Goal: Task Accomplishment & Management: Use online tool/utility

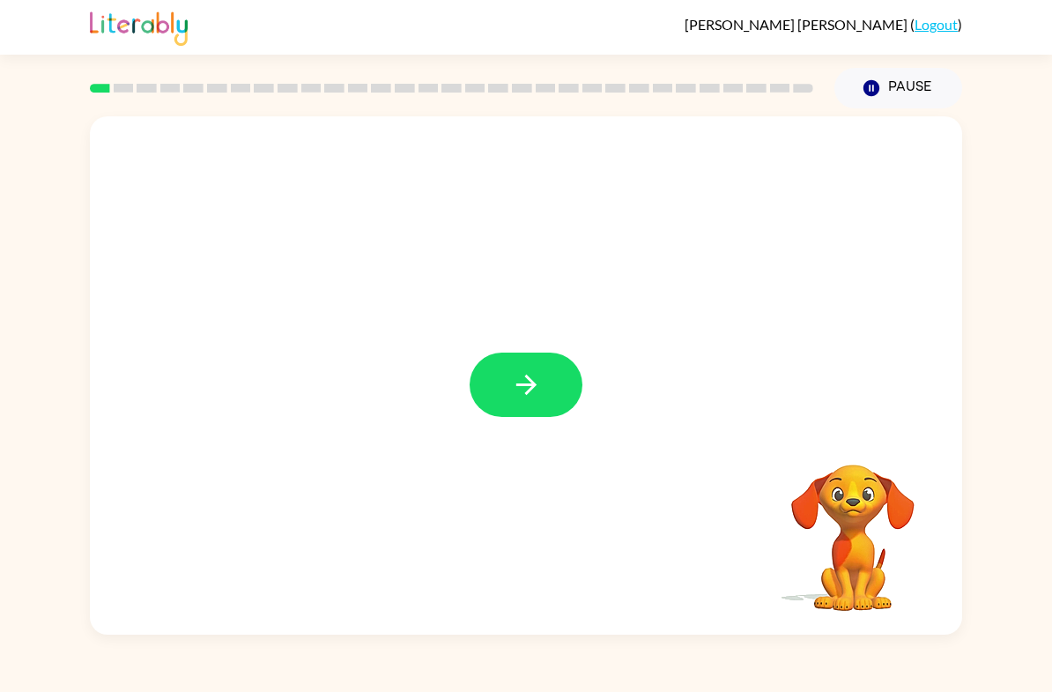
click at [562, 434] on div at bounding box center [526, 375] width 873 height 518
click at [509, 383] on button "button" at bounding box center [526, 385] width 113 height 64
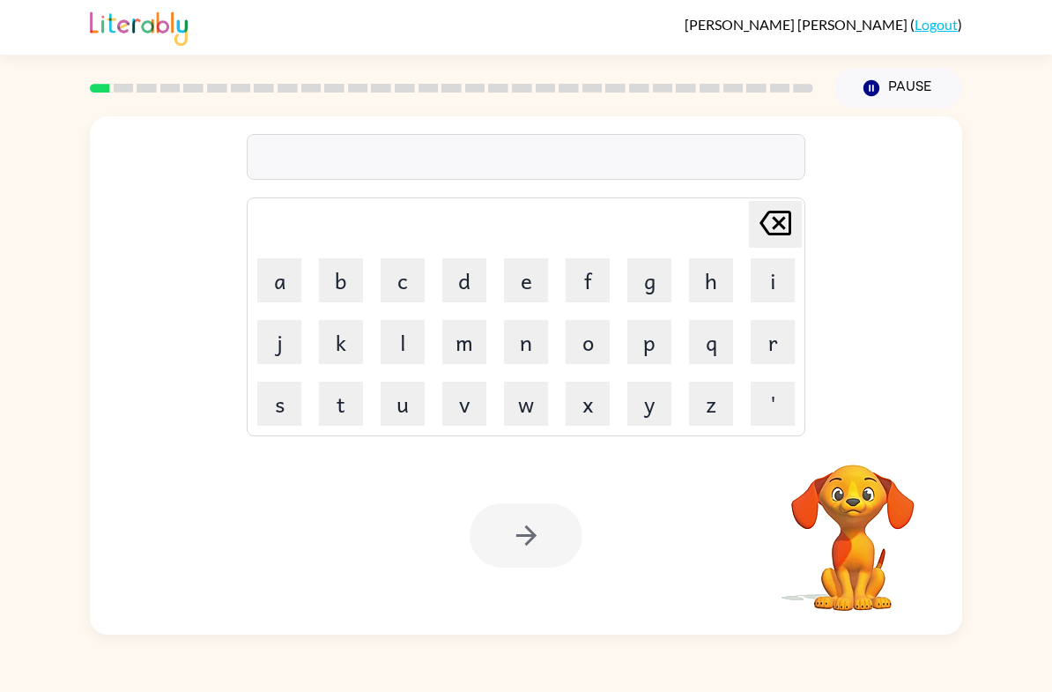
click at [349, 279] on button "b" at bounding box center [341, 280] width 44 height 44
click at [599, 344] on button "o" at bounding box center [588, 342] width 44 height 44
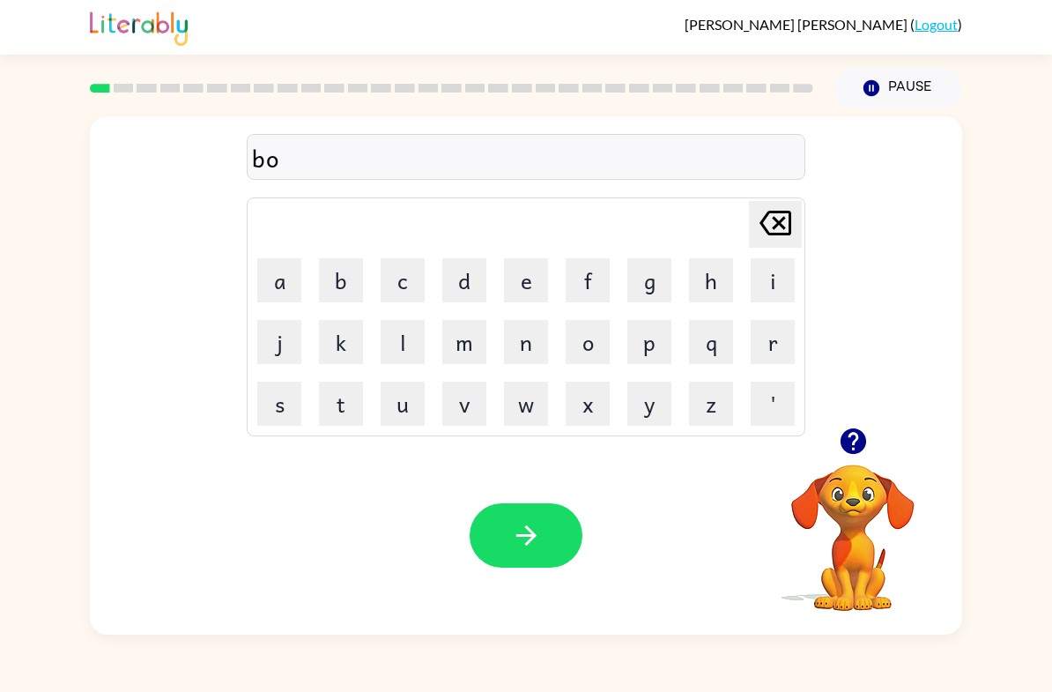
click at [852, 434] on icon "button" at bounding box center [853, 441] width 31 height 31
click at [785, 356] on button "r" at bounding box center [773, 342] width 44 height 44
click at [469, 282] on button "d" at bounding box center [465, 280] width 44 height 44
click at [537, 285] on button "e" at bounding box center [526, 280] width 44 height 44
click at [775, 346] on button "r" at bounding box center [773, 342] width 44 height 44
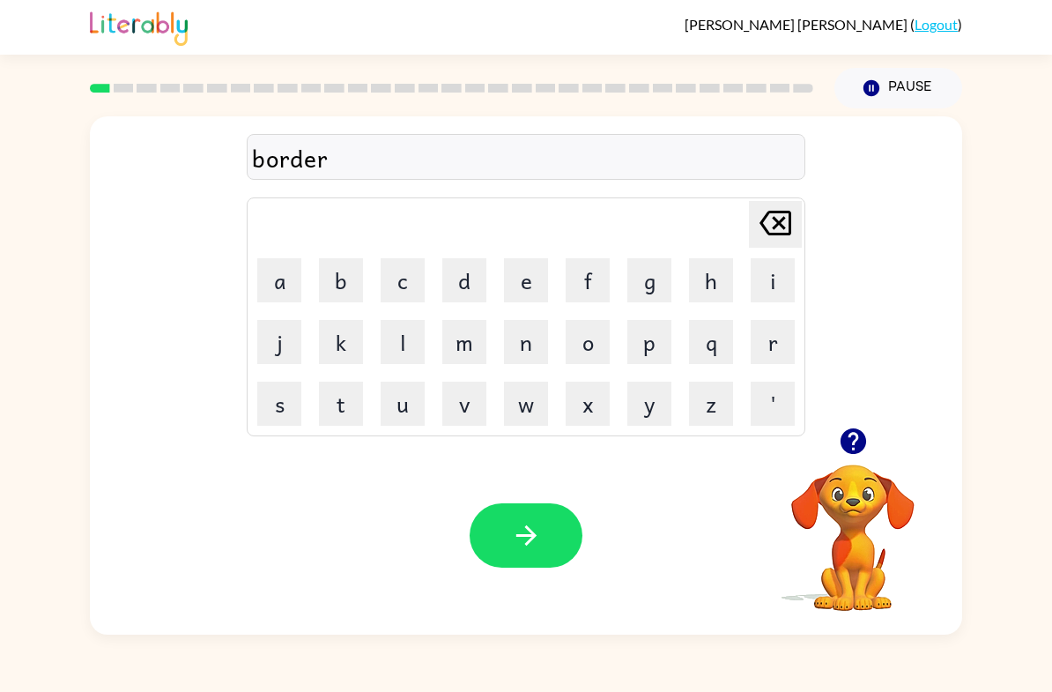
click at [549, 547] on button "button" at bounding box center [526, 535] width 113 height 64
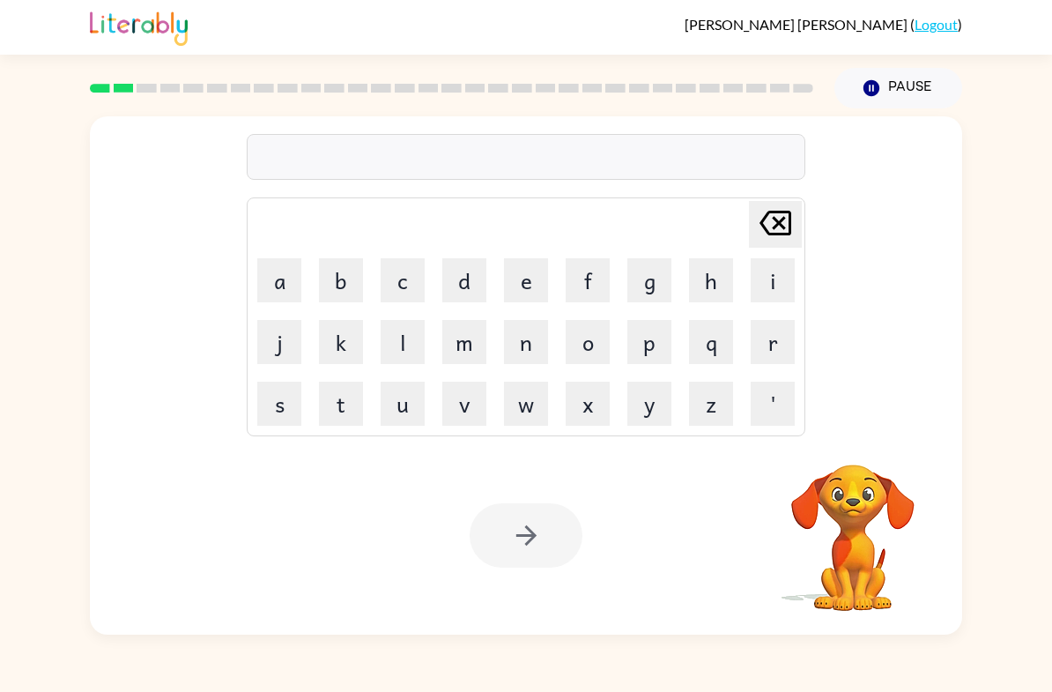
click at [651, 286] on button "g" at bounding box center [650, 280] width 44 height 44
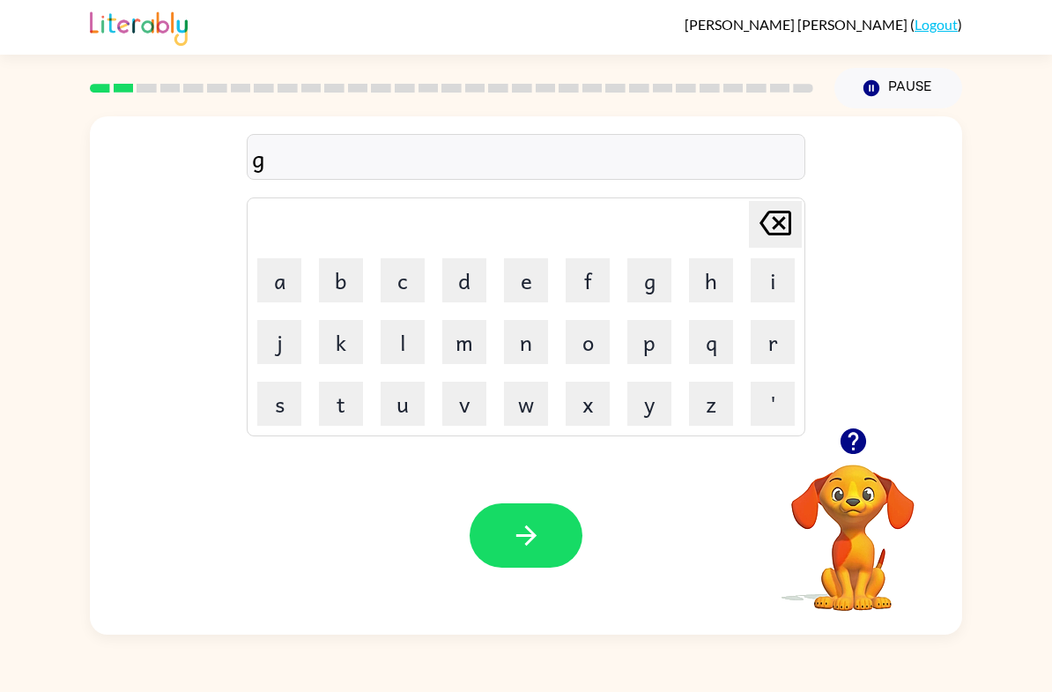
click at [772, 357] on button "r" at bounding box center [773, 342] width 44 height 44
click at [599, 353] on button "o" at bounding box center [588, 342] width 44 height 44
click at [411, 384] on button "u" at bounding box center [403, 404] width 44 height 44
click at [522, 348] on button "n" at bounding box center [526, 342] width 44 height 44
click at [468, 266] on button "d" at bounding box center [465, 280] width 44 height 44
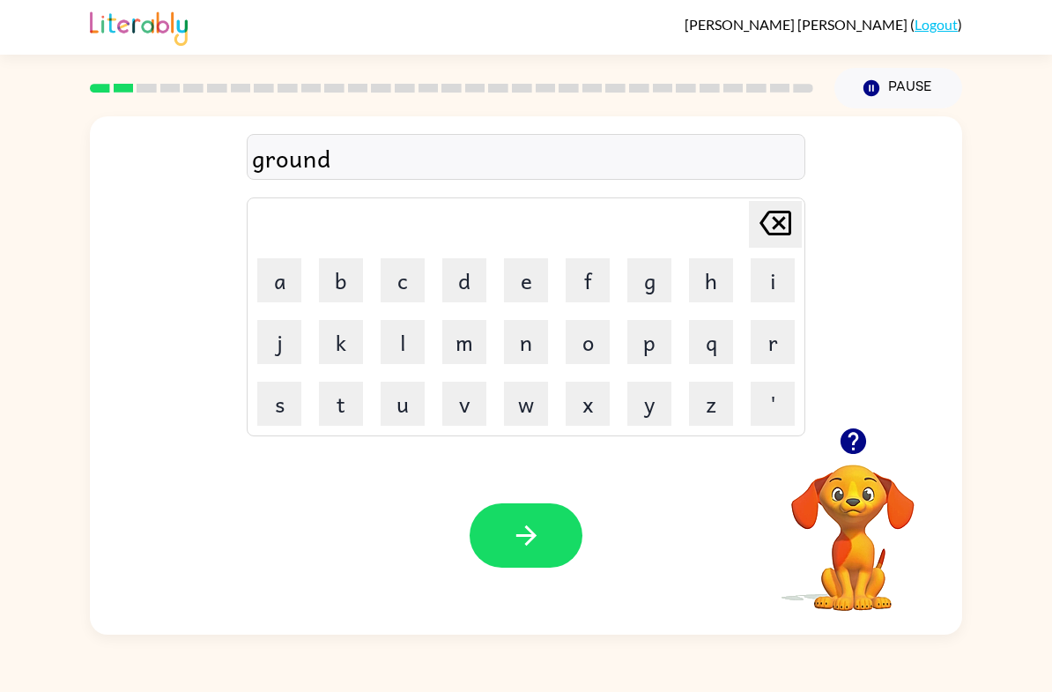
click at [539, 529] on icon "button" at bounding box center [526, 535] width 31 height 31
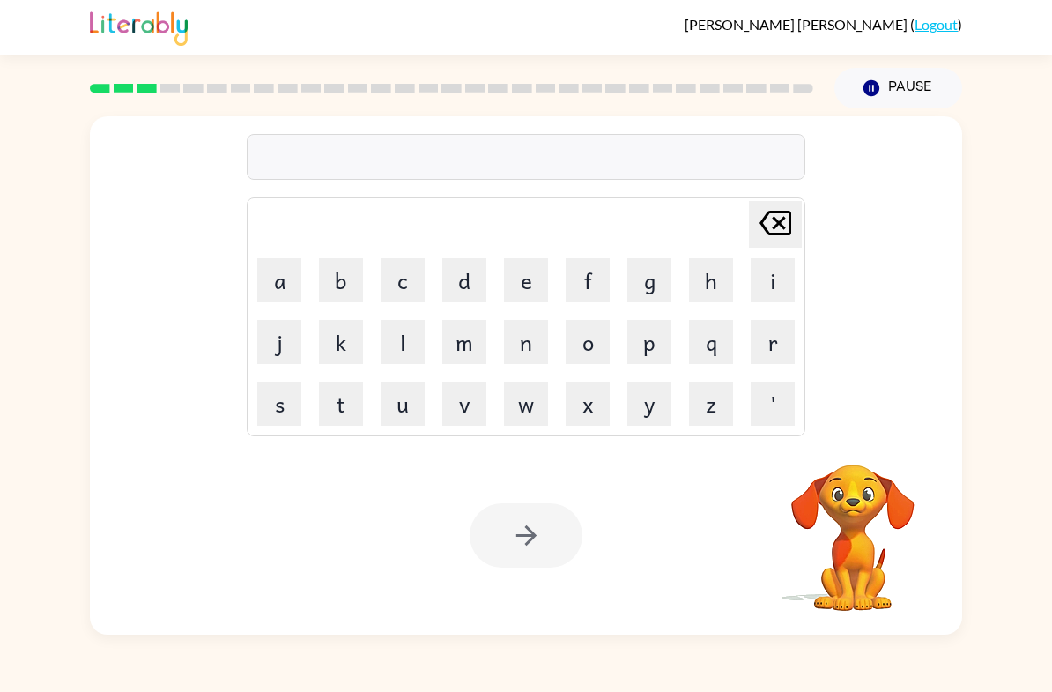
click at [453, 351] on button "m" at bounding box center [465, 342] width 44 height 44
click at [291, 280] on button "a" at bounding box center [279, 280] width 44 height 44
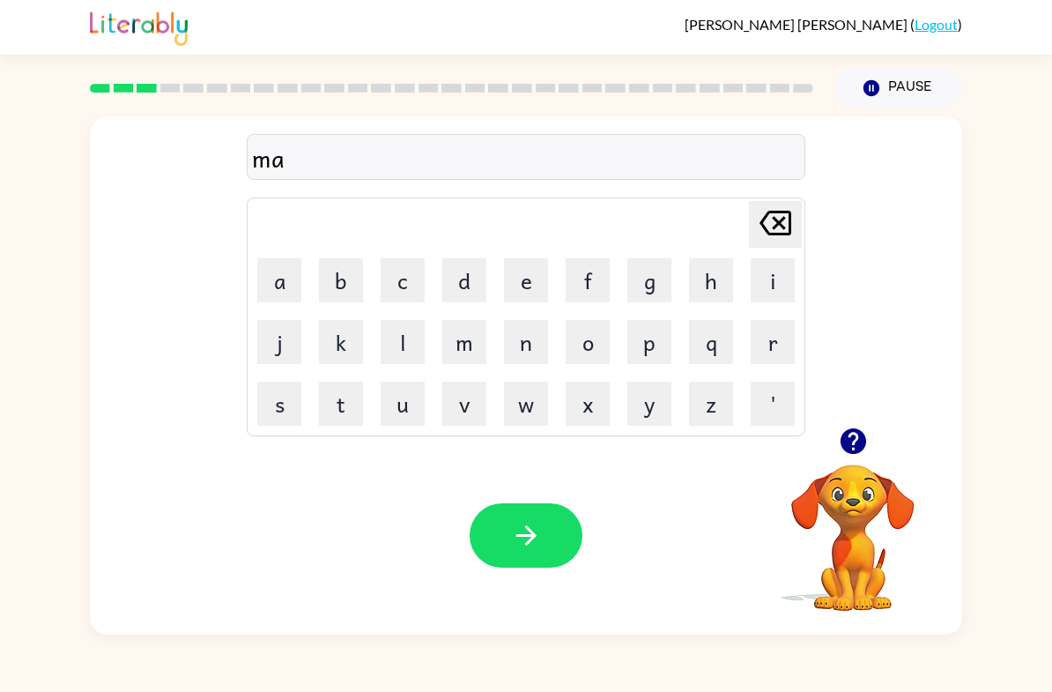
click at [398, 278] on button "c" at bounding box center [403, 280] width 44 height 44
click at [729, 295] on button "h" at bounding box center [711, 280] width 44 height 44
click at [775, 286] on button "i" at bounding box center [773, 280] width 44 height 44
click at [546, 338] on button "n" at bounding box center [526, 342] width 44 height 44
click at [468, 300] on button "d" at bounding box center [465, 280] width 44 height 44
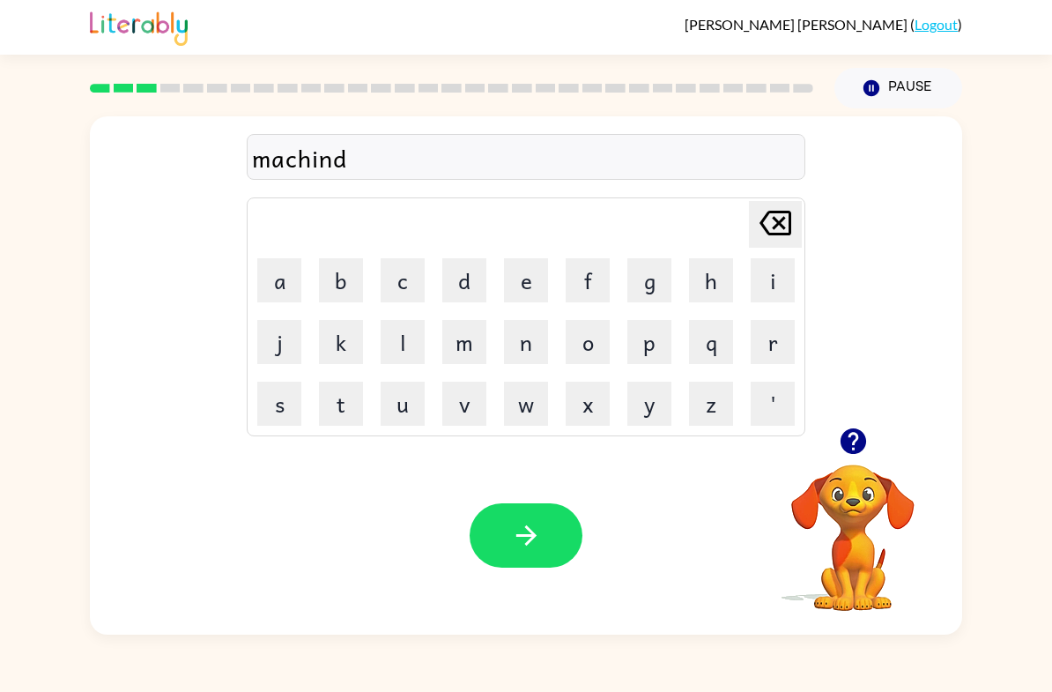
click at [789, 226] on icon at bounding box center [776, 223] width 32 height 25
click at [526, 294] on button "e" at bounding box center [526, 280] width 44 height 44
click at [507, 522] on button "button" at bounding box center [526, 535] width 113 height 64
click at [866, 443] on icon "button" at bounding box center [853, 441] width 26 height 26
click at [853, 431] on icon "button" at bounding box center [853, 441] width 26 height 26
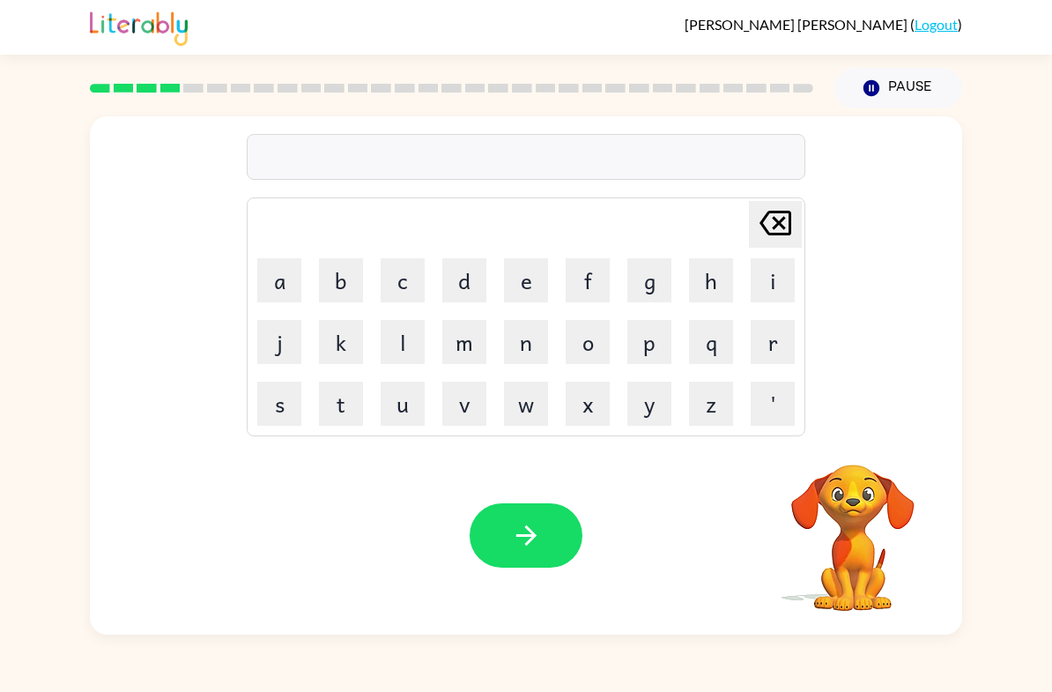
click at [877, 449] on video "Your browser must support playing .mp4 files to use Literably. Please try using…" at bounding box center [853, 525] width 176 height 176
click at [858, 459] on video "Your browser must support playing .mp4 files to use Literably. Please try using…" at bounding box center [853, 525] width 176 height 176
click at [860, 450] on icon "button" at bounding box center [853, 441] width 26 height 26
click at [860, 450] on video "Your browser must support playing .mp4 files to use Literably. Please try using…" at bounding box center [853, 525] width 176 height 176
click at [340, 401] on button "t" at bounding box center [341, 404] width 44 height 44
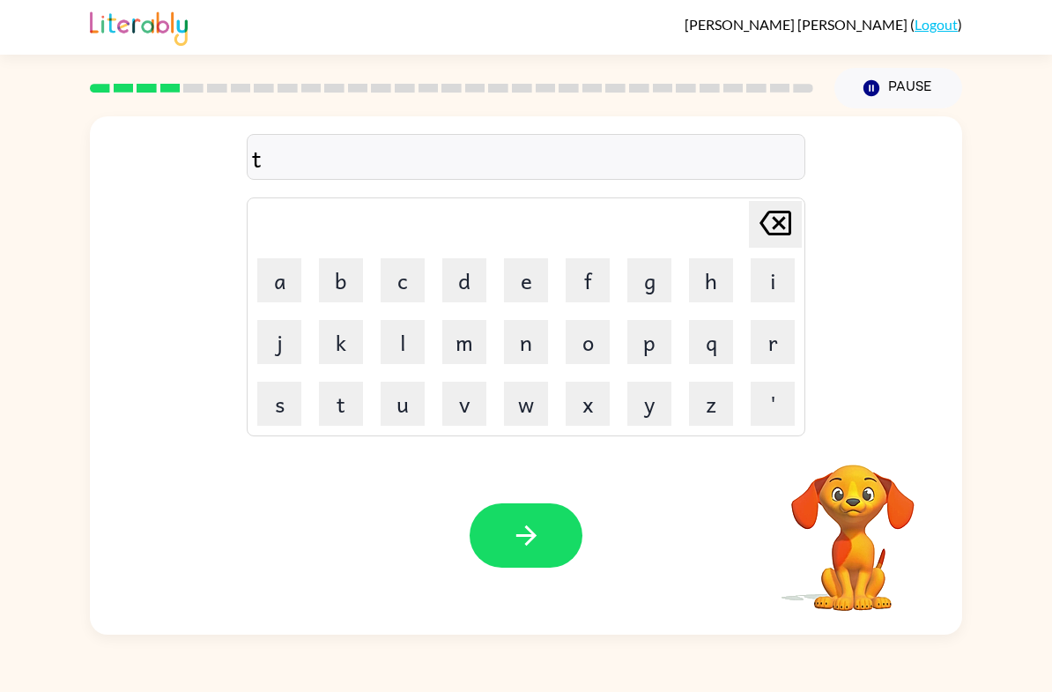
click at [839, 433] on div "t Delete Delete last character input a b c d e f g h i j k l m n o p q r s t u …" at bounding box center [526, 375] width 873 height 518
click at [837, 432] on div "t Delete Delete last character input a b c d e f g h i j k l m n o p q r s t u …" at bounding box center [526, 375] width 873 height 518
click at [774, 339] on button "r" at bounding box center [773, 342] width 44 height 44
click at [278, 274] on button "a" at bounding box center [279, 280] width 44 height 44
click at [774, 280] on button "i" at bounding box center [773, 280] width 44 height 44
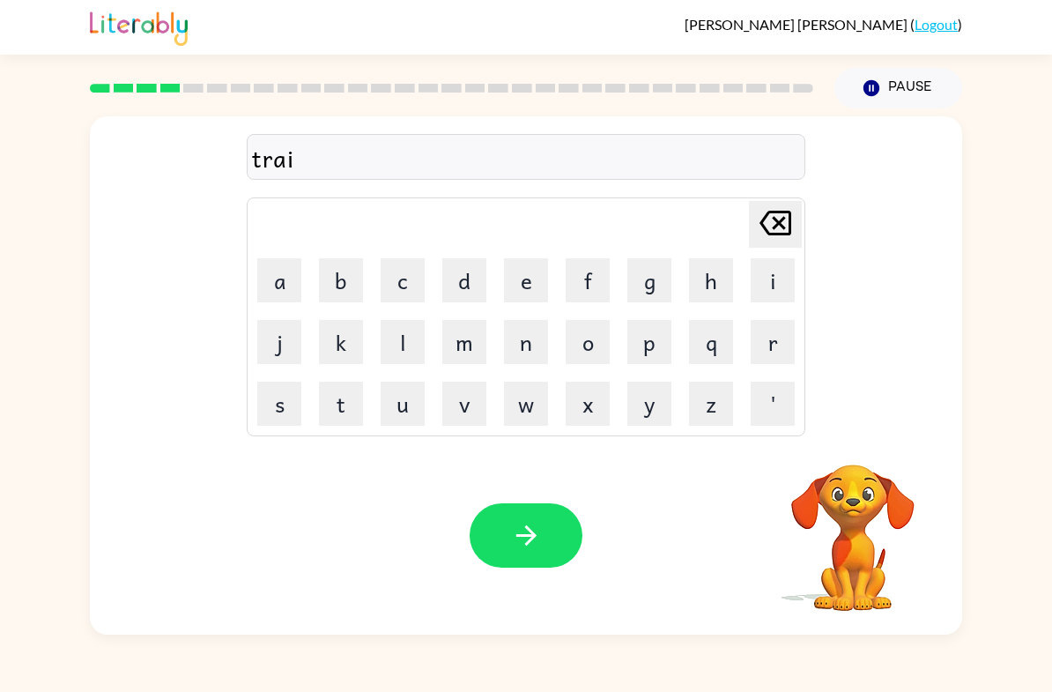
click at [845, 449] on video "Your browser must support playing .mp4 files to use Literably. Please try using…" at bounding box center [853, 525] width 176 height 176
click at [859, 433] on div "trai [PERSON_NAME] last character input a b c d e f g h i j k l m n o p q r s t…" at bounding box center [526, 375] width 873 height 518
click at [854, 423] on div "trai [PERSON_NAME] last character input a b c d e f g h i j k l m n o p q r s t…" at bounding box center [526, 271] width 873 height 311
click at [845, 426] on div "trai [PERSON_NAME] last character input a b c d e f g h i j k l m n o p q r s t…" at bounding box center [526, 271] width 873 height 311
click at [512, 347] on button "n" at bounding box center [526, 342] width 44 height 44
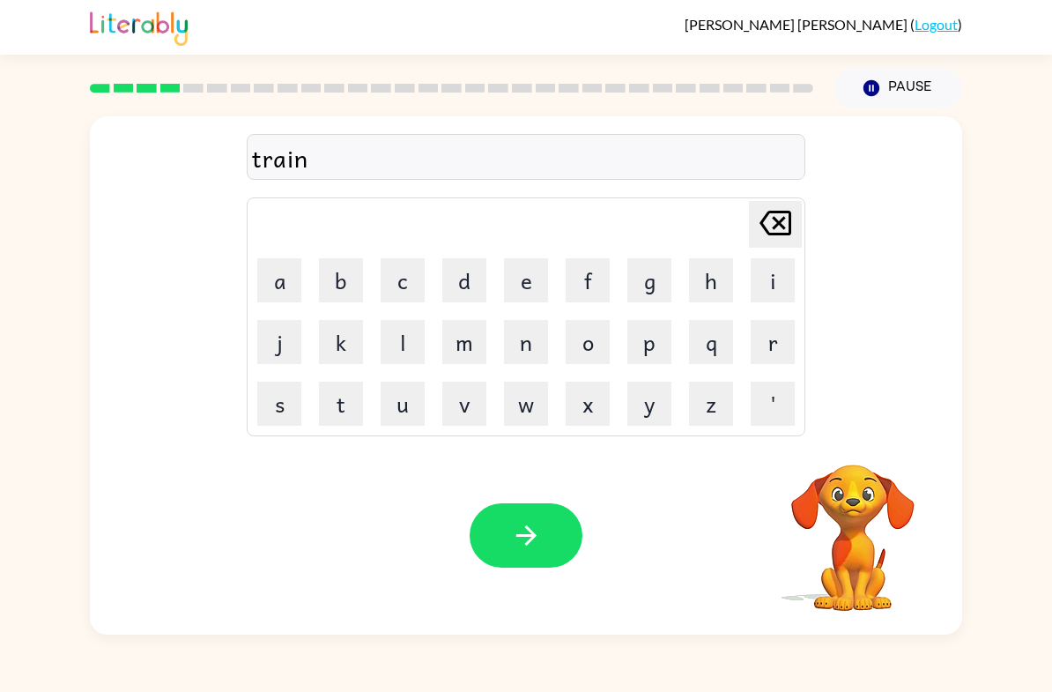
click at [530, 516] on button "button" at bounding box center [526, 535] width 113 height 64
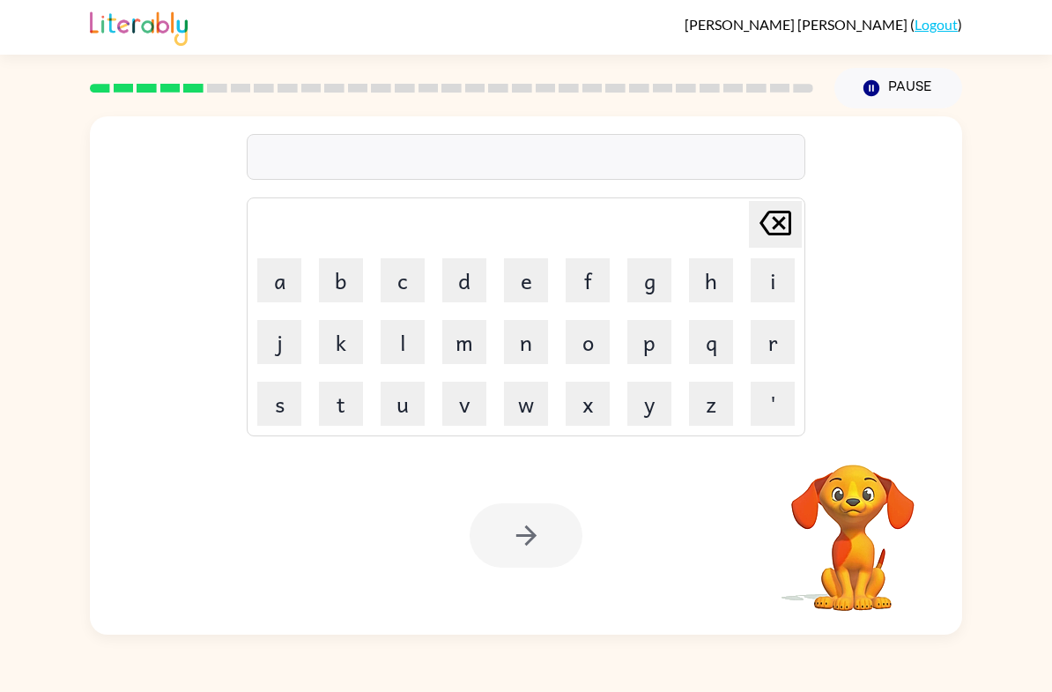
click at [486, 277] on button "d" at bounding box center [465, 280] width 44 height 44
click at [535, 284] on button "e" at bounding box center [526, 280] width 44 height 44
click at [583, 281] on button "f" at bounding box center [588, 280] width 44 height 44
click at [537, 287] on button "e" at bounding box center [526, 280] width 44 height 44
click at [515, 348] on button "n" at bounding box center [526, 342] width 44 height 44
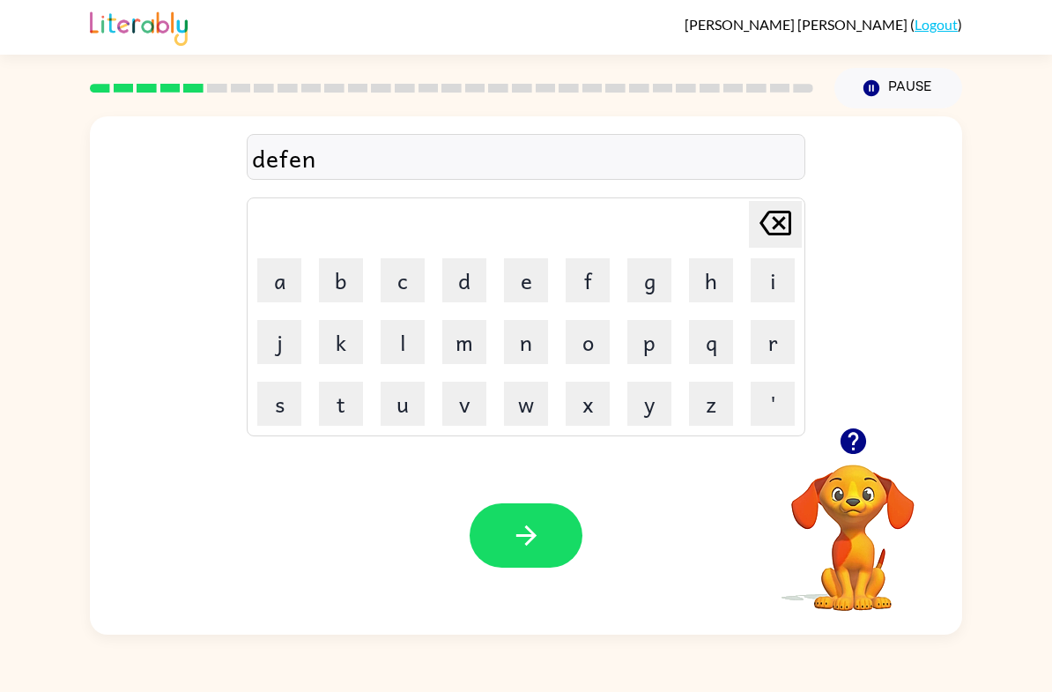
click at [270, 407] on button "s" at bounding box center [279, 404] width 44 height 44
click at [773, 294] on button "i" at bounding box center [773, 280] width 44 height 44
click at [478, 402] on button "v" at bounding box center [465, 404] width 44 height 44
click at [543, 283] on button "e" at bounding box center [526, 280] width 44 height 44
click at [584, 502] on div "Your browser must support playing .mp4 files to use Literably. Please try using…" at bounding box center [526, 535] width 873 height 198
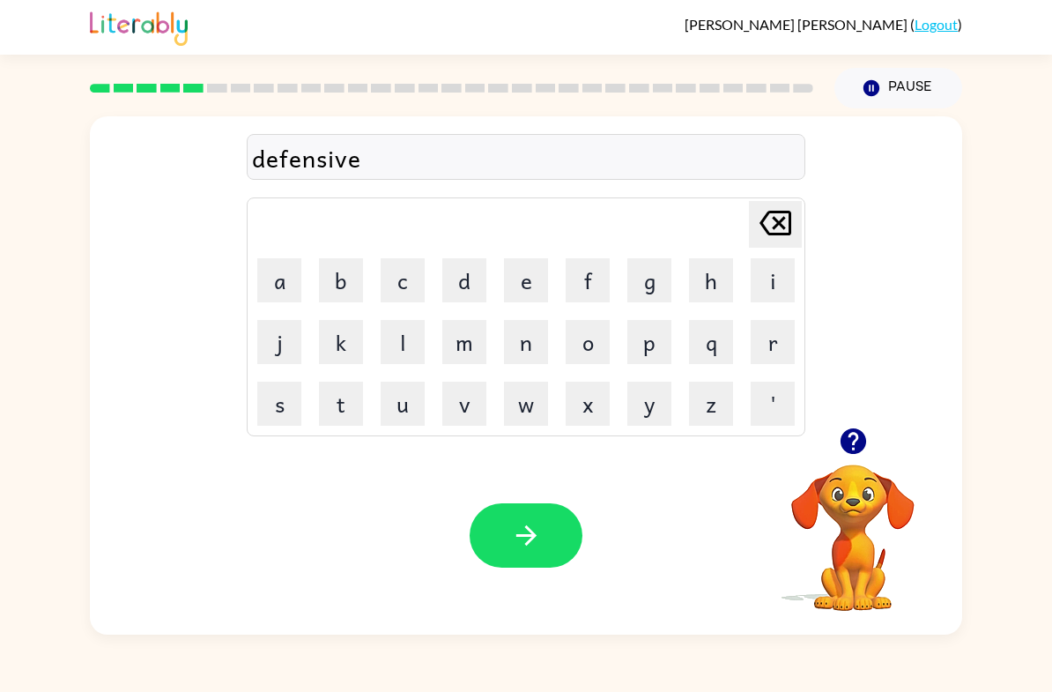
click at [551, 531] on button "button" at bounding box center [526, 535] width 113 height 64
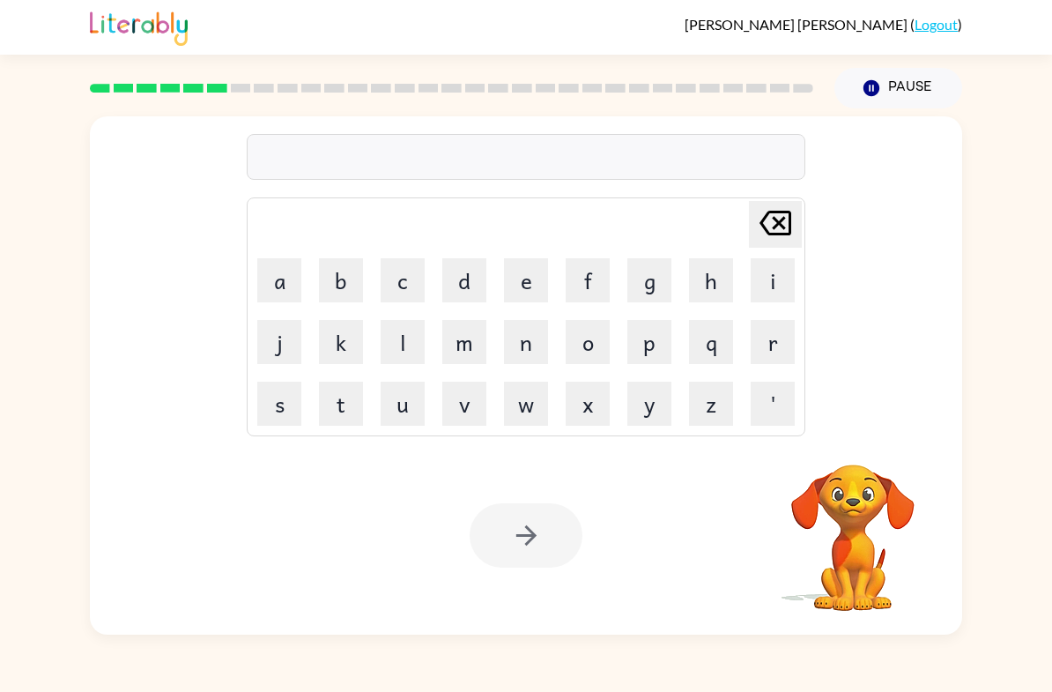
click at [822, 465] on video "Your browser must support playing .mp4 files to use Literably. Please try using…" at bounding box center [853, 525] width 176 height 176
click at [856, 456] on video "Your browser must support playing .mp4 files to use Literably. Please try using…" at bounding box center [853, 525] width 176 height 176
click at [859, 454] on video "Your browser must support playing .mp4 files to use Literably. Please try using…" at bounding box center [853, 525] width 176 height 176
click at [859, 453] on video "Your browser must support playing .mp4 files to use Literably. Please try using…" at bounding box center [853, 525] width 176 height 176
click at [455, 402] on button "v" at bounding box center [465, 404] width 44 height 44
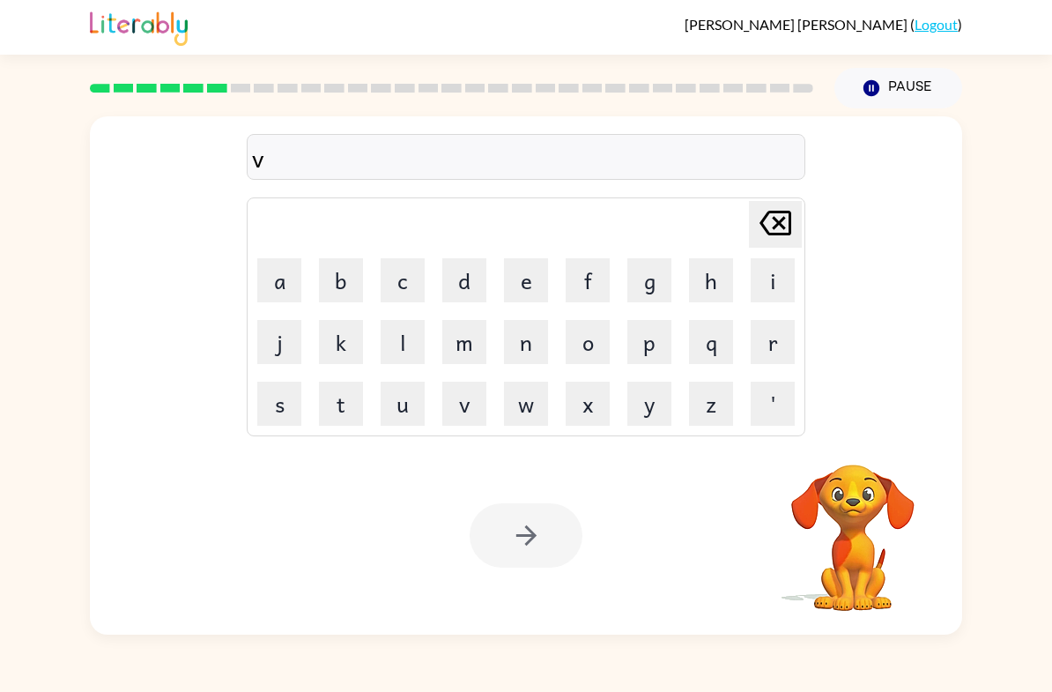
click at [276, 301] on button "a" at bounding box center [279, 280] width 44 height 44
click at [399, 283] on button "c" at bounding box center [403, 280] width 44 height 44
click at [260, 273] on button "a" at bounding box center [279, 280] width 44 height 44
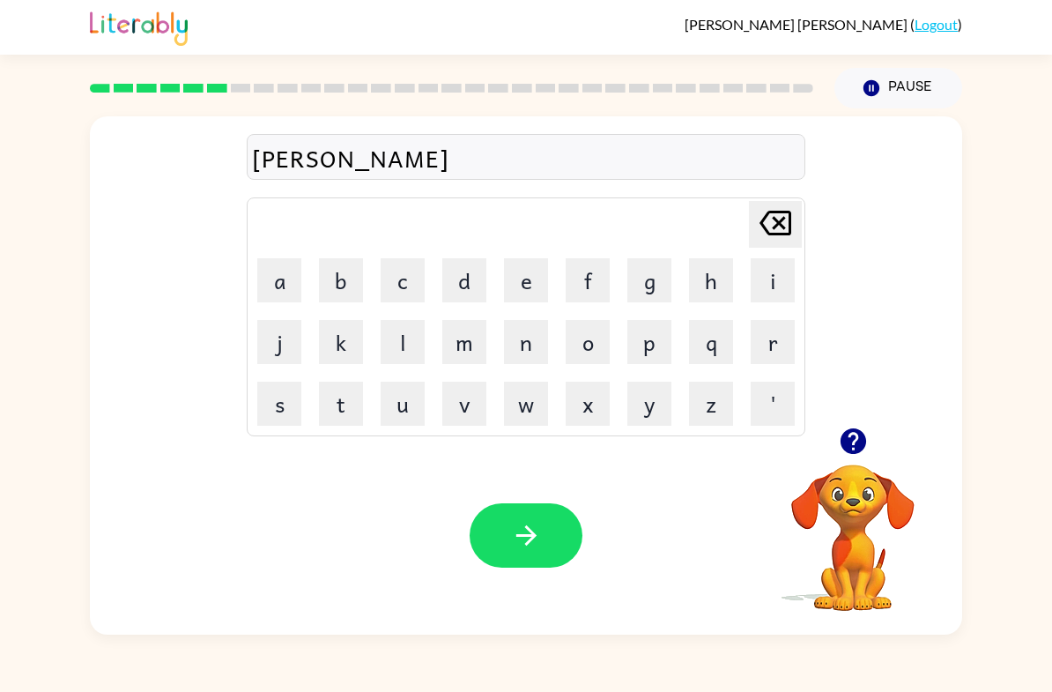
click at [844, 435] on icon "button" at bounding box center [853, 441] width 26 height 26
click at [353, 382] on button "t" at bounding box center [341, 404] width 44 height 44
click at [774, 284] on button "i" at bounding box center [773, 280] width 44 height 44
click at [588, 341] on button "o" at bounding box center [588, 342] width 44 height 44
click at [832, 411] on div "vacatio Delete Delete last character input a b c d e f g h i j k l m n o p q r …" at bounding box center [526, 271] width 873 height 311
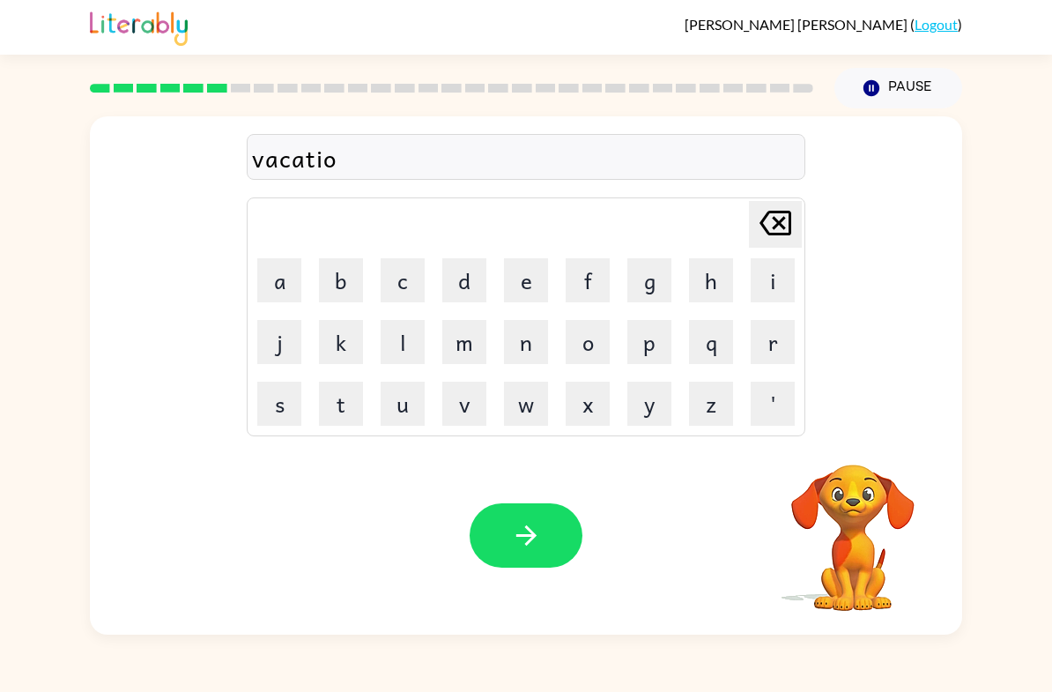
click at [831, 405] on div "vacatio Delete Delete last character input a b c d e f g h i j k l m n o p q r …" at bounding box center [526, 271] width 873 height 311
click at [830, 405] on div "vacatio Delete Delete last character input a b c d e f g h i j k l m n o p q r …" at bounding box center [526, 271] width 873 height 311
click at [833, 415] on div "vacatio Delete Delete last character input a b c d e f g h i j k l m n o p q r …" at bounding box center [526, 271] width 873 height 311
click at [825, 414] on div "vacatio Delete Delete last character input a b c d e f g h i j k l m n o p q r …" at bounding box center [526, 271] width 873 height 311
click at [824, 414] on div "vacatio Delete Delete last character input a b c d e f g h i j k l m n o p q r …" at bounding box center [526, 271] width 873 height 311
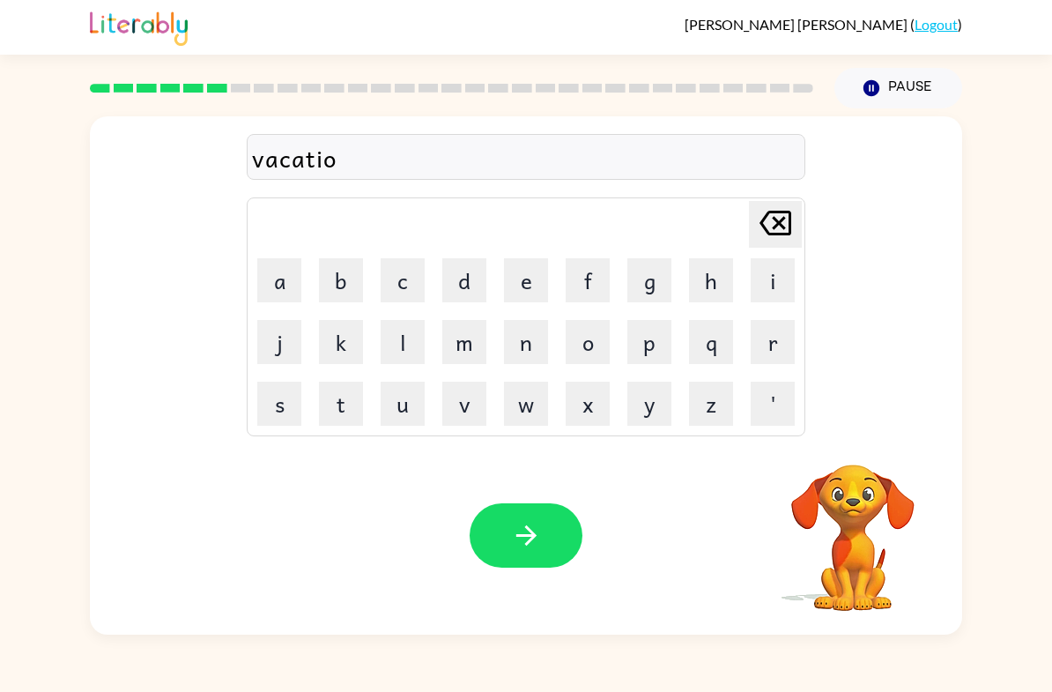
click at [528, 337] on button "n" at bounding box center [526, 342] width 44 height 44
click at [836, 417] on div "vacation [PERSON_NAME] last character input a b c d e f g h i j k l m n o p q r…" at bounding box center [526, 271] width 873 height 311
click at [835, 416] on div "vacation [PERSON_NAME] last character input a b c d e f g h i j k l m n o p q r…" at bounding box center [526, 271] width 873 height 311
click at [524, 330] on button "n" at bounding box center [526, 342] width 44 height 44
click at [862, 436] on icon "button" at bounding box center [853, 441] width 26 height 26
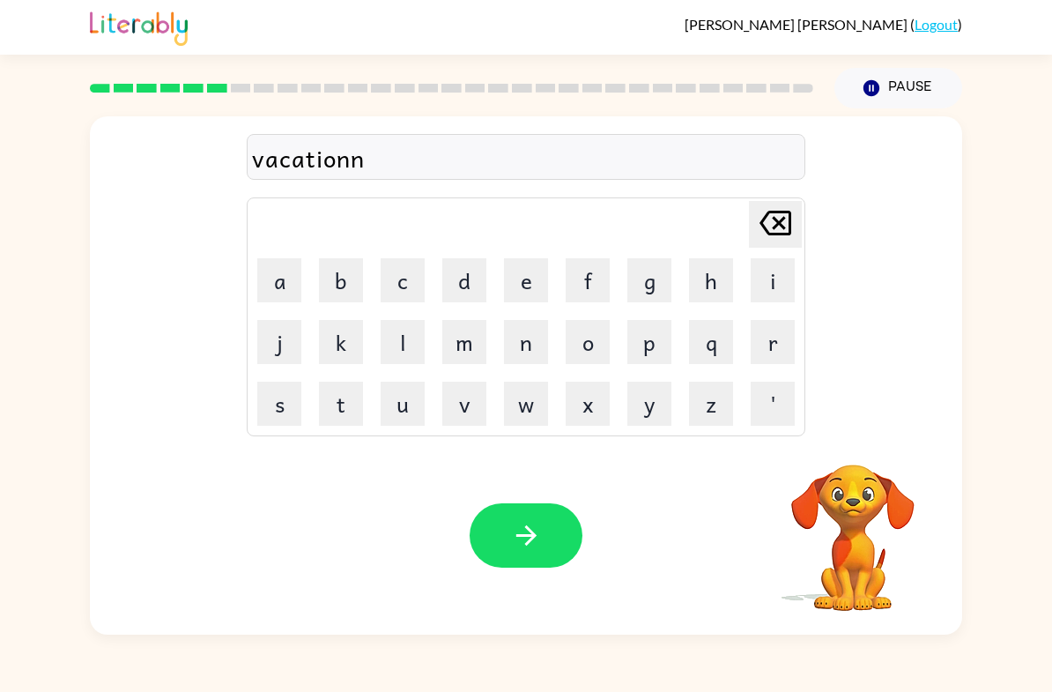
click at [794, 220] on icon "[PERSON_NAME] last character input" at bounding box center [776, 223] width 42 height 42
click at [497, 536] on button "button" at bounding box center [526, 535] width 113 height 64
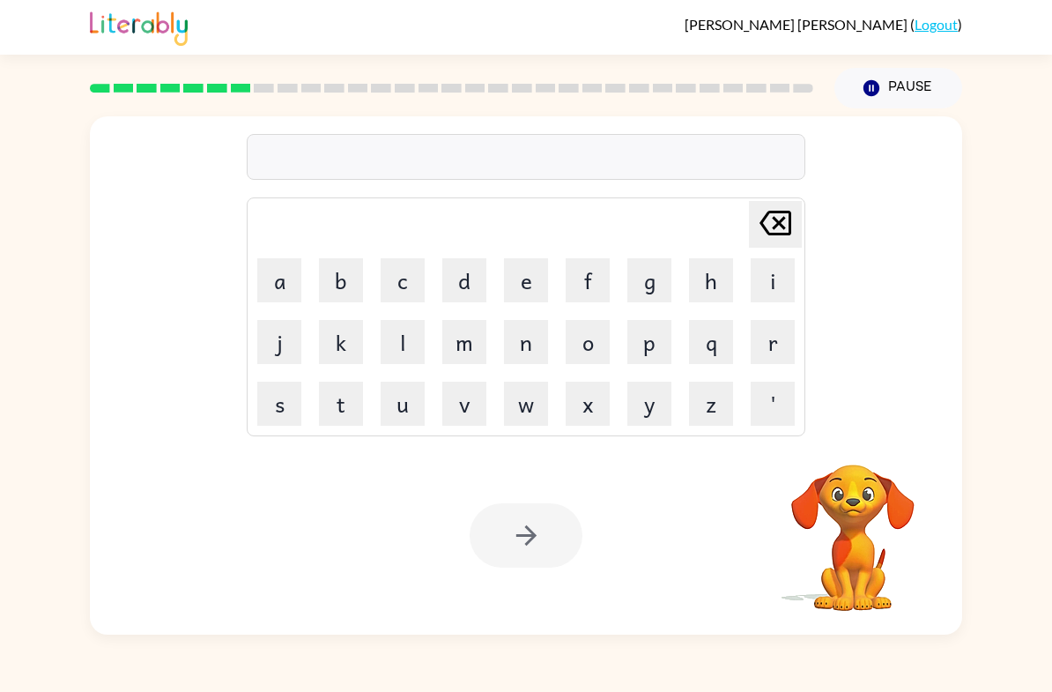
click at [649, 346] on button "p" at bounding box center [650, 342] width 44 height 44
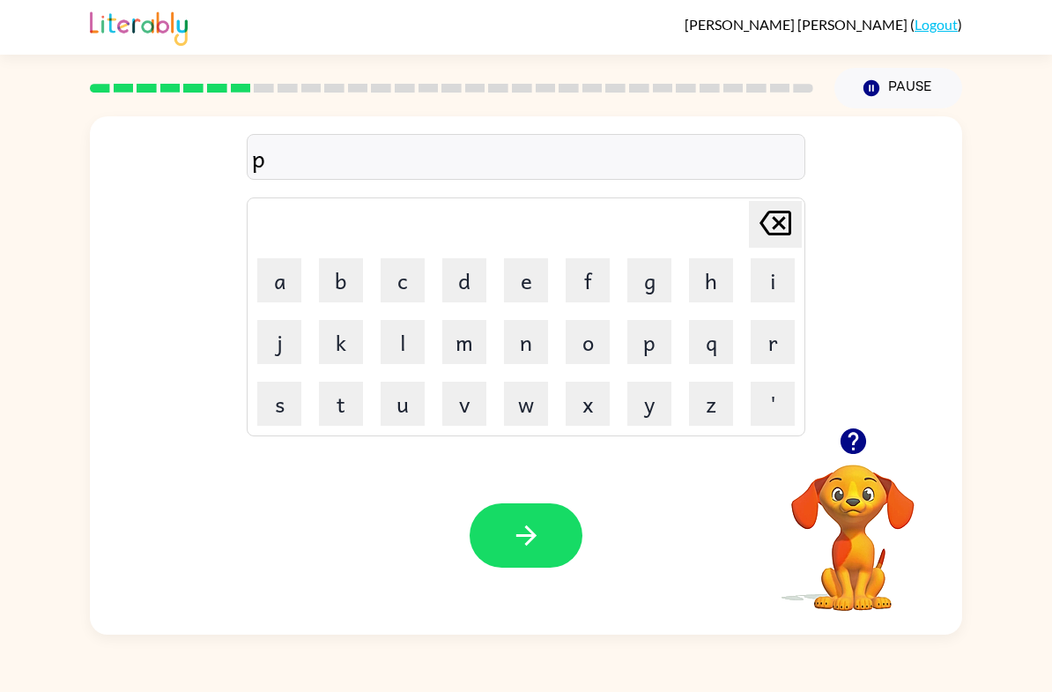
click at [402, 405] on button "u" at bounding box center [403, 404] width 44 height 44
click at [471, 294] on button "d" at bounding box center [465, 280] width 44 height 44
click at [388, 354] on button "l" at bounding box center [403, 342] width 44 height 44
click at [506, 258] on button "e" at bounding box center [526, 280] width 44 height 44
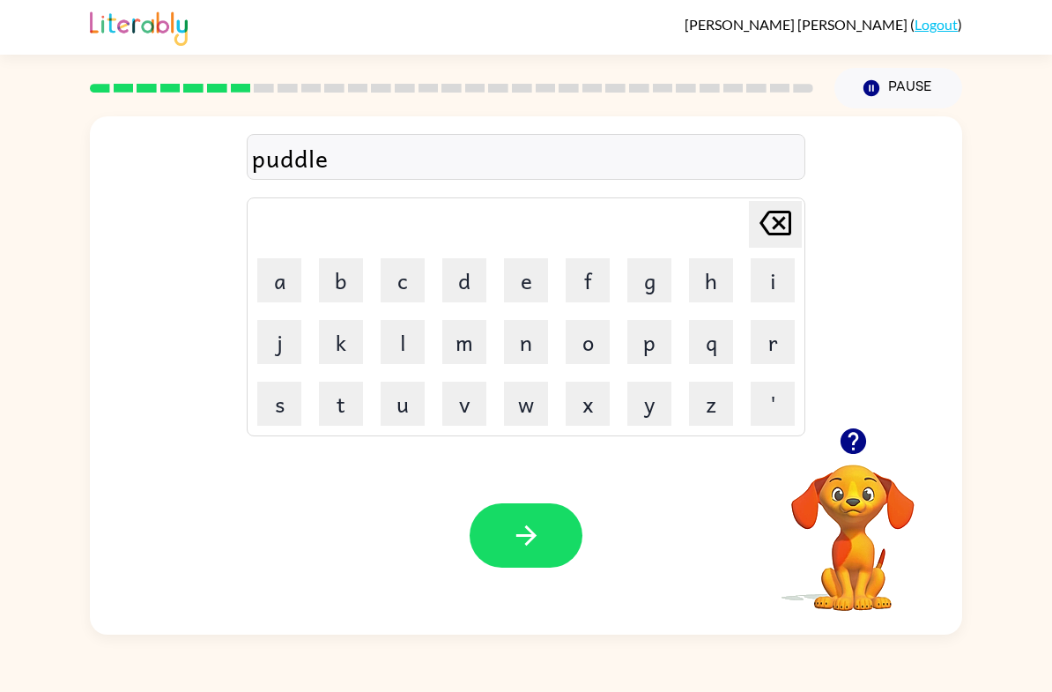
click at [543, 518] on button "button" at bounding box center [526, 535] width 113 height 64
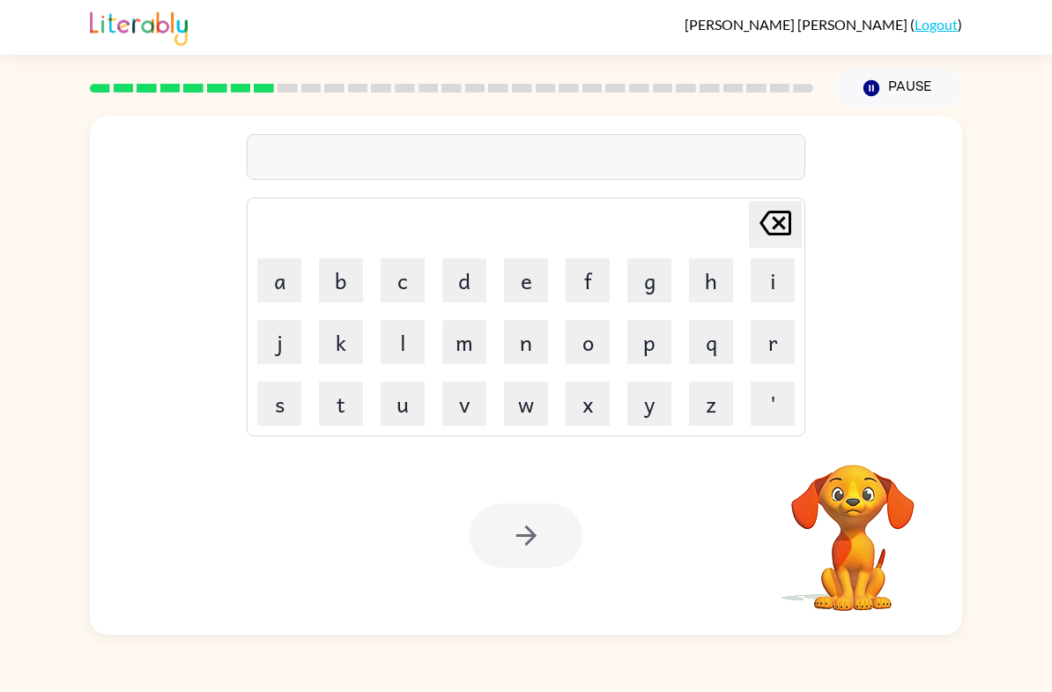
click at [449, 324] on button "m" at bounding box center [465, 342] width 44 height 44
click at [762, 285] on button "i" at bounding box center [773, 280] width 44 height 44
click at [770, 353] on button "r" at bounding box center [773, 342] width 44 height 44
click at [279, 283] on button "a" at bounding box center [279, 280] width 44 height 44
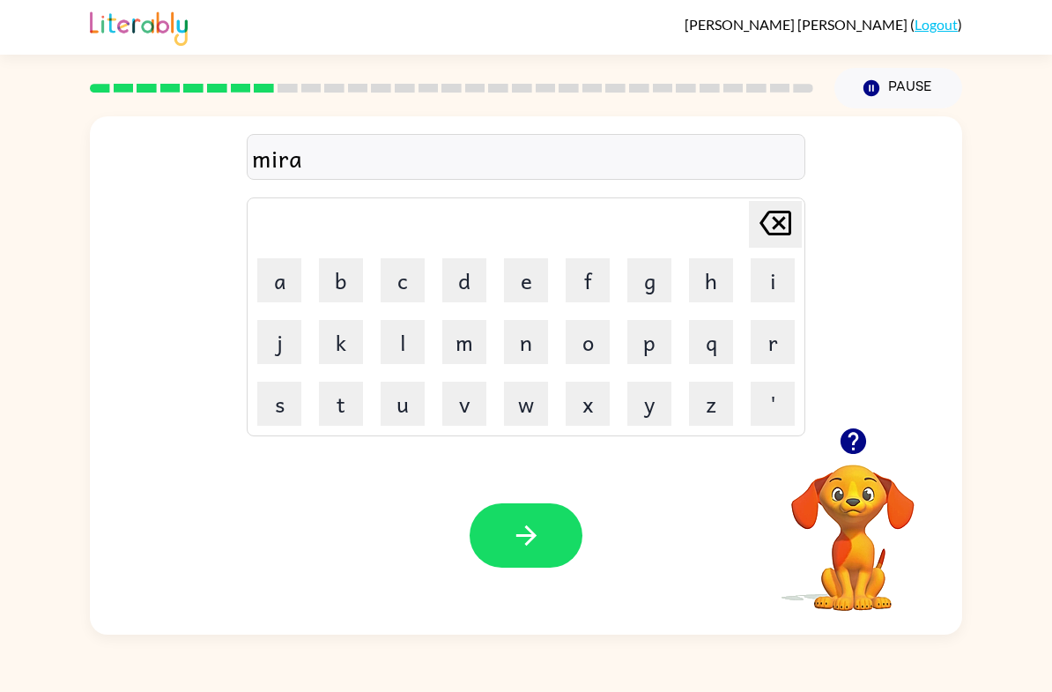
click at [405, 328] on button "l" at bounding box center [403, 342] width 44 height 44
click at [504, 292] on button "e" at bounding box center [526, 280] width 44 height 44
click at [545, 511] on button "button" at bounding box center [526, 535] width 113 height 64
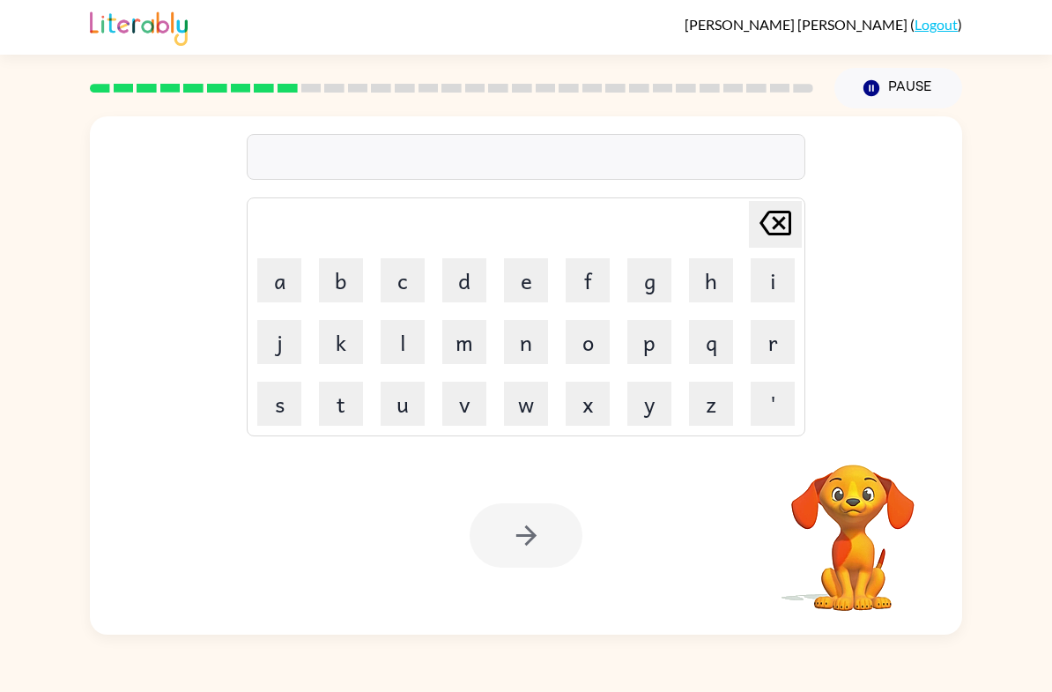
click at [907, 676] on div "[PERSON_NAME] ( Logout ) Pause Pause Delete Delete last character input a b c d…" at bounding box center [526, 346] width 1052 height 692
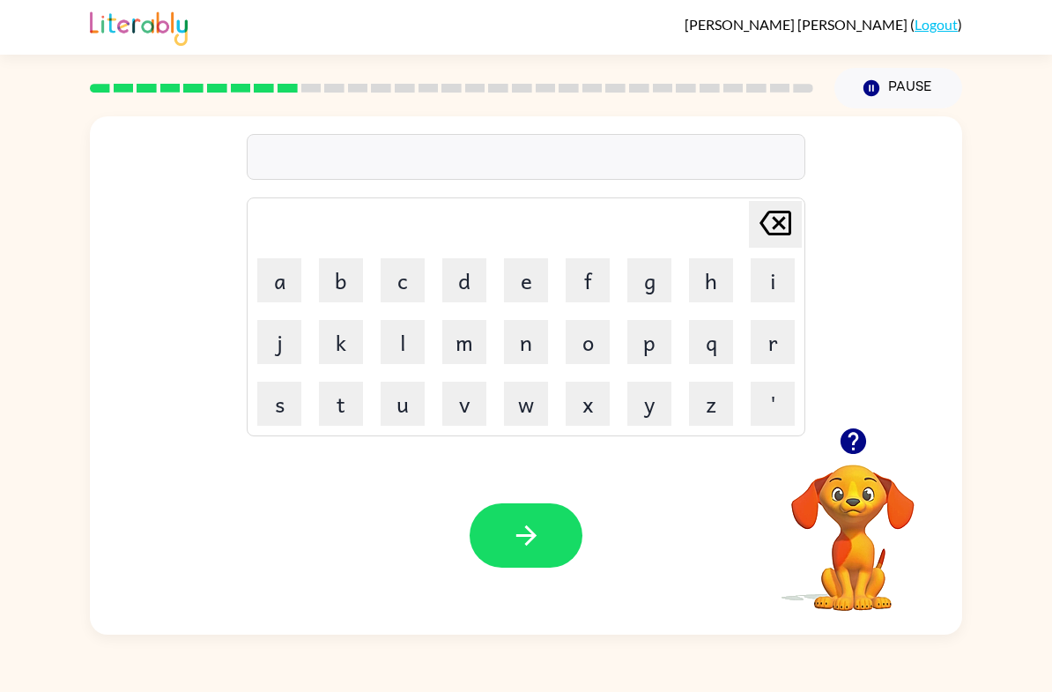
click at [837, 473] on video "Your browser must support playing .mp4 files to use Literably. Please try using…" at bounding box center [853, 525] width 176 height 176
click at [861, 460] on button "button" at bounding box center [853, 441] width 45 height 45
click at [482, 335] on button "m" at bounding box center [465, 342] width 44 height 44
click at [779, 285] on button "i" at bounding box center [773, 280] width 44 height 44
click at [465, 286] on button "d" at bounding box center [465, 280] width 44 height 44
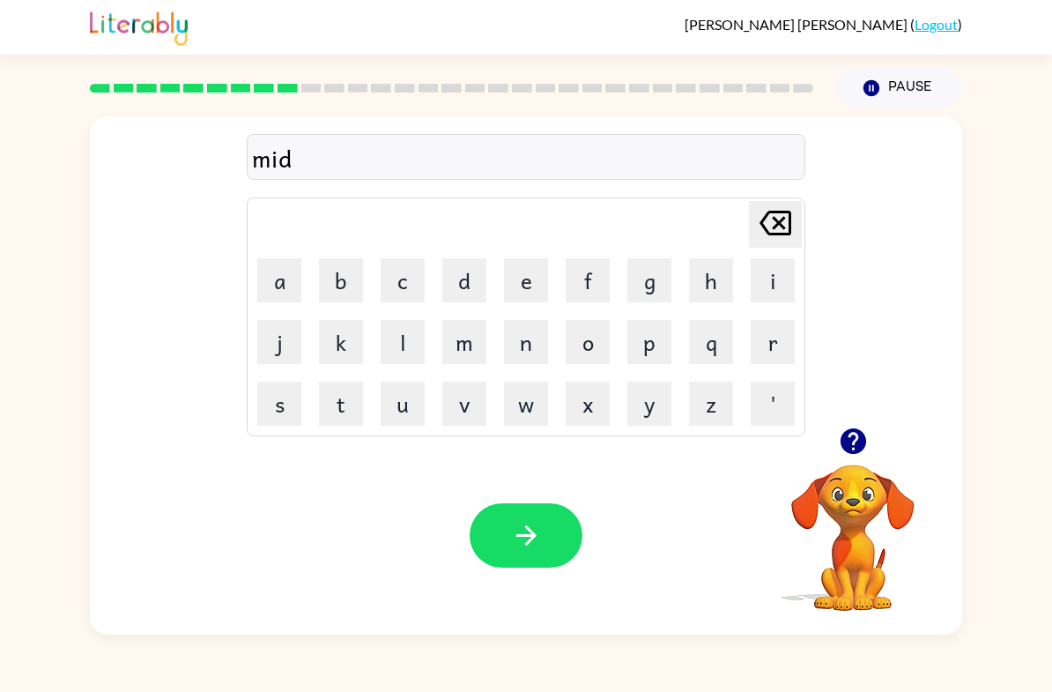
click at [461, 353] on button "m" at bounding box center [465, 342] width 44 height 44
click at [590, 344] on button "o" at bounding box center [588, 342] width 44 height 44
click at [777, 346] on button "r" at bounding box center [773, 342] width 44 height 44
click at [522, 348] on button "n" at bounding box center [526, 342] width 44 height 44
click at [777, 276] on button "i" at bounding box center [773, 280] width 44 height 44
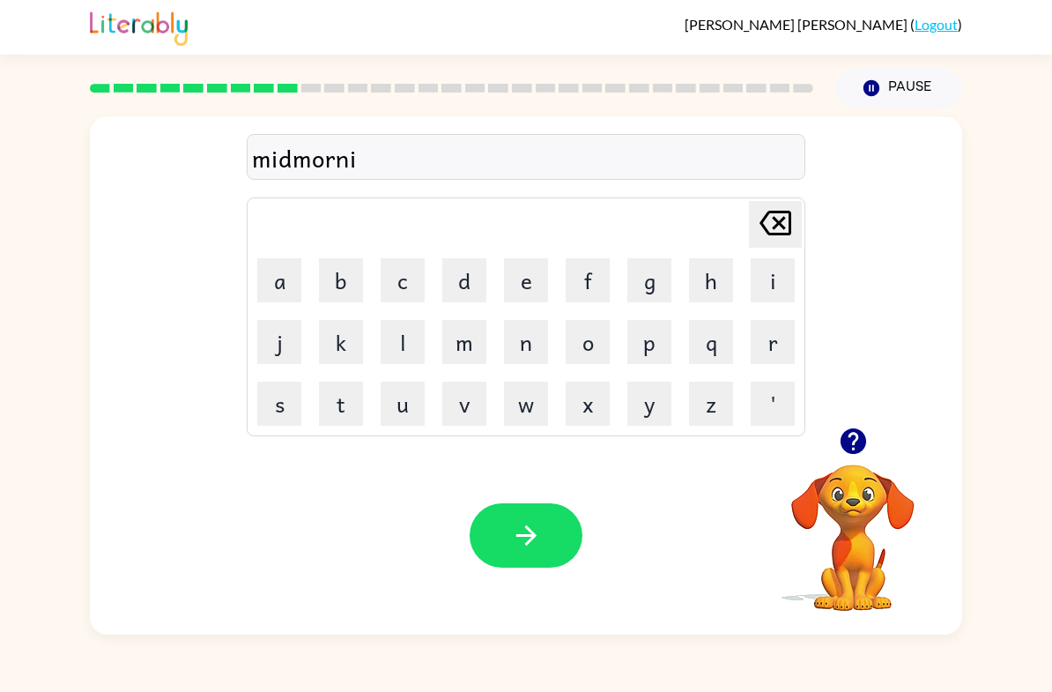
click at [523, 334] on button "n" at bounding box center [526, 342] width 44 height 44
click at [658, 278] on button "g" at bounding box center [650, 280] width 44 height 44
click at [521, 535] on icon "button" at bounding box center [526, 535] width 31 height 31
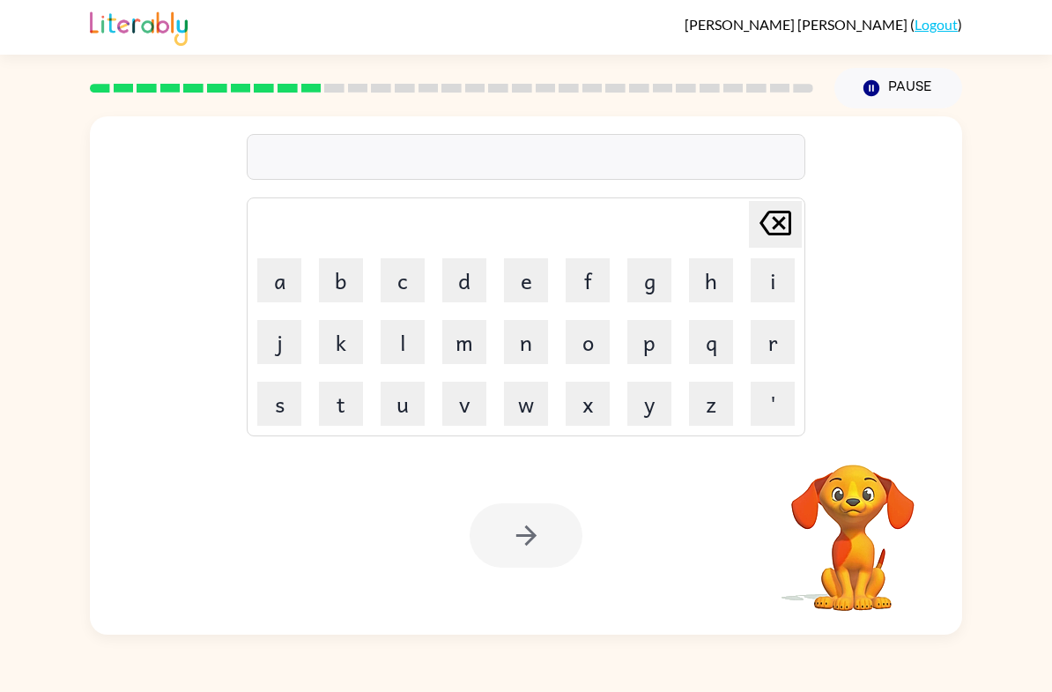
click at [458, 274] on button "d" at bounding box center [465, 280] width 44 height 44
click at [778, 291] on button "i" at bounding box center [773, 280] width 44 height 44
click at [268, 386] on button "s" at bounding box center [279, 404] width 44 height 44
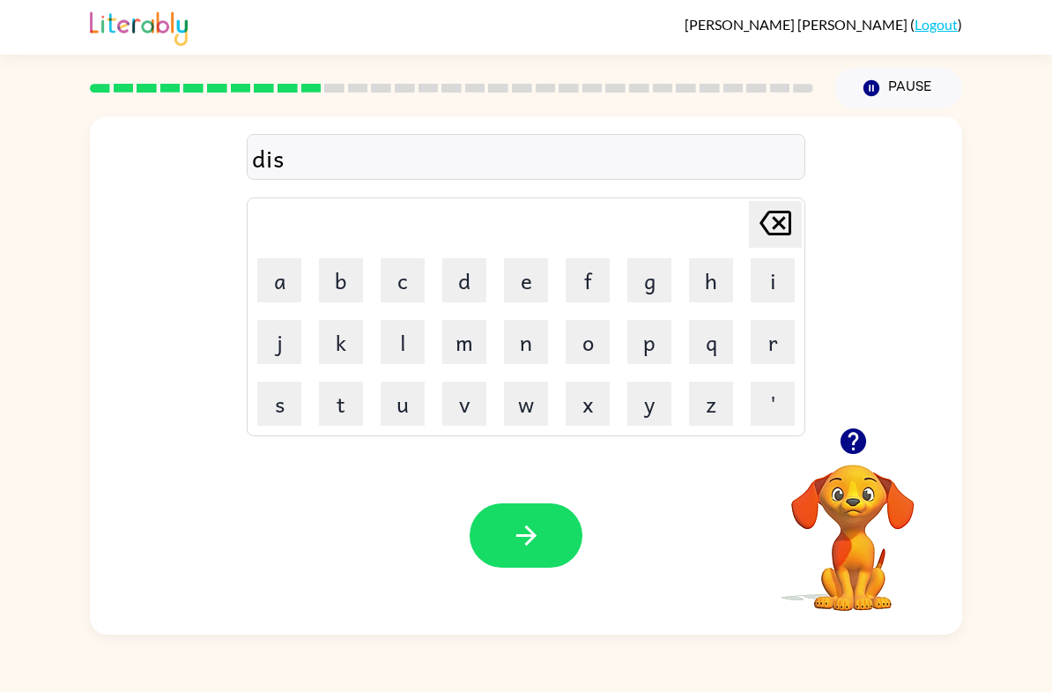
click at [340, 404] on button "t" at bounding box center [341, 404] width 44 height 44
click at [779, 340] on button "r" at bounding box center [773, 342] width 44 height 44
click at [393, 405] on button "u" at bounding box center [403, 404] width 44 height 44
click at [284, 388] on button "s" at bounding box center [279, 404] width 44 height 44
click at [338, 397] on button "t" at bounding box center [341, 404] width 44 height 44
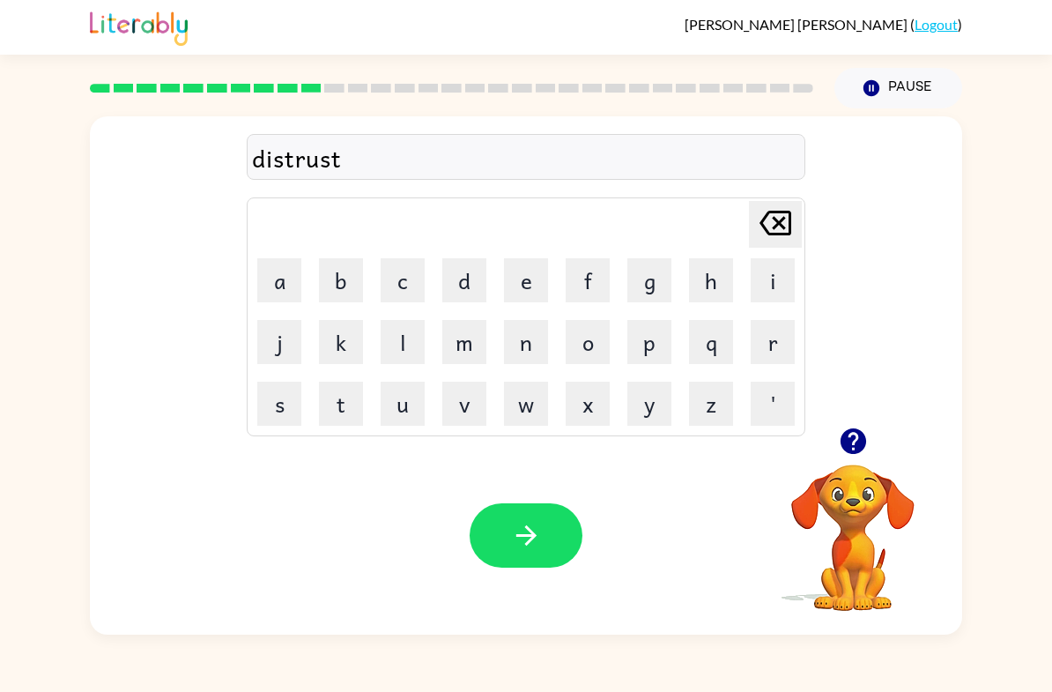
click at [505, 519] on button "button" at bounding box center [526, 535] width 113 height 64
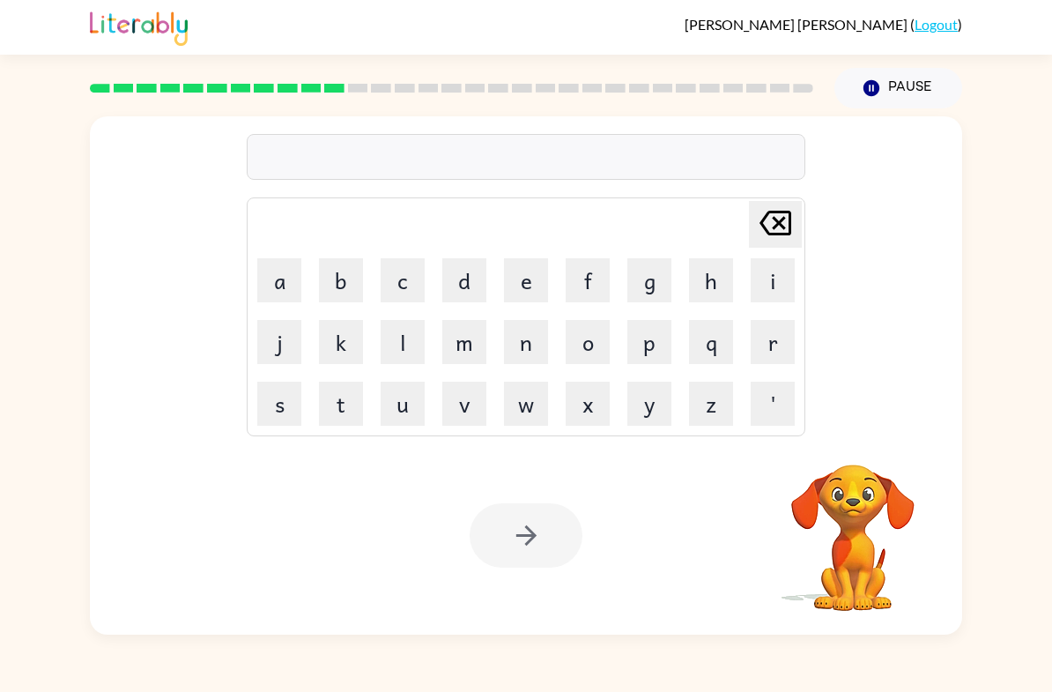
click at [785, 341] on button "r" at bounding box center [773, 342] width 44 height 44
click at [584, 336] on button "o" at bounding box center [588, 342] width 44 height 44
click at [461, 270] on button "d" at bounding box center [465, 280] width 44 height 44
click at [515, 285] on button "e" at bounding box center [526, 280] width 44 height 44
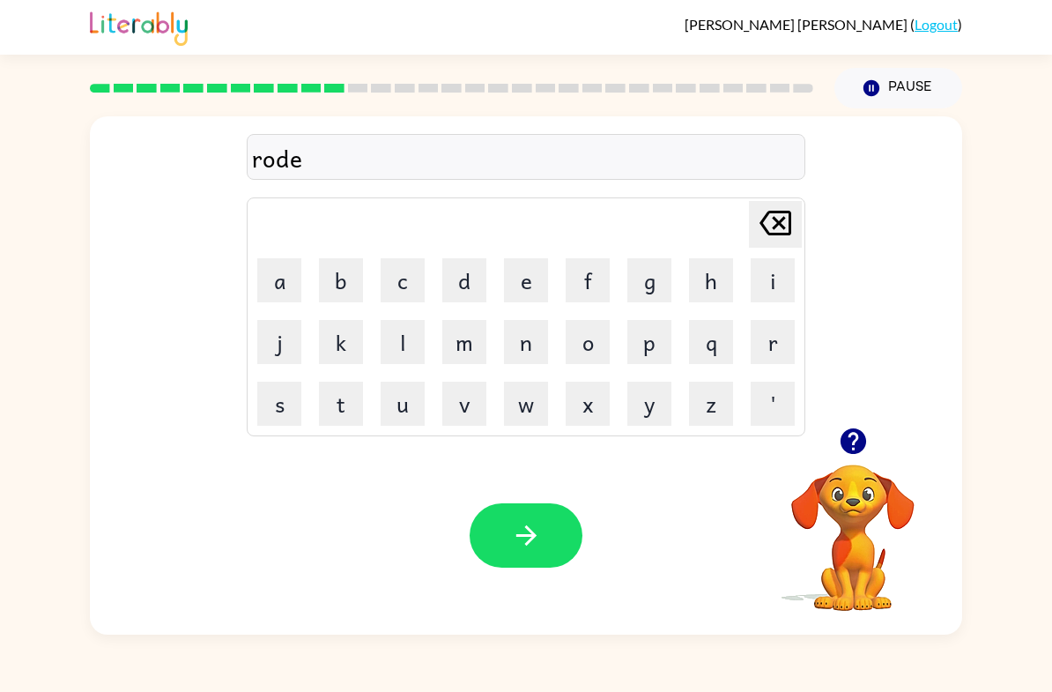
click at [503, 537] on button "button" at bounding box center [526, 535] width 113 height 64
click at [417, 390] on button "u" at bounding box center [403, 404] width 44 height 44
click at [651, 342] on button "p" at bounding box center [650, 342] width 44 height 44
click at [665, 289] on button "g" at bounding box center [650, 280] width 44 height 44
click at [760, 362] on button "r" at bounding box center [773, 342] width 44 height 44
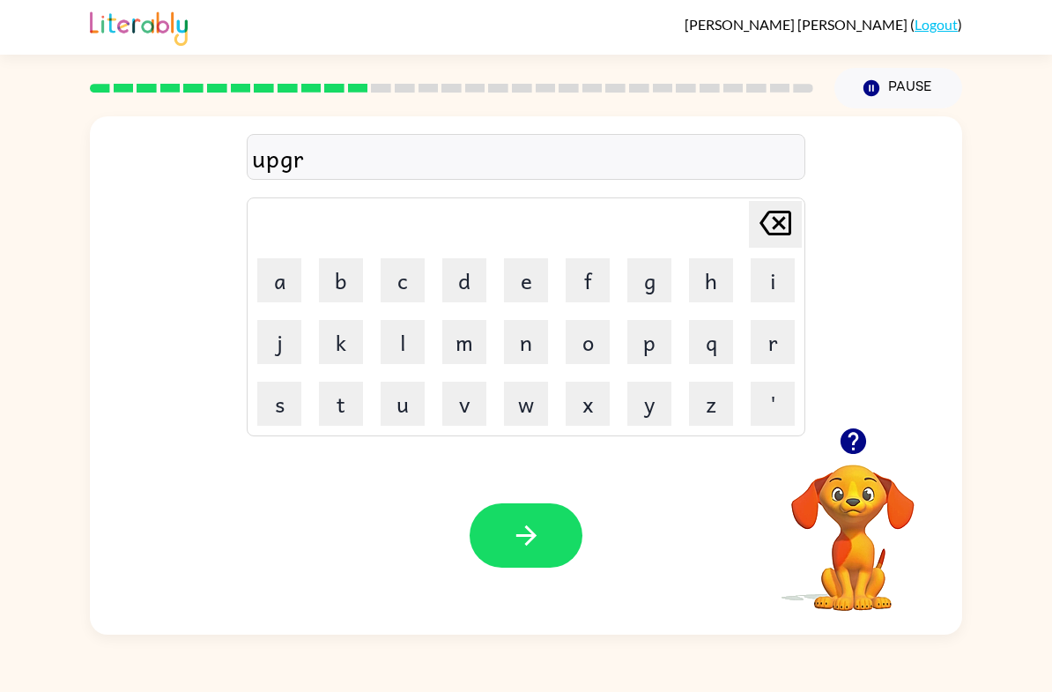
click at [271, 274] on button "a" at bounding box center [279, 280] width 44 height 44
click at [480, 280] on button "d" at bounding box center [465, 280] width 44 height 44
click at [479, 280] on button "d" at bounding box center [465, 280] width 44 height 44
click at [791, 227] on icon at bounding box center [776, 223] width 32 height 25
click at [543, 279] on button "e" at bounding box center [526, 280] width 44 height 44
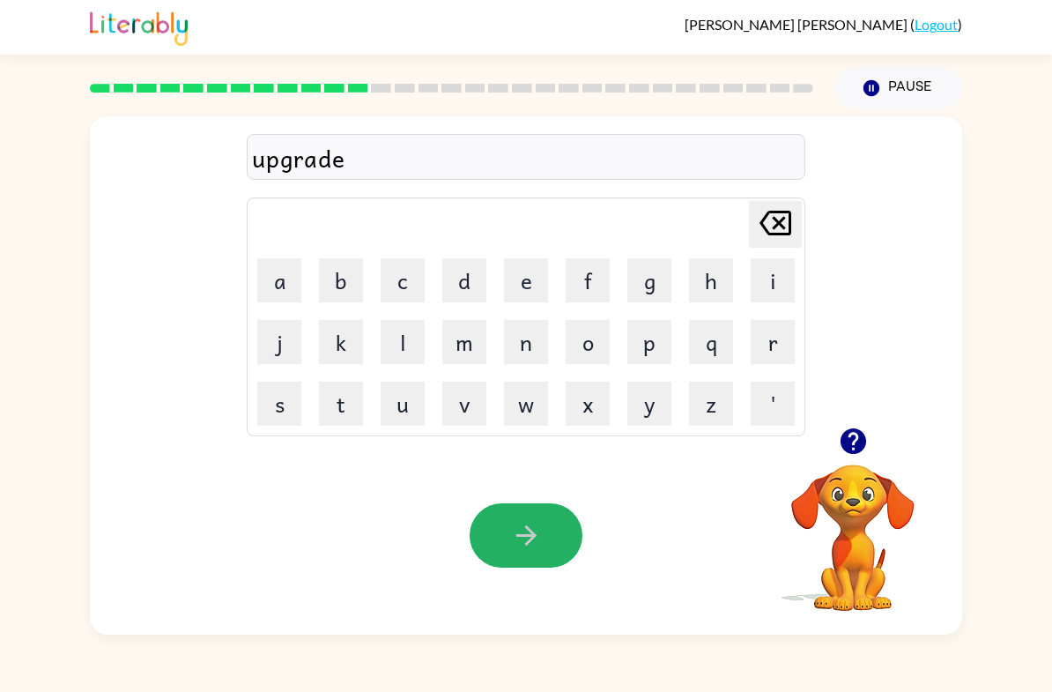
click at [529, 540] on icon "button" at bounding box center [526, 535] width 31 height 31
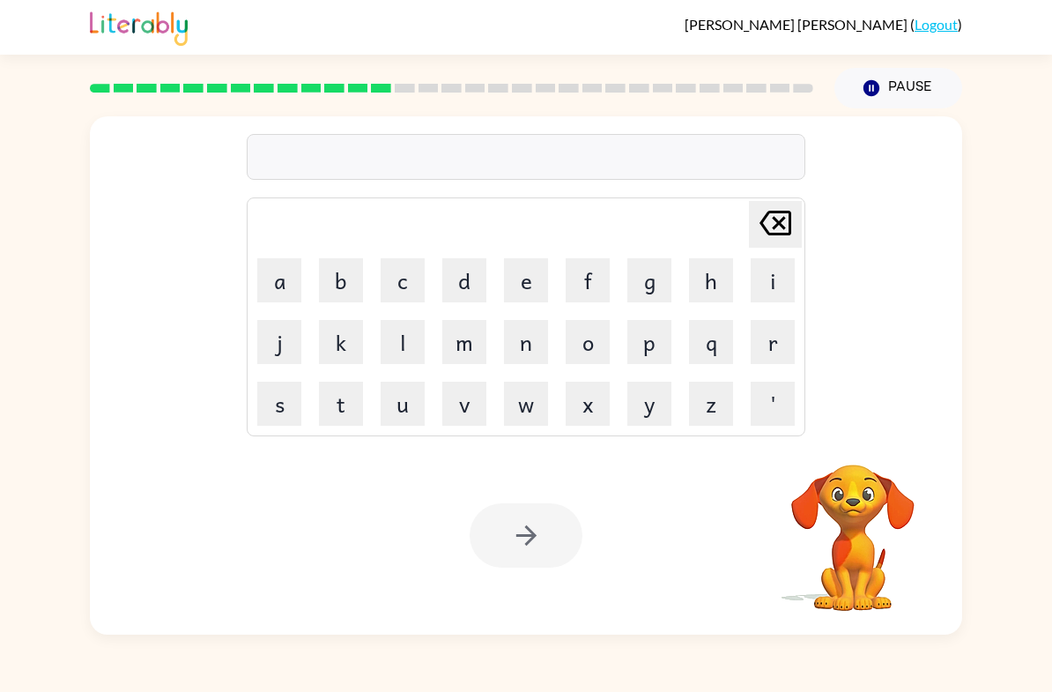
click at [483, 331] on button "m" at bounding box center [465, 342] width 44 height 44
click at [274, 279] on button "a" at bounding box center [279, 280] width 44 height 44
click at [465, 281] on button "d" at bounding box center [465, 280] width 44 height 44
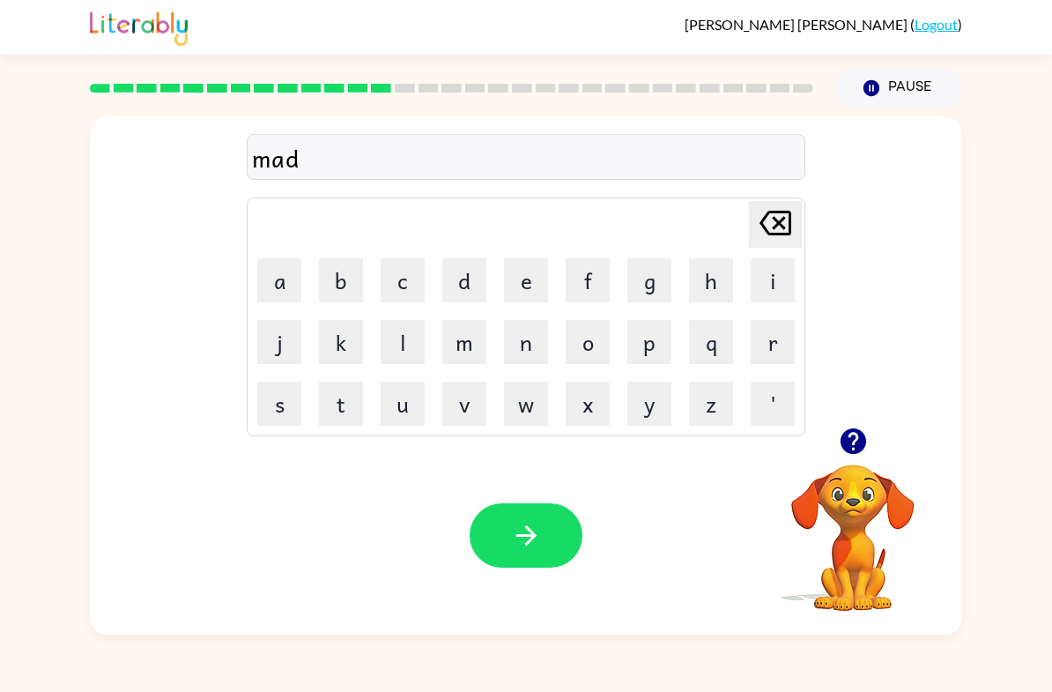
click at [537, 346] on button "n" at bounding box center [526, 342] width 44 height 44
click at [531, 285] on button "e" at bounding box center [526, 280] width 44 height 44
click at [299, 393] on button "s" at bounding box center [279, 404] width 44 height 44
click at [298, 392] on button "s" at bounding box center [279, 404] width 44 height 44
click at [542, 539] on button "button" at bounding box center [526, 535] width 113 height 64
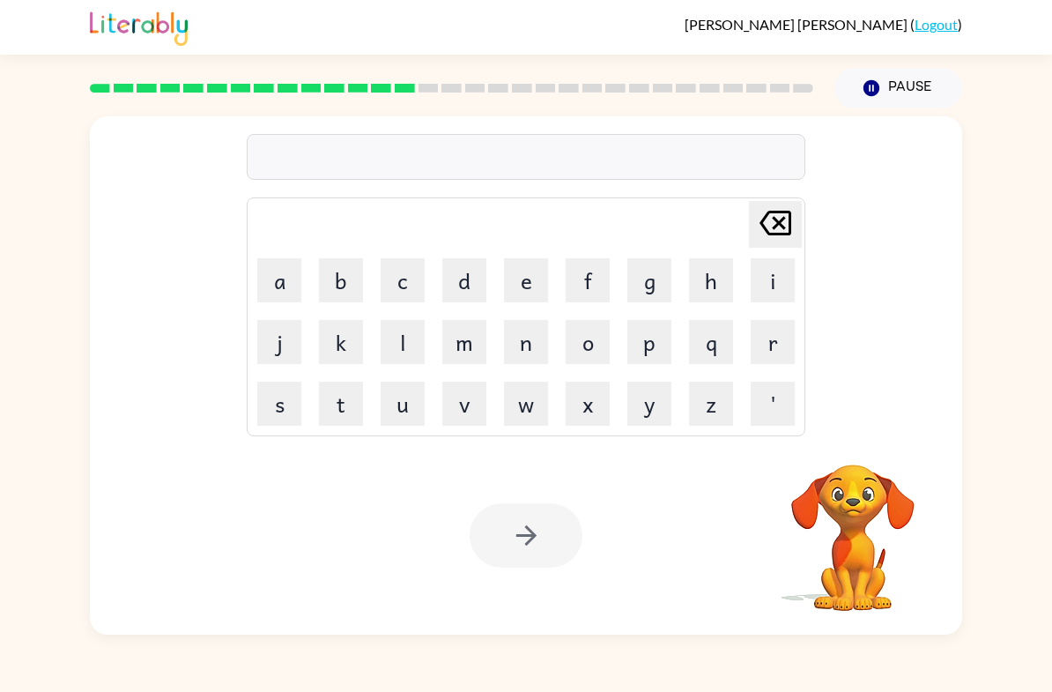
click at [348, 272] on button "b" at bounding box center [341, 280] width 44 height 44
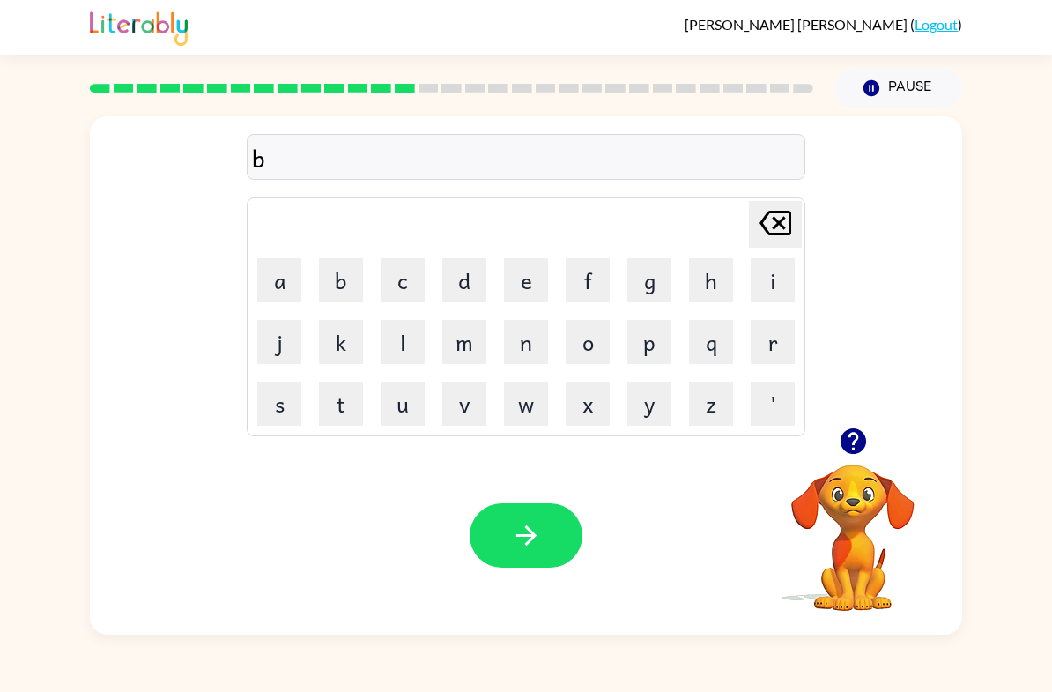
click at [509, 345] on button "n" at bounding box center [526, 342] width 44 height 44
click at [395, 400] on button "u" at bounding box center [403, 404] width 44 height 44
click at [282, 386] on button "s" at bounding box center [279, 404] width 44 height 44
click at [783, 241] on icon "[PERSON_NAME] last character input" at bounding box center [776, 223] width 42 height 42
click at [783, 240] on icon "[PERSON_NAME] last character input" at bounding box center [776, 223] width 42 height 42
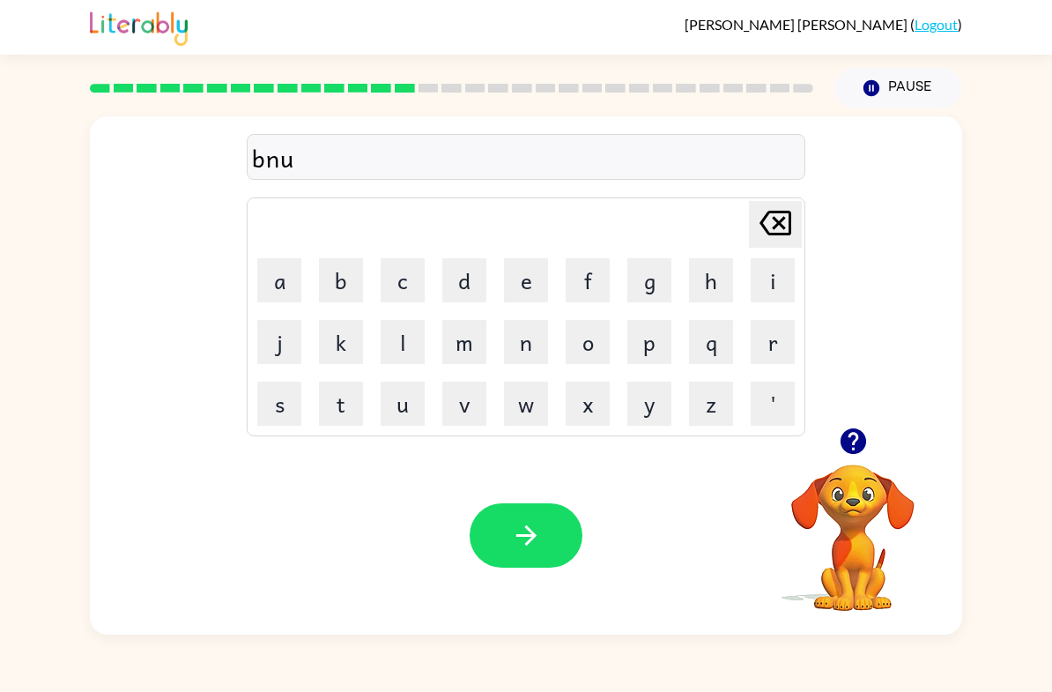
click at [790, 233] on icon at bounding box center [776, 223] width 32 height 25
click at [592, 344] on button "o" at bounding box center [588, 342] width 44 height 44
click at [535, 344] on button "n" at bounding box center [526, 342] width 44 height 44
click at [407, 416] on button "u" at bounding box center [403, 404] width 44 height 44
click at [299, 390] on button "s" at bounding box center [279, 404] width 44 height 44
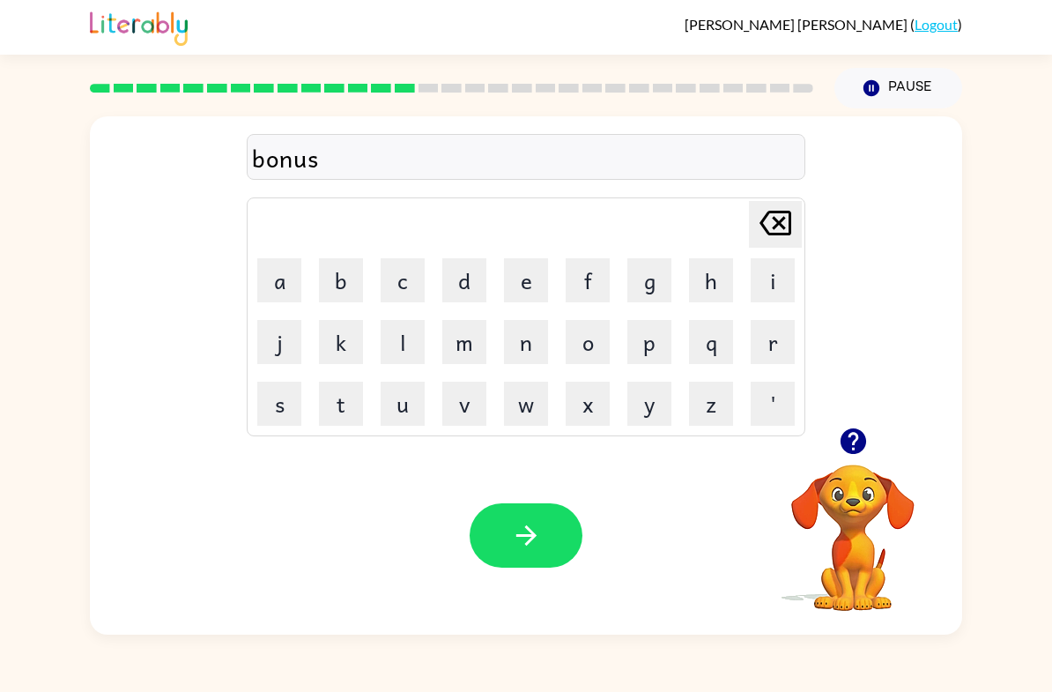
click at [520, 542] on icon "button" at bounding box center [526, 535] width 31 height 31
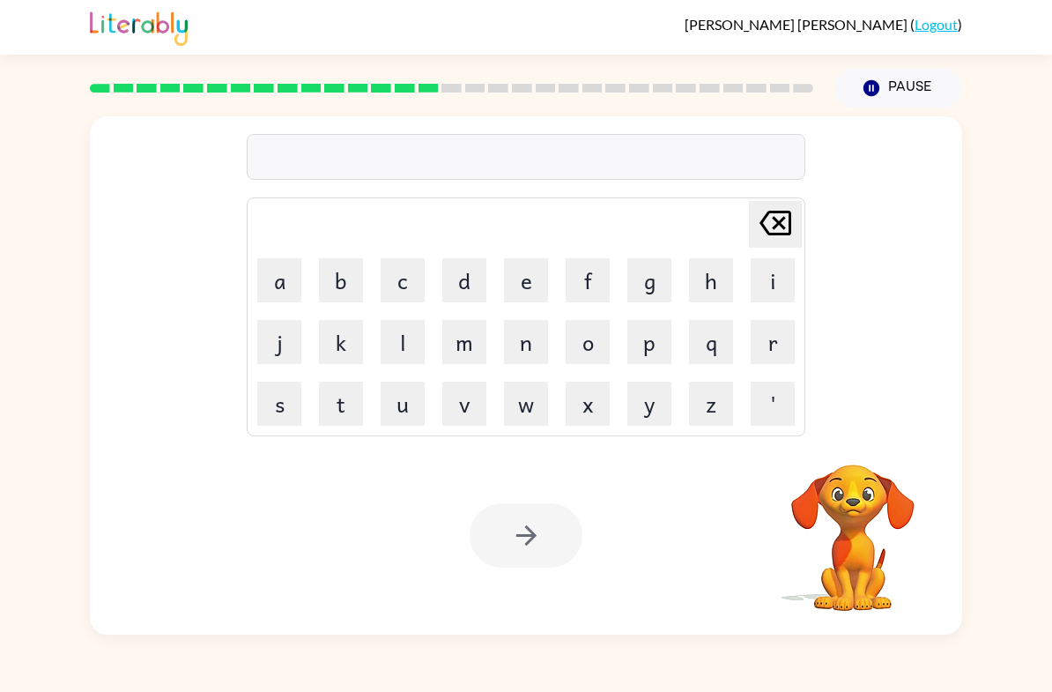
click at [272, 284] on button "a" at bounding box center [279, 280] width 44 height 44
click at [272, 283] on button "a" at bounding box center [279, 280] width 44 height 44
click at [279, 286] on button "a" at bounding box center [279, 280] width 44 height 44
click at [279, 285] on button "a" at bounding box center [279, 280] width 44 height 44
click at [266, 277] on button "a" at bounding box center [279, 280] width 44 height 44
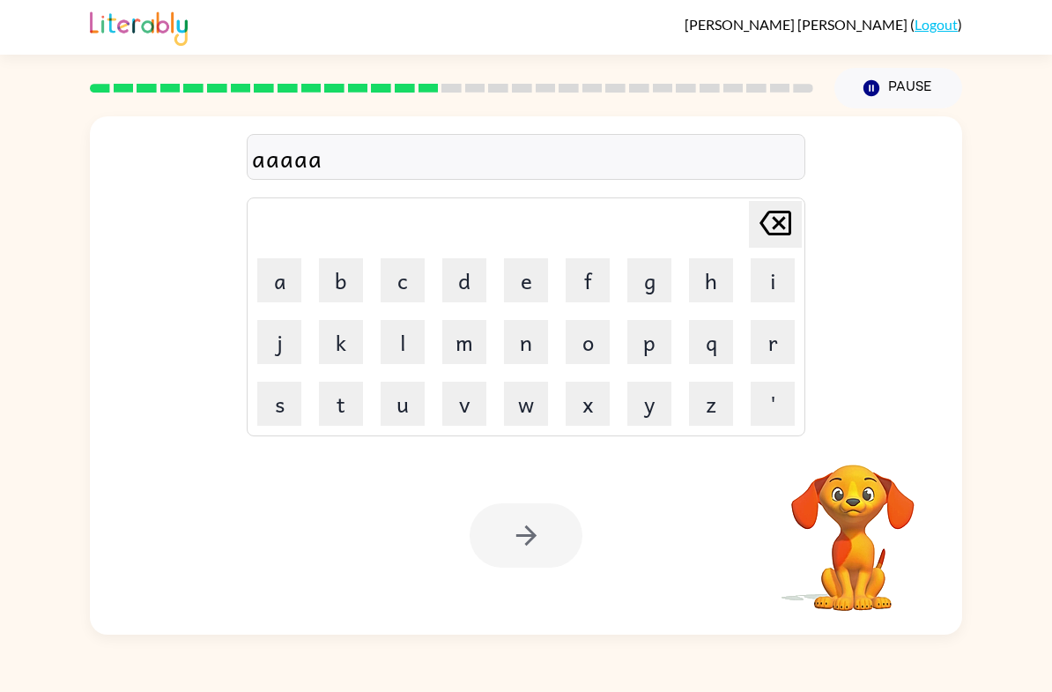
click at [265, 277] on button "a" at bounding box center [279, 280] width 44 height 44
click at [390, 353] on button "l" at bounding box center [403, 342] width 44 height 44
click at [501, 376] on td "w" at bounding box center [526, 404] width 60 height 60
click at [468, 335] on button "m" at bounding box center [465, 342] width 44 height 44
click at [467, 335] on button "m" at bounding box center [465, 342] width 44 height 44
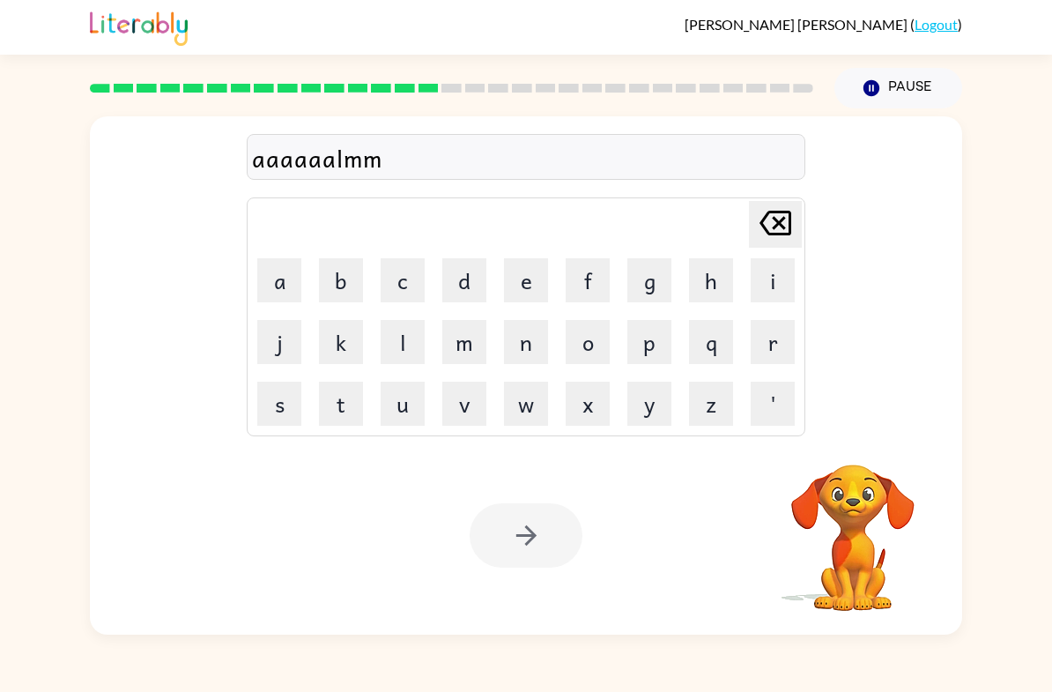
click at [350, 345] on button "k" at bounding box center [341, 342] width 44 height 44
click at [343, 395] on button "t" at bounding box center [341, 404] width 44 height 44
click at [294, 383] on button "s" at bounding box center [279, 404] width 44 height 44
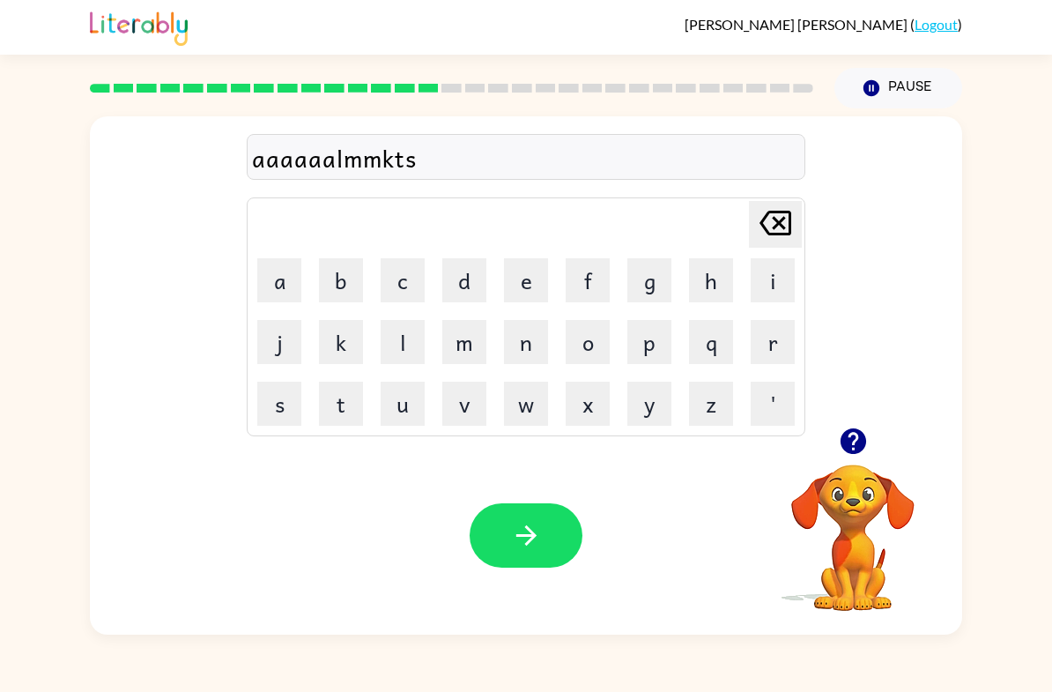
click at [389, 332] on button "l" at bounding box center [403, 342] width 44 height 44
click at [301, 340] on button "j" at bounding box center [279, 342] width 44 height 44
click at [281, 331] on button "j" at bounding box center [279, 342] width 44 height 44
click at [280, 331] on button "j" at bounding box center [279, 342] width 44 height 44
click at [299, 324] on button "j" at bounding box center [279, 342] width 44 height 44
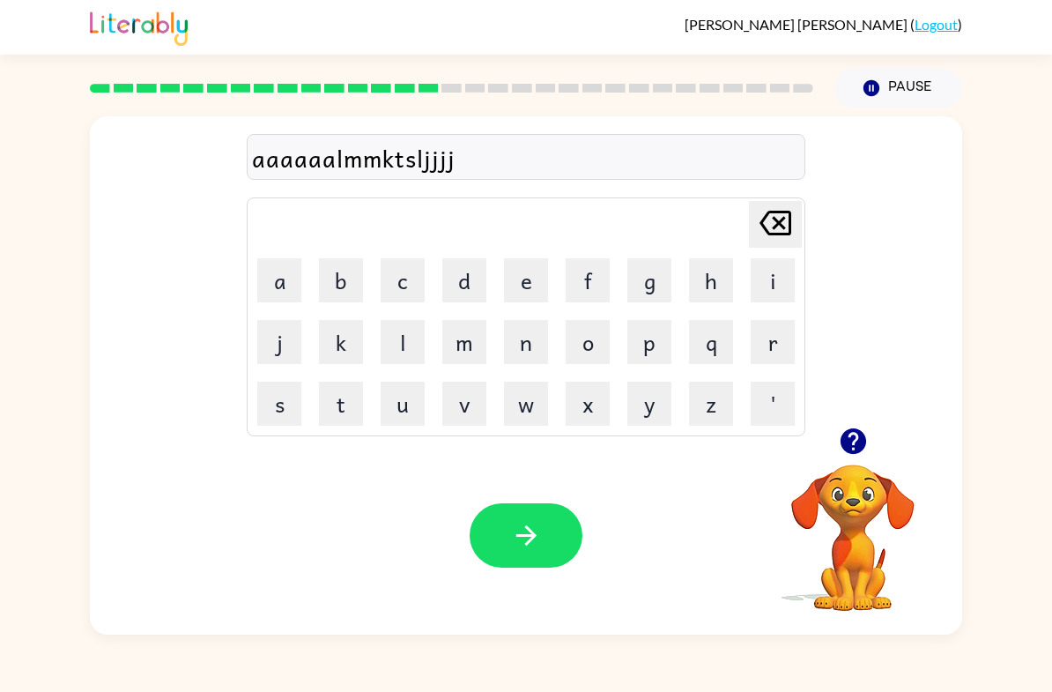
click at [341, 361] on button "k" at bounding box center [341, 342] width 44 height 44
click at [371, 382] on table "[PERSON_NAME] last character input a b c d e f g h i j k l m n o p q r s t u v …" at bounding box center [526, 316] width 557 height 237
click at [384, 409] on button "u" at bounding box center [403, 404] width 44 height 44
click at [332, 393] on button "t" at bounding box center [341, 404] width 44 height 44
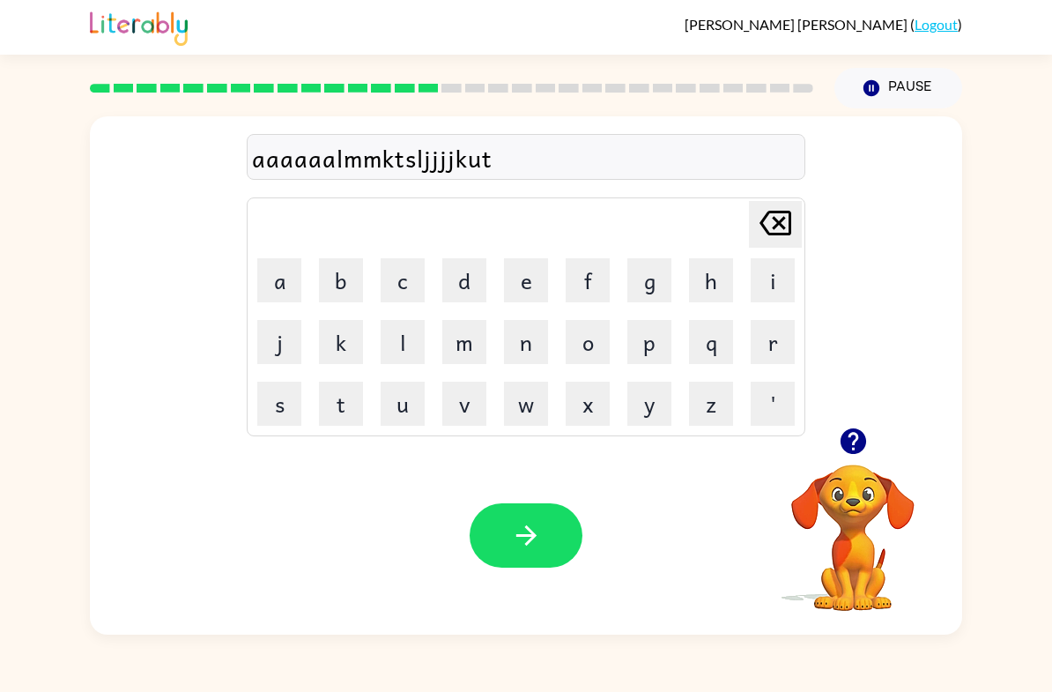
click at [301, 375] on td "s" at bounding box center [279, 404] width 60 height 60
click at [383, 418] on button "u" at bounding box center [403, 404] width 44 height 44
click at [785, 213] on icon at bounding box center [776, 223] width 32 height 25
click at [794, 216] on icon "[PERSON_NAME] last character input" at bounding box center [776, 223] width 42 height 42
click at [793, 216] on icon "[PERSON_NAME] last character input" at bounding box center [776, 223] width 42 height 42
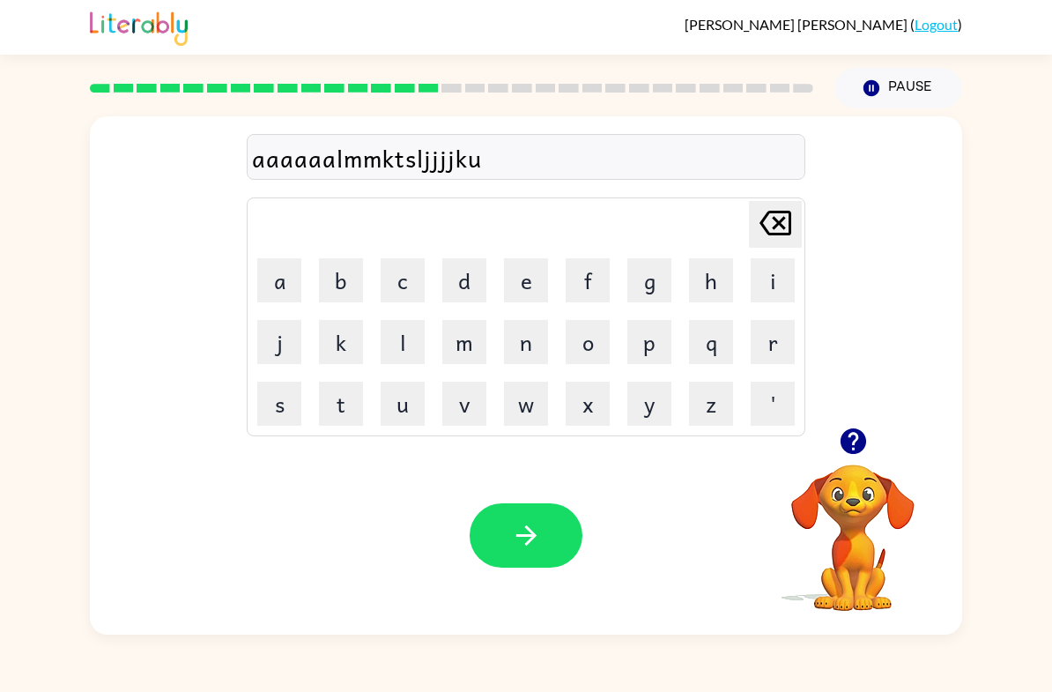
click at [783, 221] on icon at bounding box center [776, 223] width 32 height 25
click at [783, 220] on icon at bounding box center [776, 223] width 32 height 25
click at [772, 225] on icon "[PERSON_NAME] last character input" at bounding box center [776, 223] width 42 height 42
click at [771, 225] on icon "[PERSON_NAME] last character input" at bounding box center [776, 223] width 42 height 42
click at [785, 234] on icon at bounding box center [776, 223] width 32 height 25
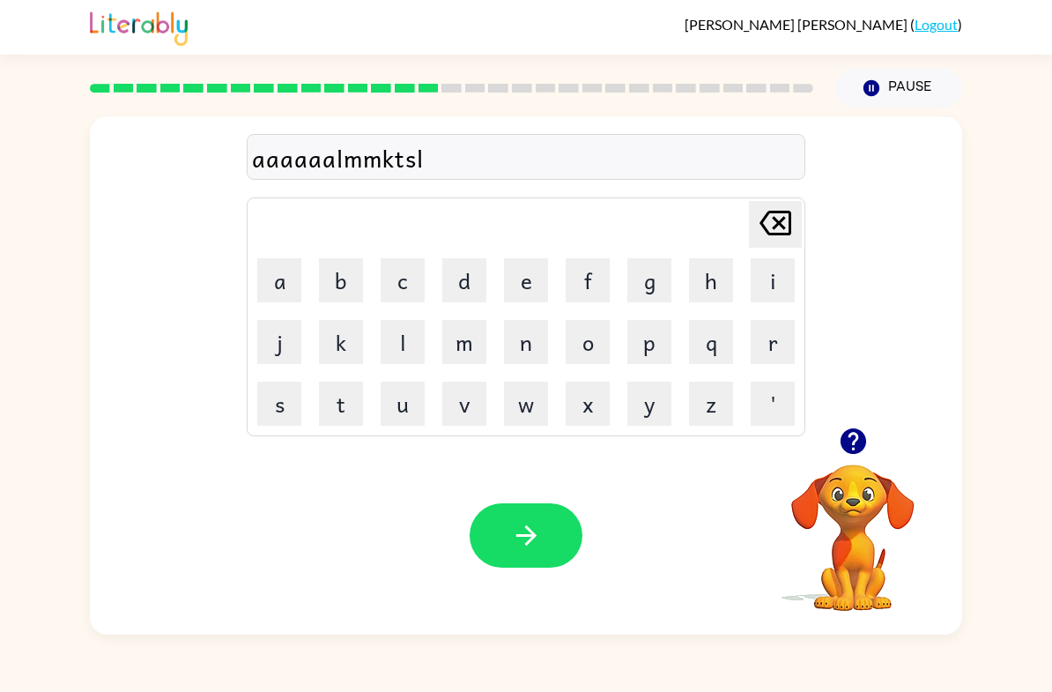
click at [784, 234] on icon at bounding box center [776, 223] width 32 height 25
click at [785, 224] on icon "[PERSON_NAME] last character input" at bounding box center [776, 223] width 42 height 42
click at [785, 223] on icon "[PERSON_NAME] last character input" at bounding box center [776, 223] width 42 height 42
click at [800, 234] on button "[PERSON_NAME] last character input" at bounding box center [775, 224] width 53 height 47
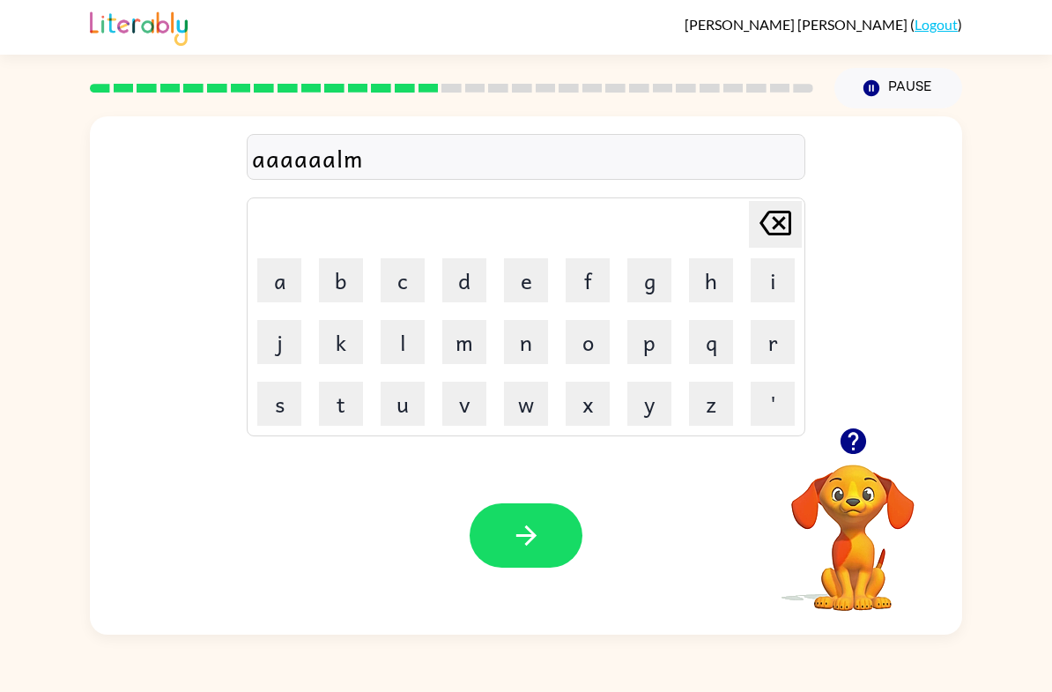
click at [816, 227] on div "aaaaaalm Delete Delete last character input a b c d e f g h i j k l m n o p q r…" at bounding box center [526, 271] width 873 height 311
click at [801, 232] on button "[PERSON_NAME] last character input" at bounding box center [775, 224] width 53 height 47
click at [807, 237] on div "aaaaaal Delete Delete last character input a b c d e f g h i j k l m n o p q r …" at bounding box center [526, 271] width 873 height 311
click at [795, 234] on icon "[PERSON_NAME] last character input" at bounding box center [776, 223] width 42 height 42
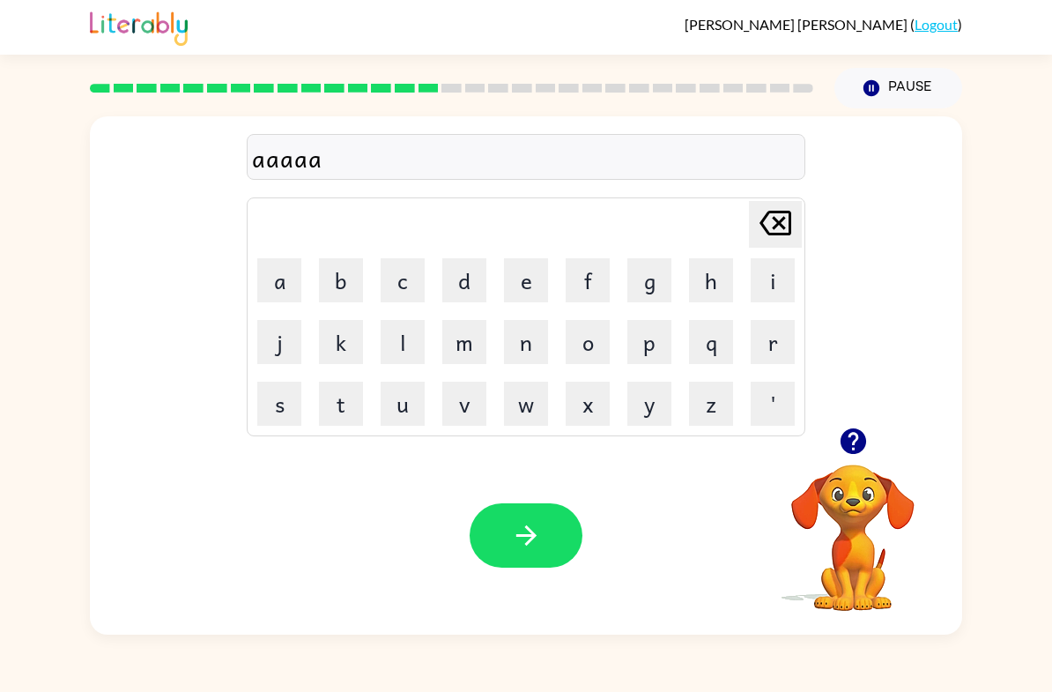
click at [778, 247] on div "[PERSON_NAME] last character input" at bounding box center [776, 224] width 42 height 45
click at [777, 246] on div "[PERSON_NAME] last character input" at bounding box center [776, 224] width 42 height 45
click at [774, 242] on icon "[PERSON_NAME] last character input" at bounding box center [776, 223] width 42 height 42
click at [783, 238] on icon "[PERSON_NAME] last character input" at bounding box center [776, 223] width 42 height 42
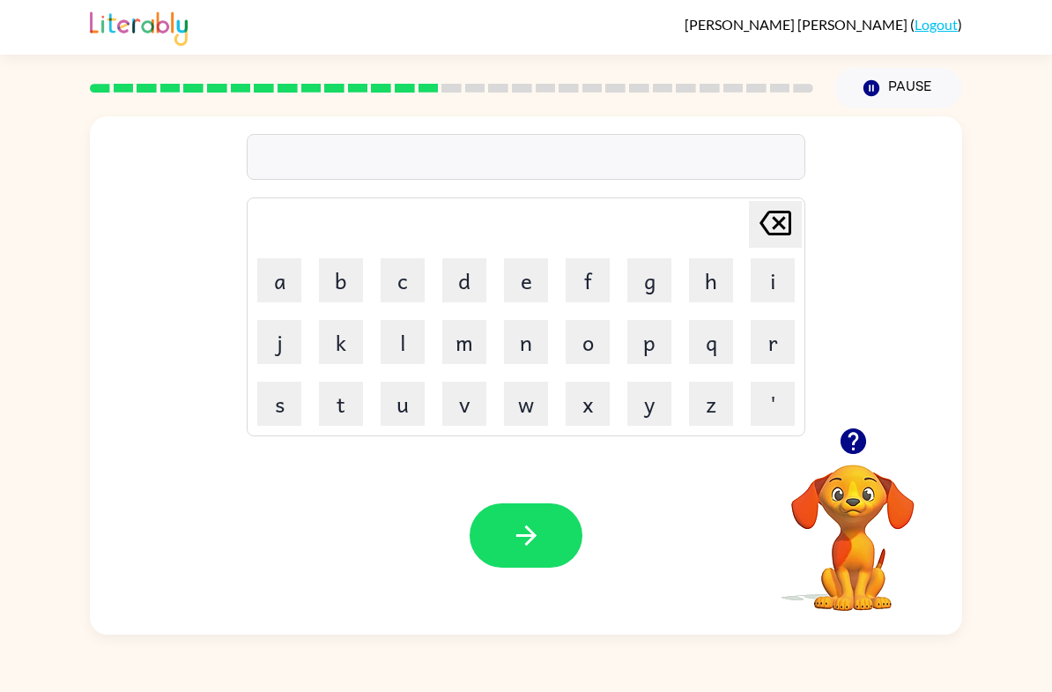
click at [783, 238] on icon "[PERSON_NAME] last character input" at bounding box center [776, 223] width 42 height 42
click at [866, 443] on icon "button" at bounding box center [853, 441] width 31 height 31
click at [279, 390] on button "s" at bounding box center [279, 404] width 44 height 44
click at [524, 420] on button "w" at bounding box center [526, 404] width 44 height 44
click at [269, 278] on button "a" at bounding box center [279, 280] width 44 height 44
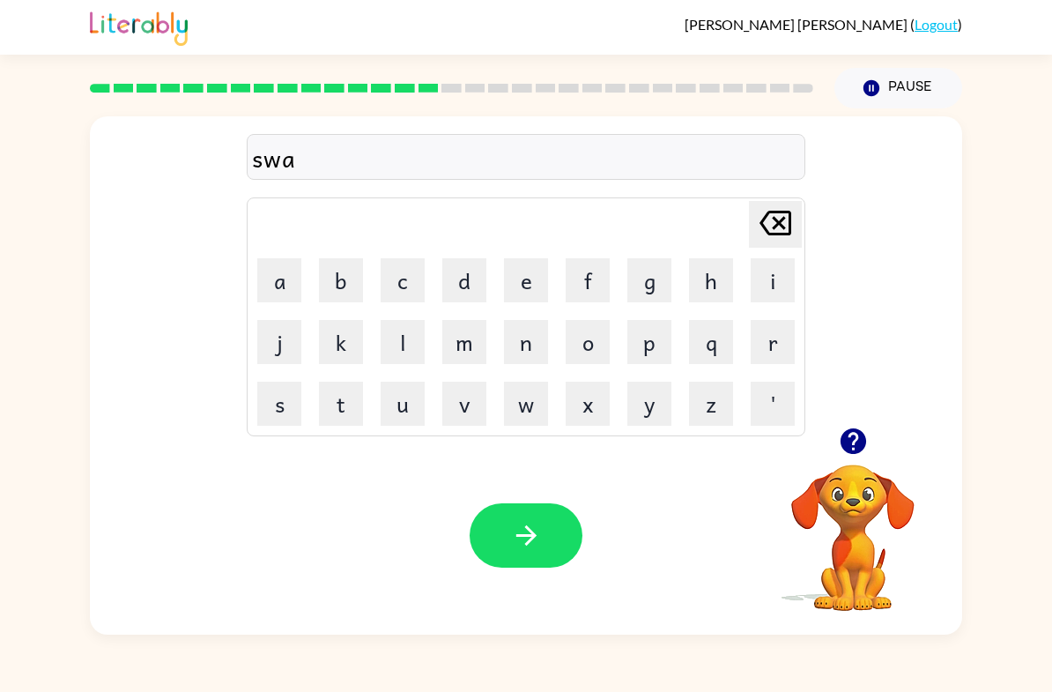
click at [774, 341] on button "r" at bounding box center [773, 342] width 44 height 44
click at [453, 355] on button "m" at bounding box center [465, 342] width 44 height 44
click at [544, 545] on button "button" at bounding box center [526, 535] width 113 height 64
click at [757, 338] on button "r" at bounding box center [773, 342] width 44 height 44
click at [271, 284] on button "a" at bounding box center [279, 280] width 44 height 44
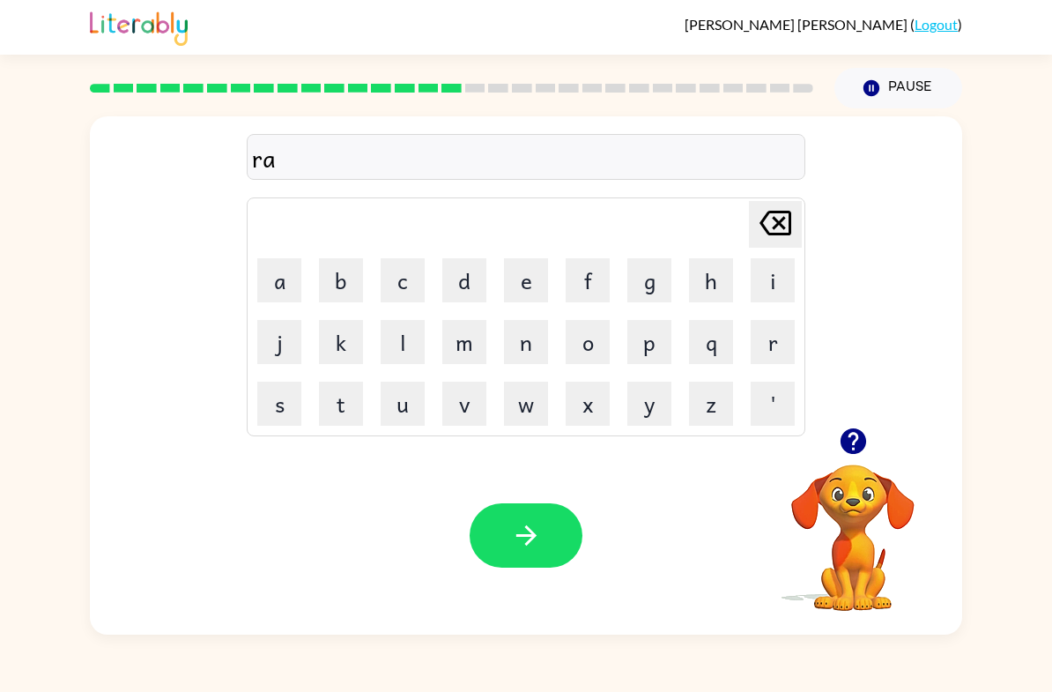
click at [849, 451] on icon "button" at bounding box center [853, 441] width 26 height 26
click at [472, 334] on button "m" at bounding box center [465, 342] width 44 height 44
click at [527, 539] on icon "button" at bounding box center [526, 535] width 31 height 31
click at [861, 433] on icon "button" at bounding box center [853, 441] width 26 height 26
click at [660, 337] on button "p" at bounding box center [650, 342] width 44 height 44
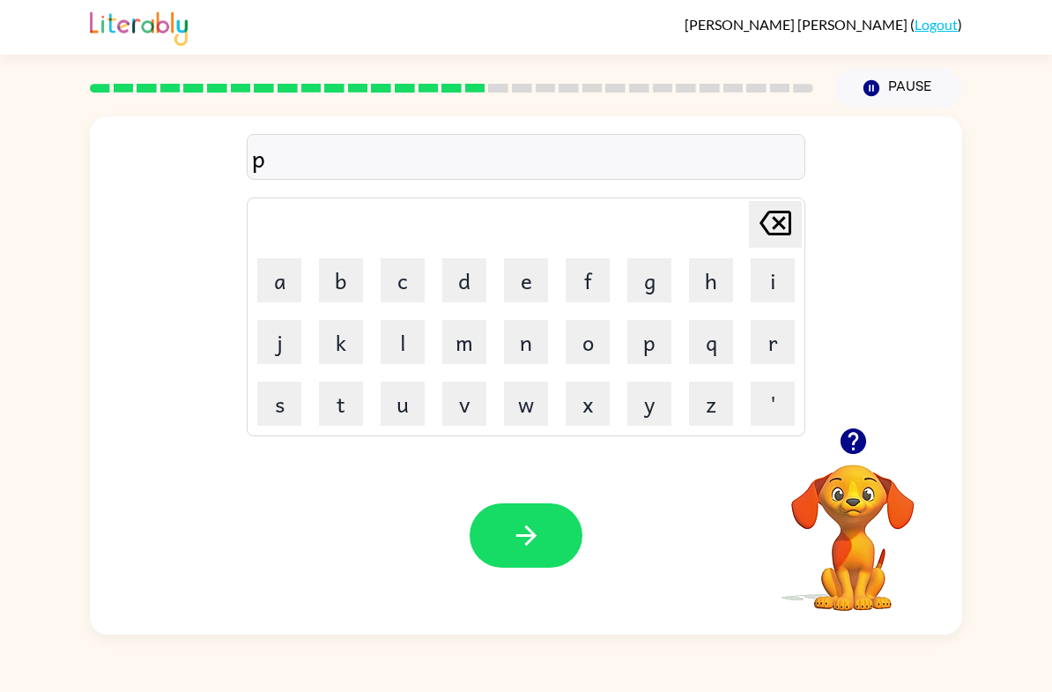
click at [781, 345] on button "r" at bounding box center [773, 342] width 44 height 44
click at [762, 286] on button "i" at bounding box center [773, 280] width 44 height 44
click at [486, 355] on button "m" at bounding box center [465, 342] width 44 height 44
click at [781, 263] on button "i" at bounding box center [773, 280] width 44 height 44
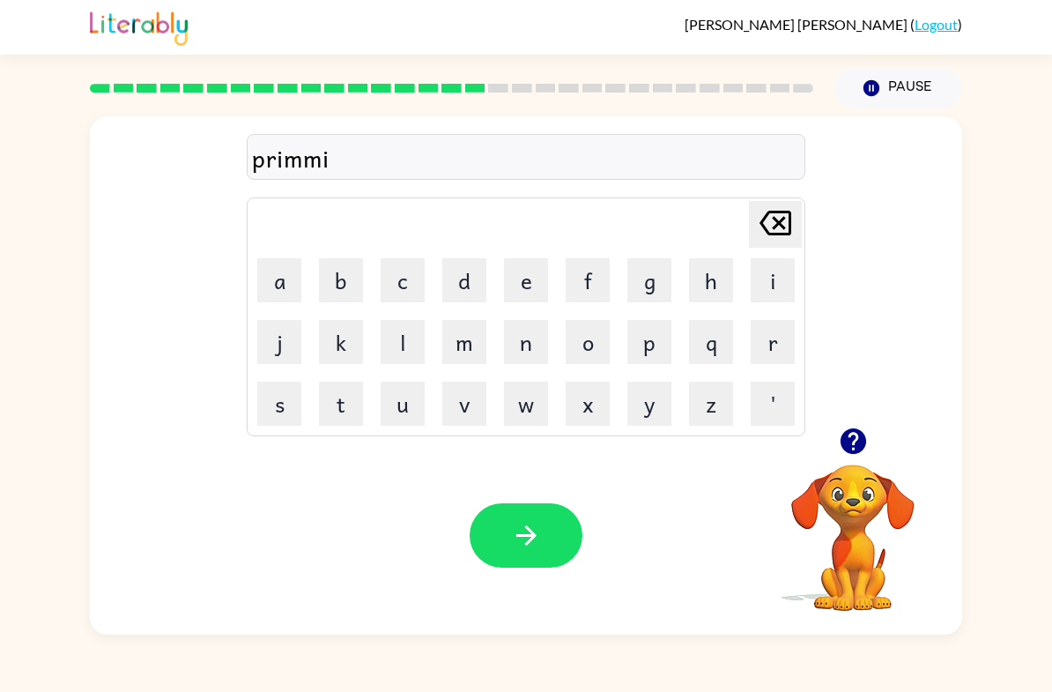
click at [523, 328] on button "n" at bounding box center [526, 342] width 44 height 44
click at [642, 278] on button "g" at bounding box center [650, 280] width 44 height 44
click at [522, 524] on icon "button" at bounding box center [526, 535] width 31 height 31
click at [775, 345] on button "r" at bounding box center [773, 342] width 44 height 44
click at [771, 286] on button "i" at bounding box center [773, 280] width 44 height 44
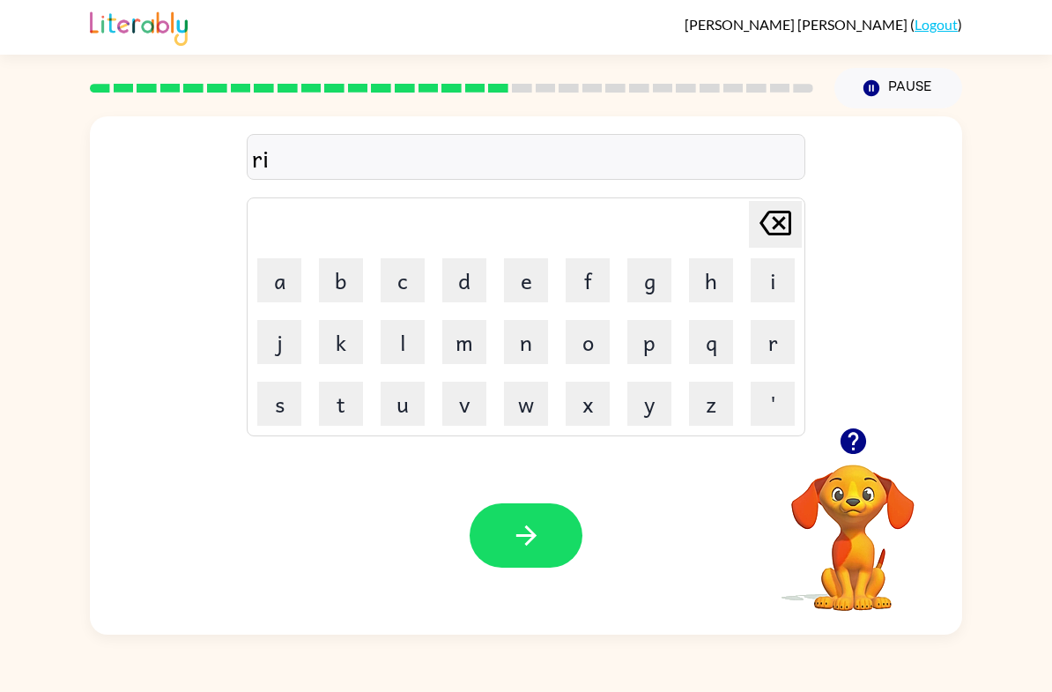
click at [273, 404] on button "s" at bounding box center [279, 404] width 44 height 44
click at [342, 324] on button "k" at bounding box center [341, 342] width 44 height 44
click at [775, 283] on button "i" at bounding box center [773, 280] width 44 height 44
click at [524, 270] on button "e" at bounding box center [526, 280] width 44 height 44
click at [277, 383] on button "s" at bounding box center [279, 404] width 44 height 44
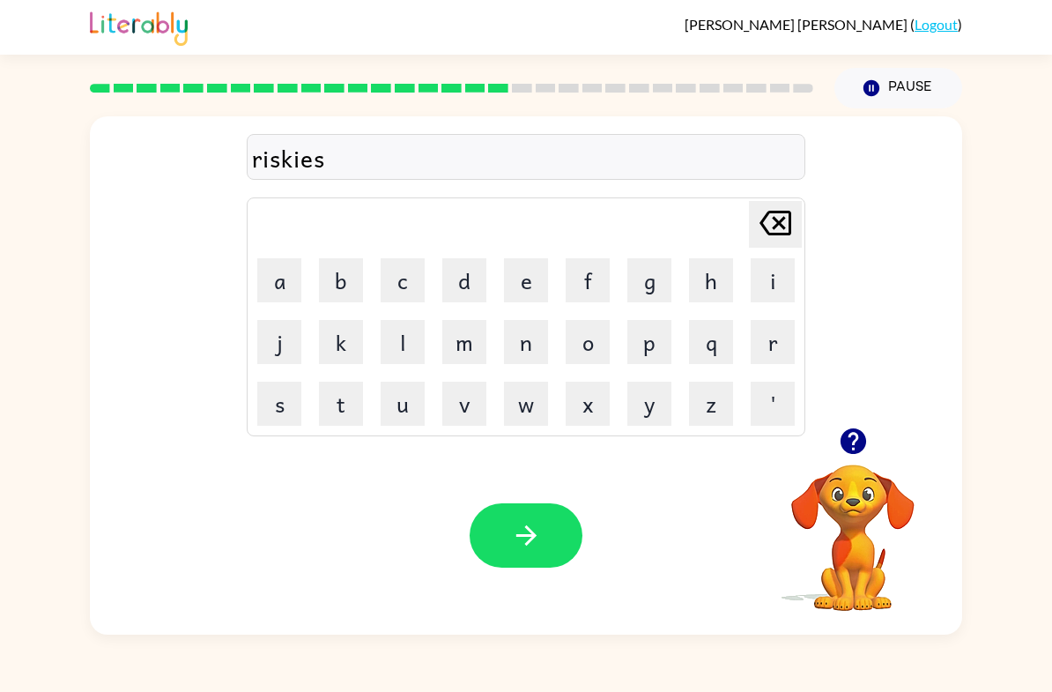
click at [336, 403] on button "t" at bounding box center [341, 404] width 44 height 44
click at [514, 538] on icon "button" at bounding box center [526, 535] width 31 height 31
click at [761, 289] on button "i" at bounding box center [773, 280] width 44 height 44
click at [774, 242] on icon "[PERSON_NAME] last character input" at bounding box center [776, 223] width 42 height 42
click at [866, 443] on icon "button" at bounding box center [853, 441] width 26 height 26
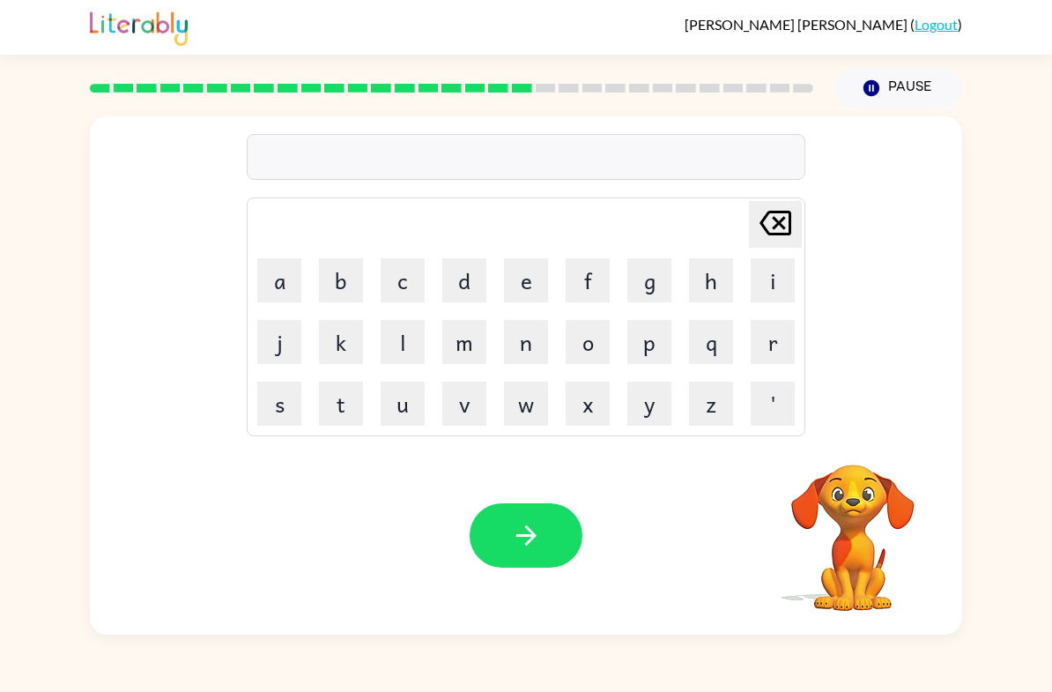
click at [271, 272] on button "a" at bounding box center [279, 280] width 44 height 44
click at [785, 226] on icon "[PERSON_NAME] last character input" at bounding box center [776, 223] width 42 height 42
click at [784, 226] on icon "[PERSON_NAME] last character input" at bounding box center [776, 223] width 42 height 42
click at [272, 301] on button "a" at bounding box center [279, 280] width 44 height 44
click at [324, 328] on button "k" at bounding box center [341, 342] width 44 height 44
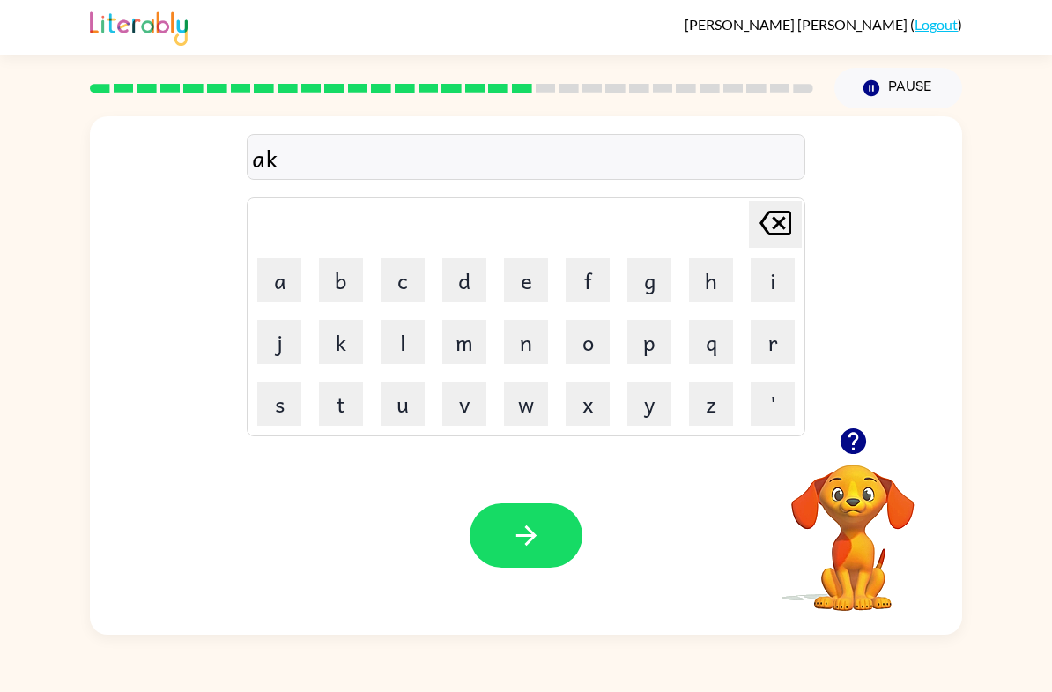
click at [710, 312] on td "q" at bounding box center [711, 342] width 60 height 60
click at [390, 301] on button "c" at bounding box center [403, 280] width 44 height 44
click at [680, 324] on table "[PERSON_NAME] last character input a b c d e f g h i j k l m n o p q r s t u v …" at bounding box center [526, 316] width 557 height 237
click at [777, 232] on icon "[PERSON_NAME] last character input" at bounding box center [776, 223] width 42 height 42
click at [391, 285] on button "c" at bounding box center [403, 280] width 44 height 44
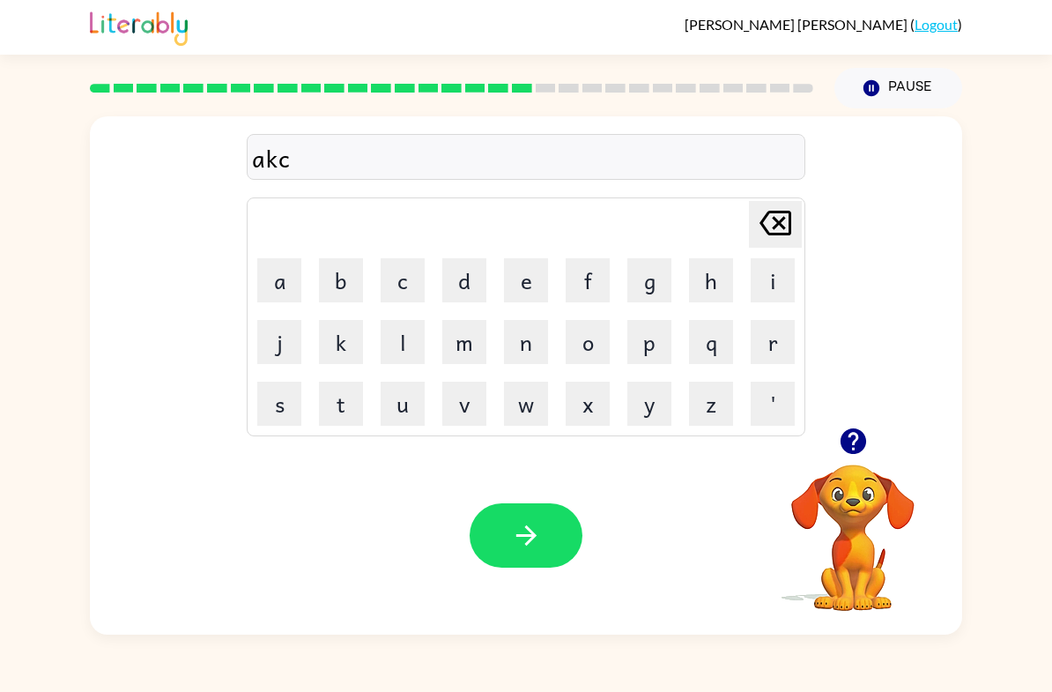
click at [342, 348] on button "k" at bounding box center [341, 342] width 44 height 44
click at [285, 292] on button "a" at bounding box center [279, 280] width 44 height 44
click at [653, 406] on button "y" at bounding box center [650, 404] width 44 height 44
click at [582, 537] on button "button" at bounding box center [526, 535] width 113 height 64
click at [591, 277] on button "f" at bounding box center [588, 280] width 44 height 44
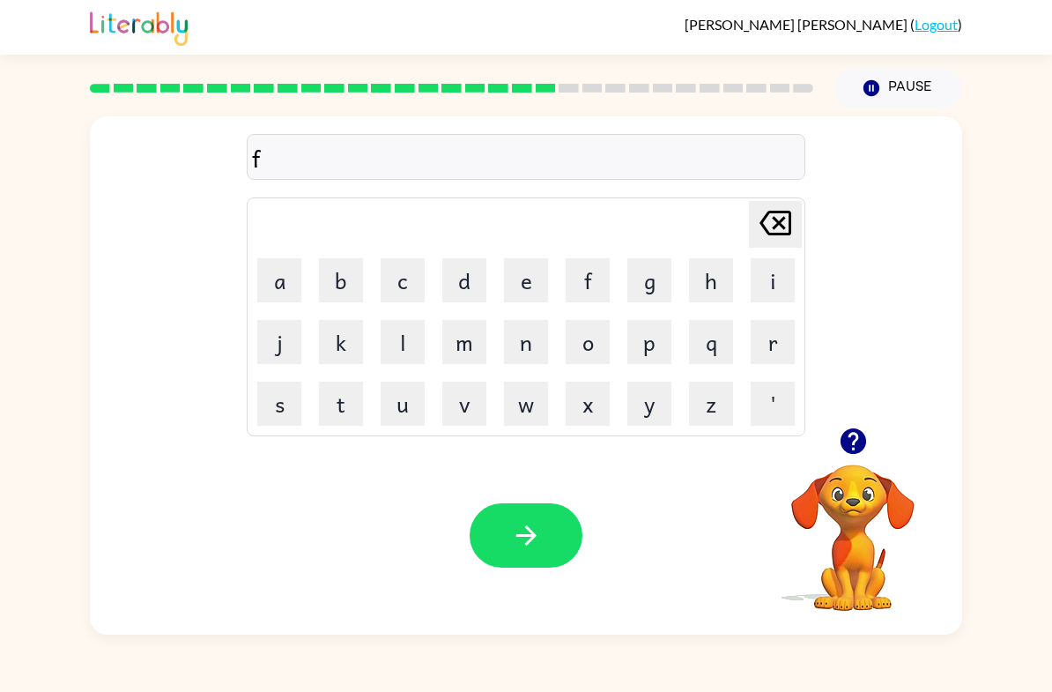
click at [581, 347] on button "o" at bounding box center [588, 342] width 44 height 44
click at [394, 329] on button "l" at bounding box center [403, 342] width 44 height 44
click at [393, 328] on button "l" at bounding box center [403, 342] width 44 height 44
click at [596, 357] on button "o" at bounding box center [588, 342] width 44 height 44
click at [536, 405] on button "w" at bounding box center [526, 404] width 44 height 44
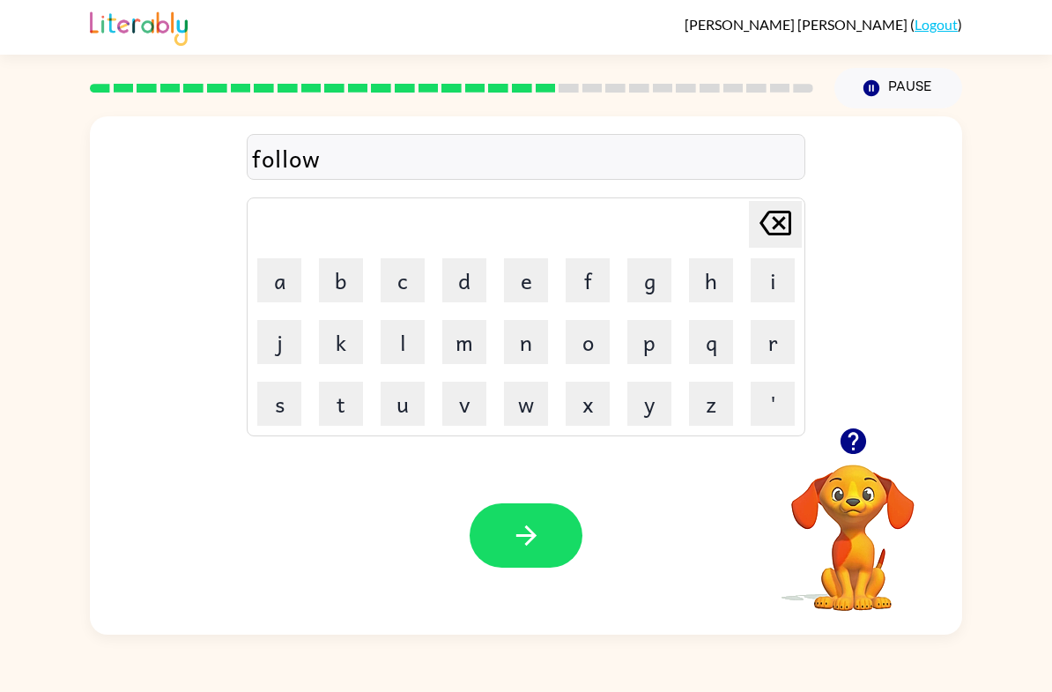
click at [530, 300] on button "e" at bounding box center [526, 280] width 44 height 44
click at [452, 293] on button "d" at bounding box center [465, 280] width 44 height 44
click at [861, 456] on icon "button" at bounding box center [853, 441] width 31 height 31
click at [537, 543] on icon "button" at bounding box center [526, 535] width 31 height 31
click at [272, 422] on button "s" at bounding box center [279, 404] width 44 height 44
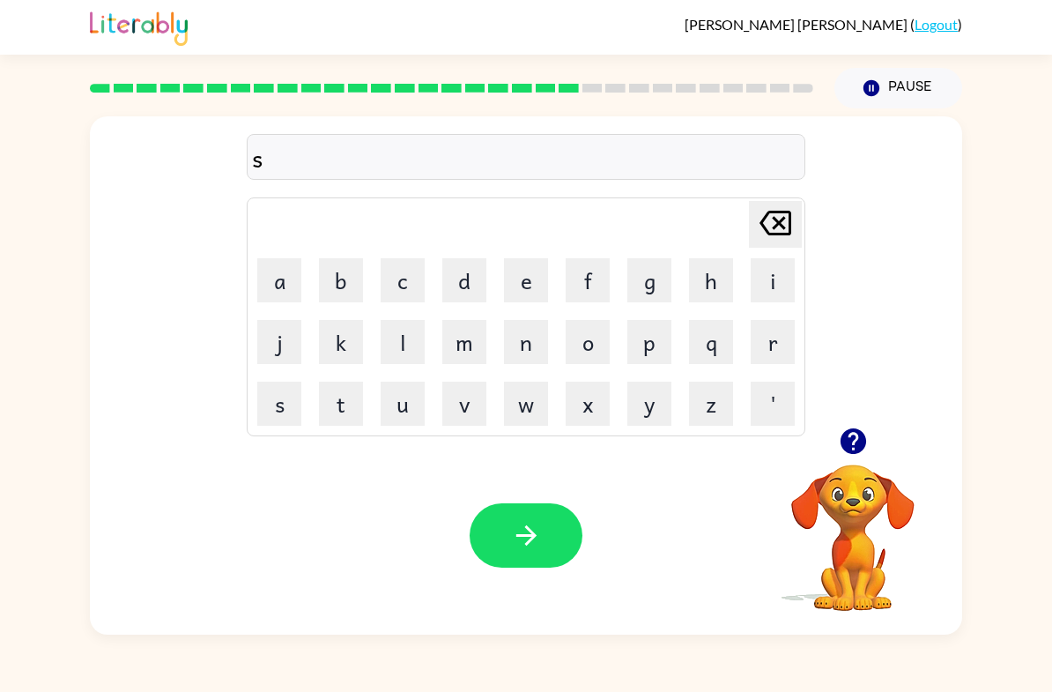
click at [529, 297] on button "e" at bounding box center [526, 280] width 44 height 44
click at [518, 333] on button "n" at bounding box center [526, 342] width 44 height 44
click at [349, 394] on button "t" at bounding box center [341, 404] width 44 height 44
click at [768, 286] on button "i" at bounding box center [773, 280] width 44 height 44
click at [652, 354] on button "p" at bounding box center [650, 342] width 44 height 44
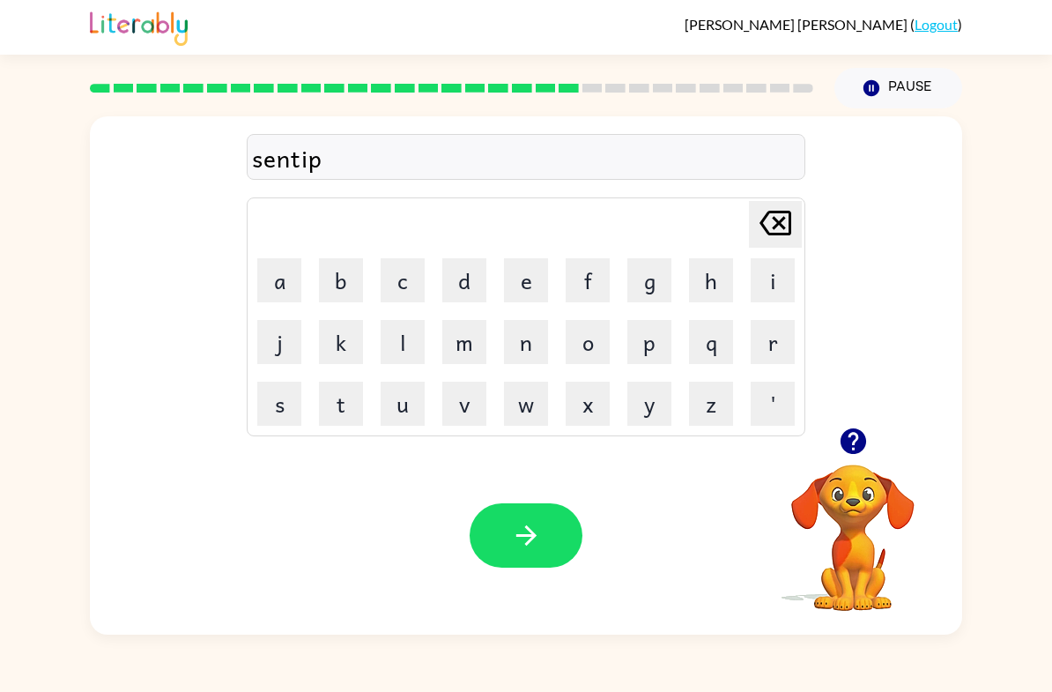
click at [768, 290] on button "i" at bounding box center [773, 280] width 44 height 44
click at [512, 269] on button "e" at bounding box center [526, 280] width 44 height 44
click at [478, 279] on button "d" at bounding box center [465, 280] width 44 height 44
click at [547, 536] on button "button" at bounding box center [526, 535] width 113 height 64
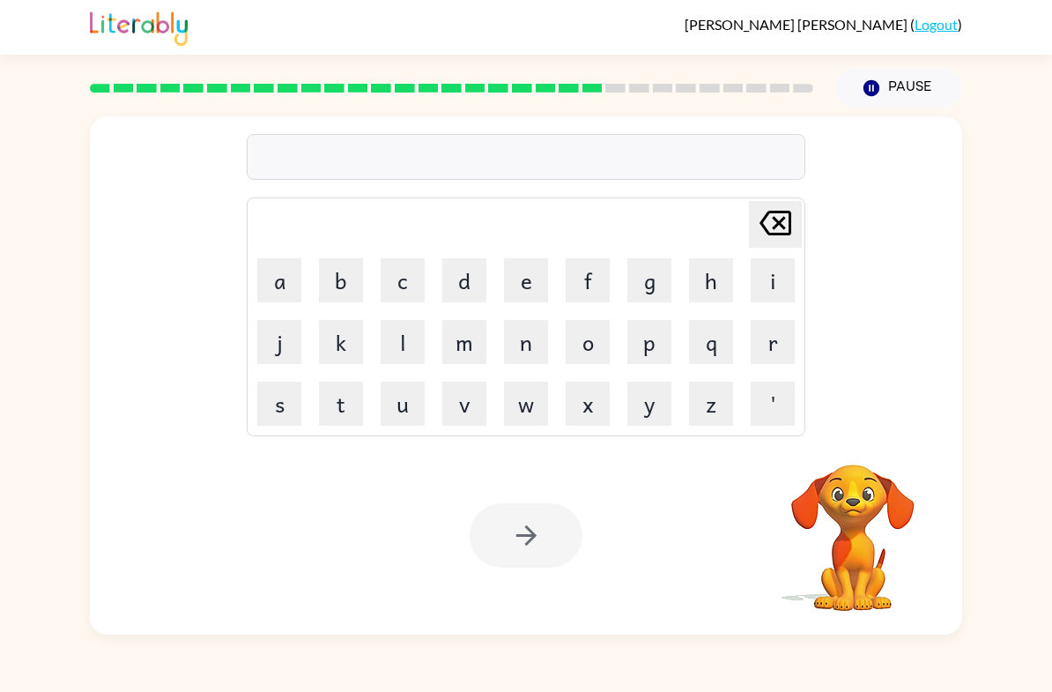
click at [292, 393] on button "s" at bounding box center [279, 404] width 44 height 44
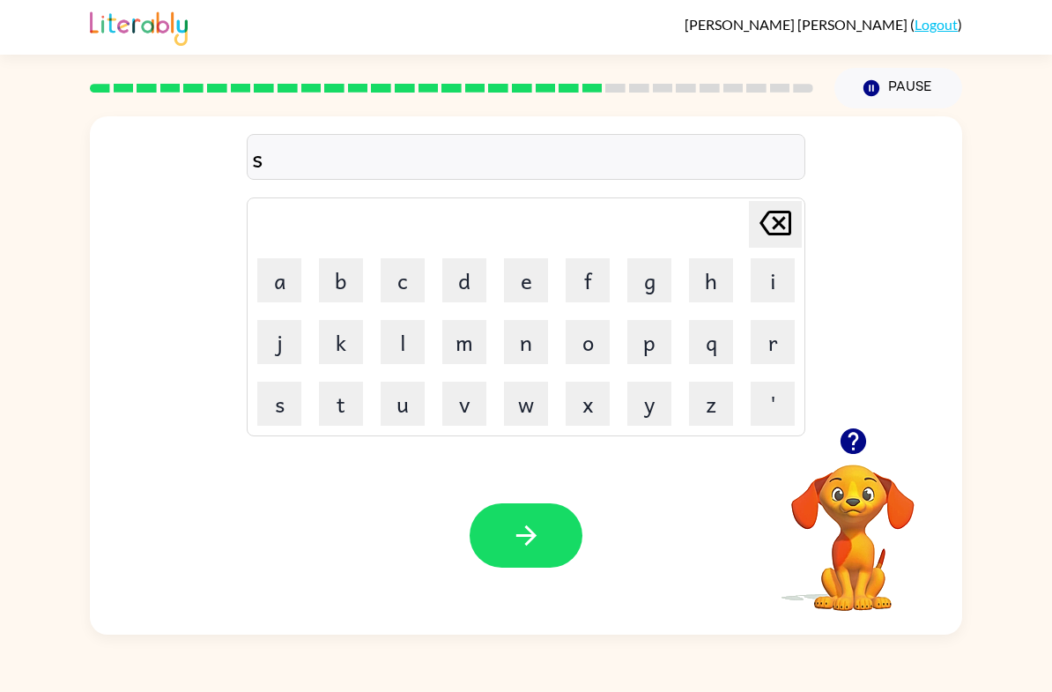
click at [399, 405] on button "u" at bounding box center [403, 404] width 44 height 44
click at [286, 395] on button "s" at bounding box center [279, 404] width 44 height 44
click at [350, 398] on button "t" at bounding box center [341, 404] width 44 height 44
click at [280, 260] on button "a" at bounding box center [279, 280] width 44 height 44
click at [781, 287] on button "i" at bounding box center [773, 280] width 44 height 44
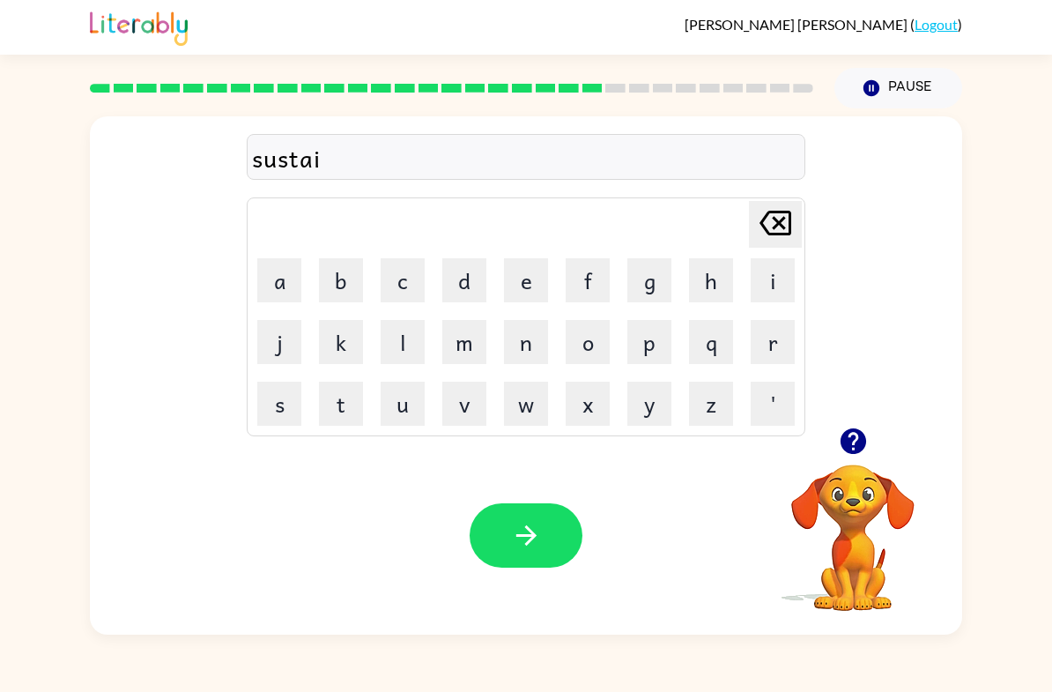
click at [507, 368] on td "n" at bounding box center [526, 342] width 60 height 60
click at [513, 330] on button "n" at bounding box center [526, 342] width 44 height 44
click at [542, 533] on button "button" at bounding box center [526, 535] width 113 height 64
click at [575, 282] on button "f" at bounding box center [588, 280] width 44 height 44
click at [594, 348] on button "o" at bounding box center [588, 342] width 44 height 44
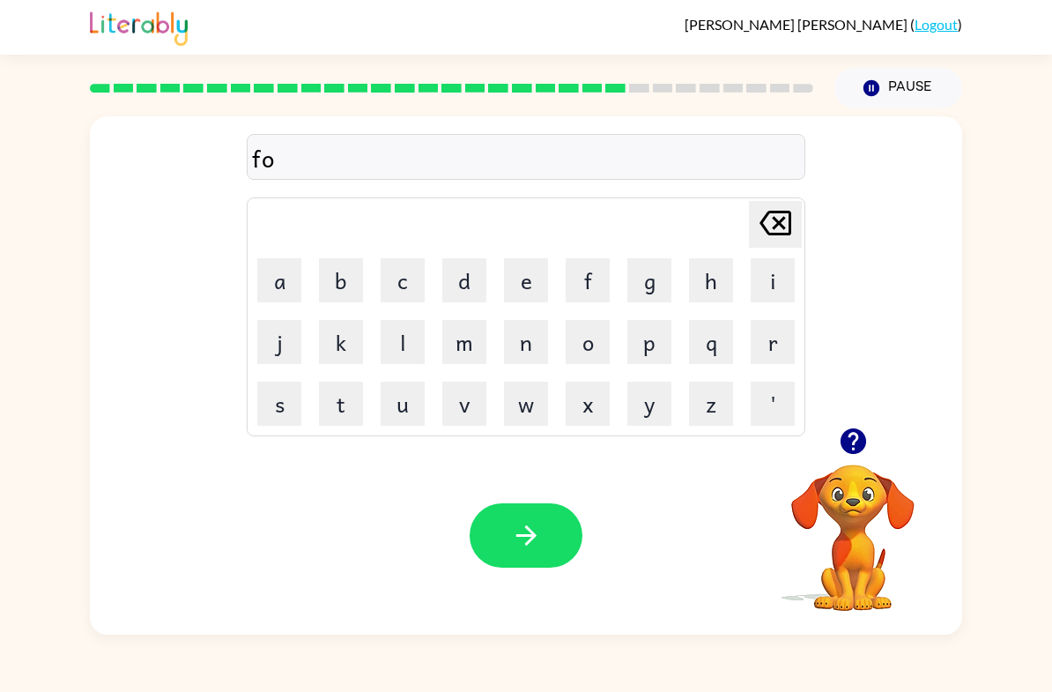
click at [771, 343] on button "r" at bounding box center [773, 342] width 44 height 44
click at [526, 415] on button "w" at bounding box center [526, 404] width 44 height 44
click at [277, 268] on button "a" at bounding box center [279, 280] width 44 height 44
click at [773, 357] on button "r" at bounding box center [773, 342] width 44 height 44
click at [450, 284] on button "d" at bounding box center [465, 280] width 44 height 44
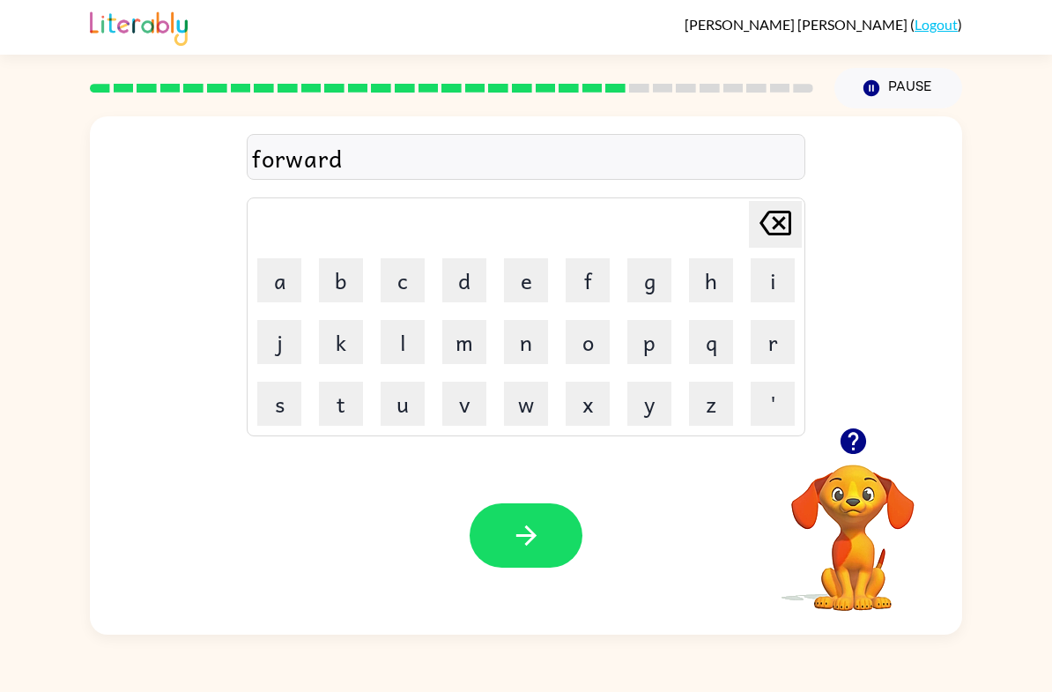
click at [560, 505] on button "button" at bounding box center [526, 535] width 113 height 64
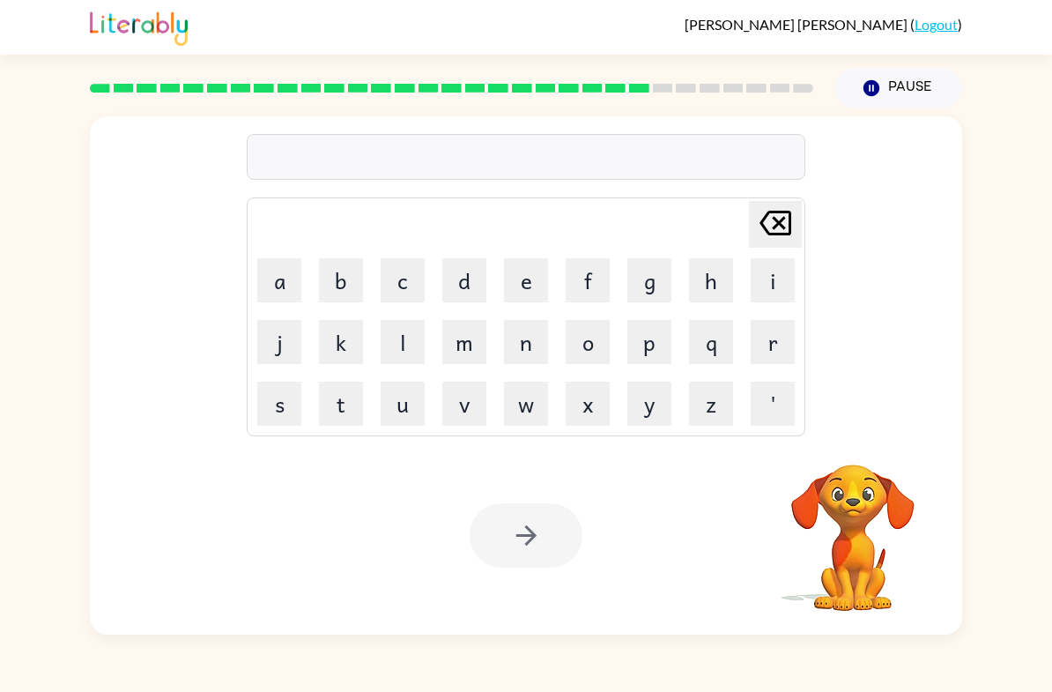
click at [775, 344] on button "r" at bounding box center [773, 342] width 44 height 44
click at [515, 283] on button "e" at bounding box center [526, 280] width 44 height 44
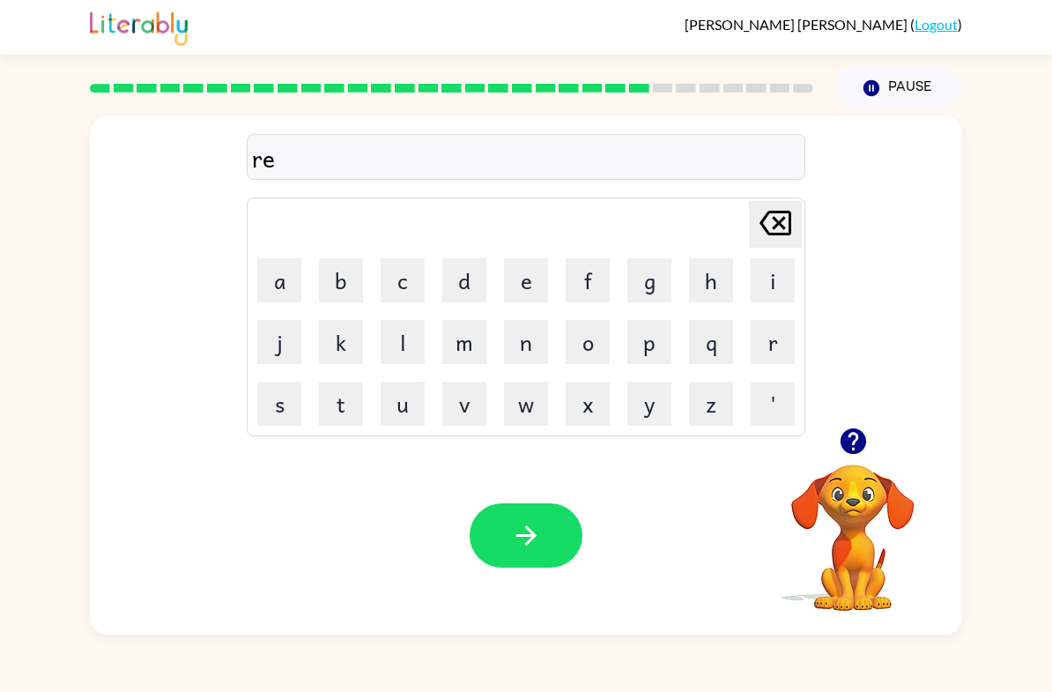
click at [393, 330] on button "l" at bounding box center [403, 342] width 44 height 44
click at [282, 280] on button "a" at bounding box center [279, 280] width 44 height 44
click at [353, 383] on button "t" at bounding box center [341, 404] width 44 height 44
click at [518, 272] on button "e" at bounding box center [526, 280] width 44 height 44
click at [458, 264] on button "d" at bounding box center [465, 280] width 44 height 44
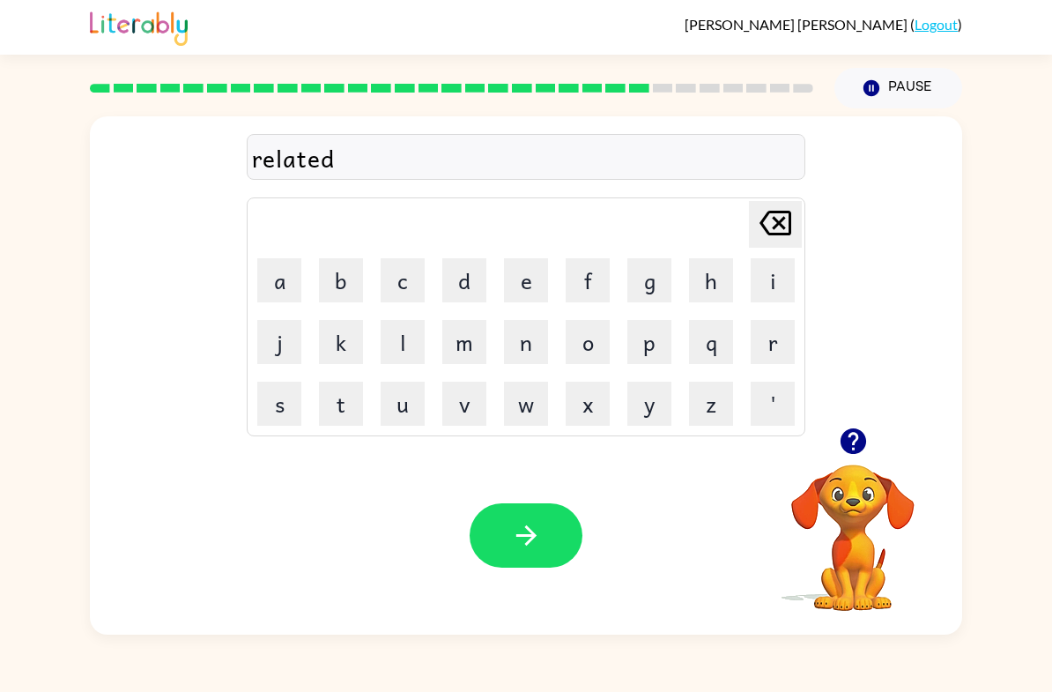
click at [540, 530] on icon "button" at bounding box center [526, 535] width 31 height 31
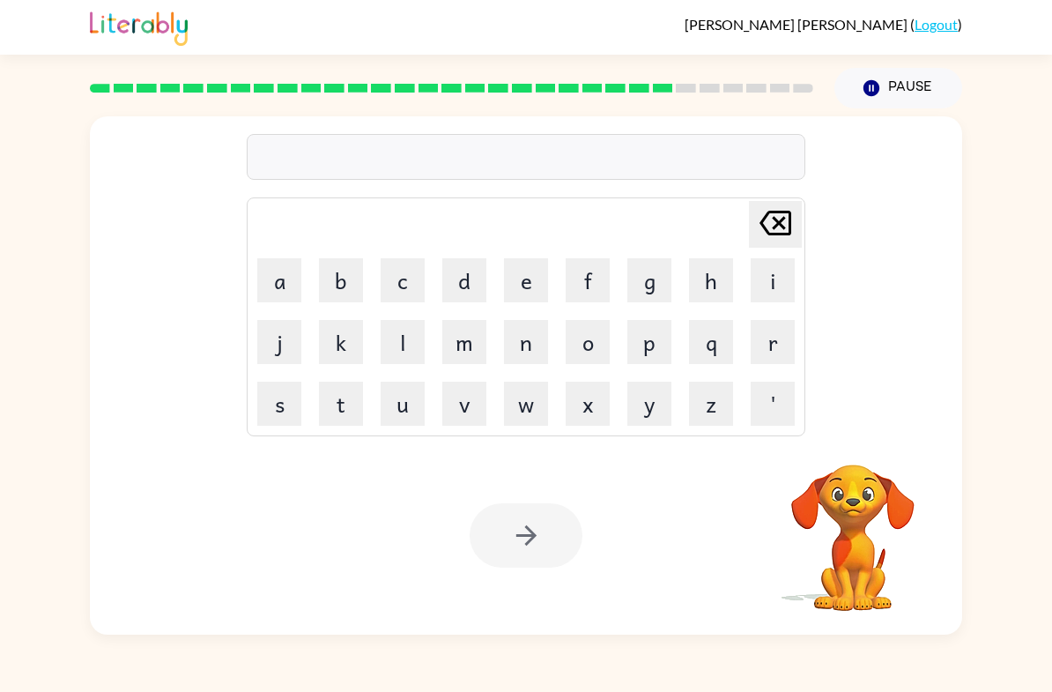
click at [649, 283] on button "g" at bounding box center [650, 280] width 44 height 44
click at [573, 354] on button "o" at bounding box center [588, 342] width 44 height 44
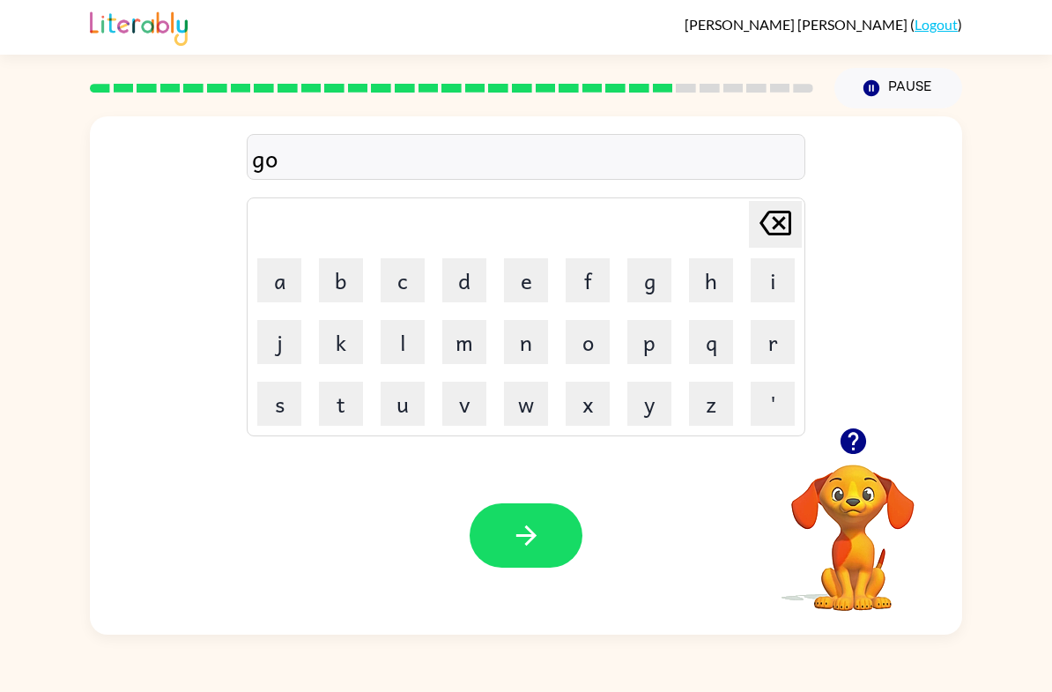
click at [855, 486] on video "Your browser must support playing .mp4 files to use Literably. Please try using…" at bounding box center [853, 525] width 176 height 176
click at [858, 439] on icon "button" at bounding box center [853, 441] width 31 height 31
click at [333, 293] on button "b" at bounding box center [341, 280] width 44 height 44
click at [393, 346] on button "l" at bounding box center [403, 342] width 44 height 44
click at [783, 276] on button "i" at bounding box center [773, 280] width 44 height 44
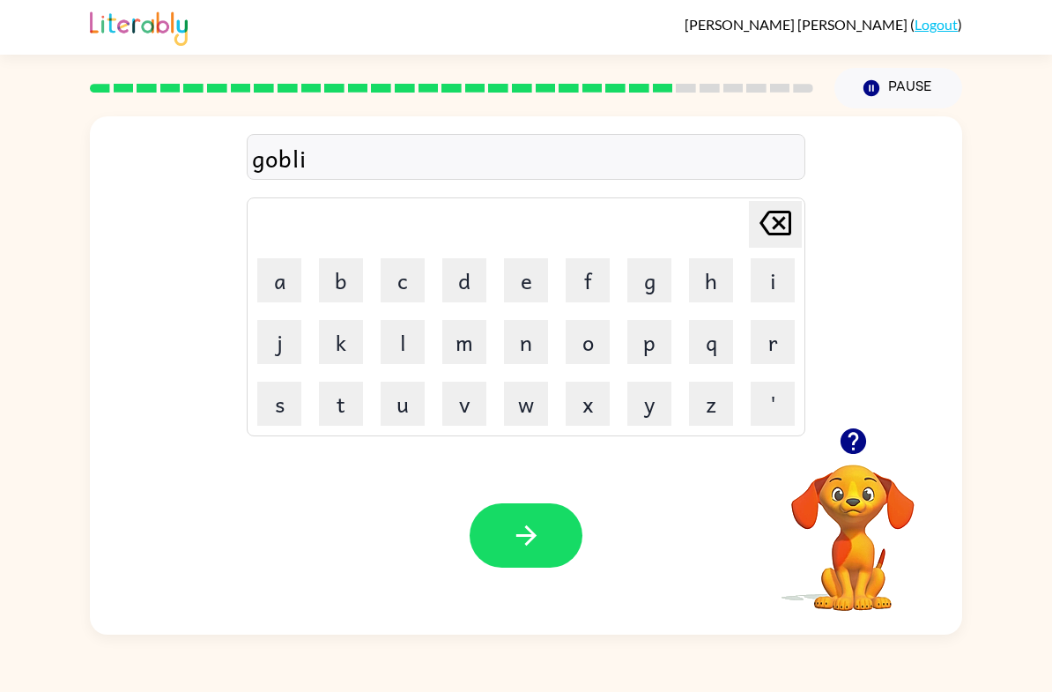
click at [521, 338] on button "n" at bounding box center [526, 342] width 44 height 44
click at [545, 528] on button "button" at bounding box center [526, 535] width 113 height 64
click at [404, 346] on button "l" at bounding box center [403, 342] width 44 height 44
click at [401, 411] on button "u" at bounding box center [403, 404] width 44 height 44
click at [465, 338] on button "m" at bounding box center [465, 342] width 44 height 44
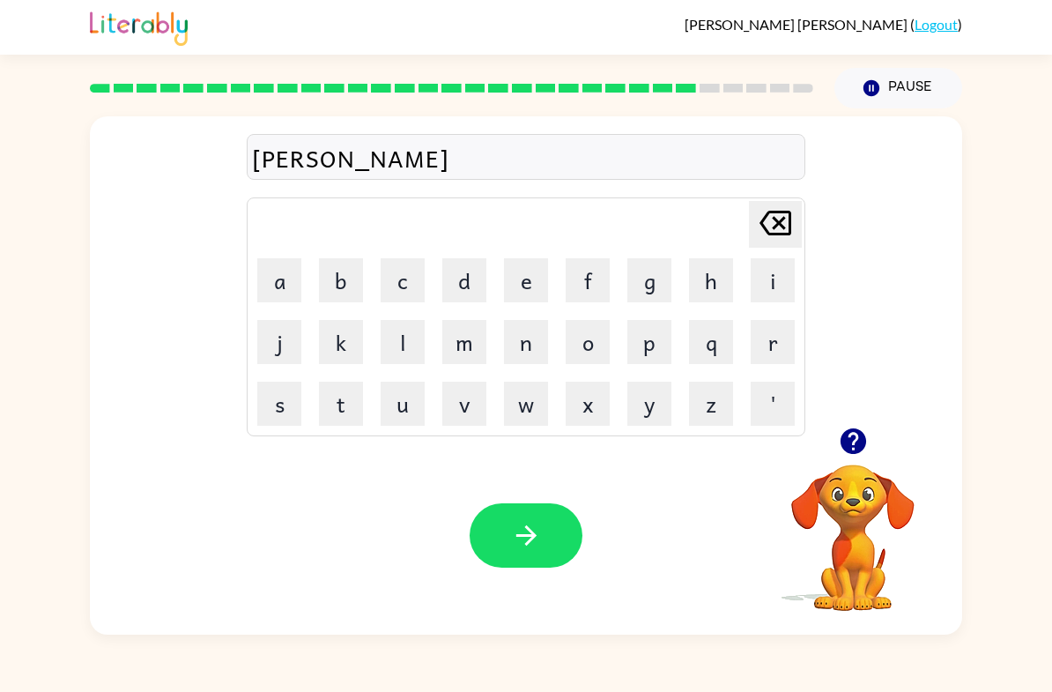
click at [339, 280] on button "b" at bounding box center [341, 280] width 44 height 44
click at [497, 277] on td "e" at bounding box center [526, 280] width 60 height 60
click at [516, 272] on button "e" at bounding box center [526, 280] width 44 height 44
click at [792, 353] on button "r" at bounding box center [773, 342] width 44 height 44
click at [285, 339] on button "j" at bounding box center [279, 342] width 44 height 44
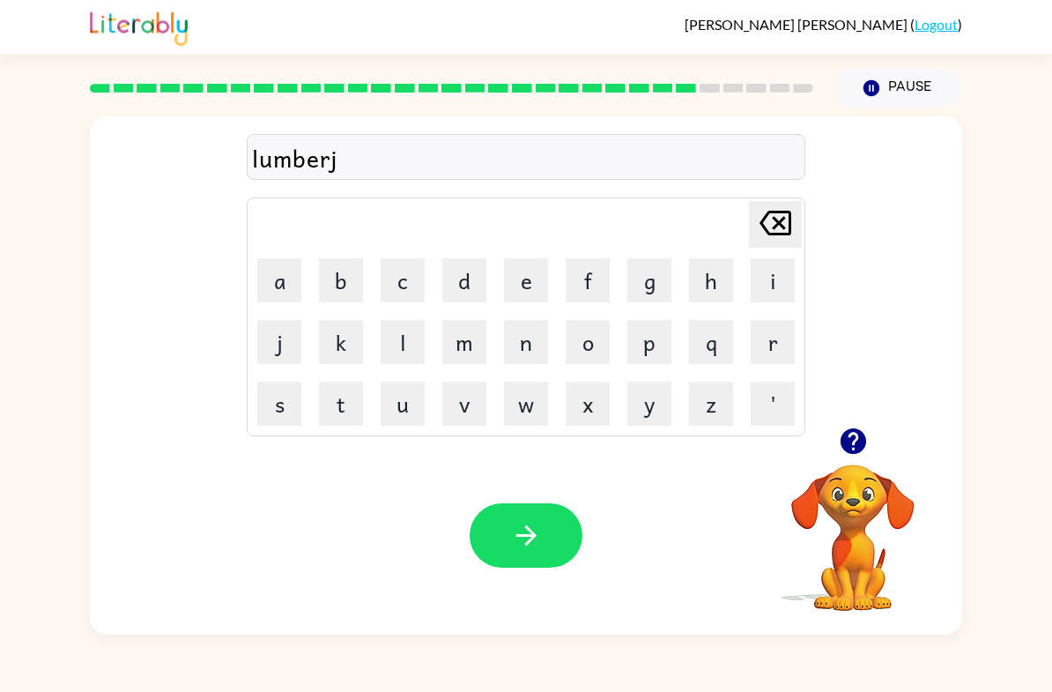
click at [285, 280] on button "a" at bounding box center [279, 280] width 44 height 44
click at [399, 277] on button "c" at bounding box center [403, 280] width 44 height 44
click at [343, 348] on button "k" at bounding box center [341, 342] width 44 height 44
click at [540, 522] on icon "button" at bounding box center [526, 535] width 31 height 31
click at [656, 346] on button "p" at bounding box center [650, 342] width 44 height 44
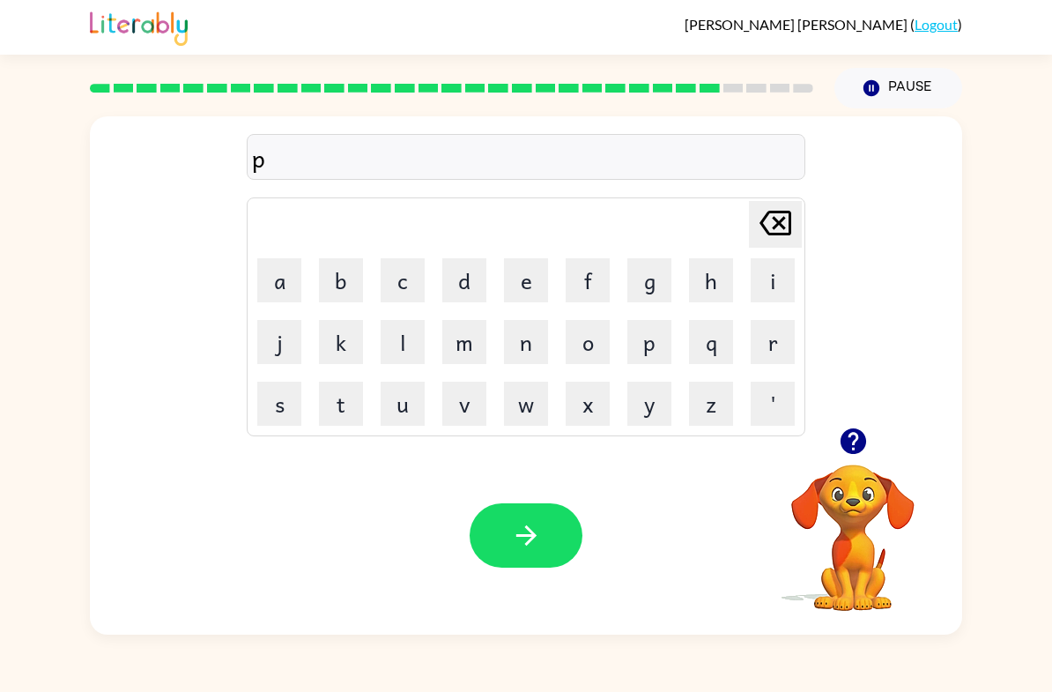
click at [773, 288] on button "i" at bounding box center [773, 280] width 44 height 44
click at [526, 294] on button "e" at bounding box center [526, 280] width 44 height 44
click at [764, 357] on button "r" at bounding box center [773, 342] width 44 height 44
click at [405, 284] on button "c" at bounding box center [403, 280] width 44 height 44
click at [514, 284] on button "e" at bounding box center [526, 280] width 44 height 44
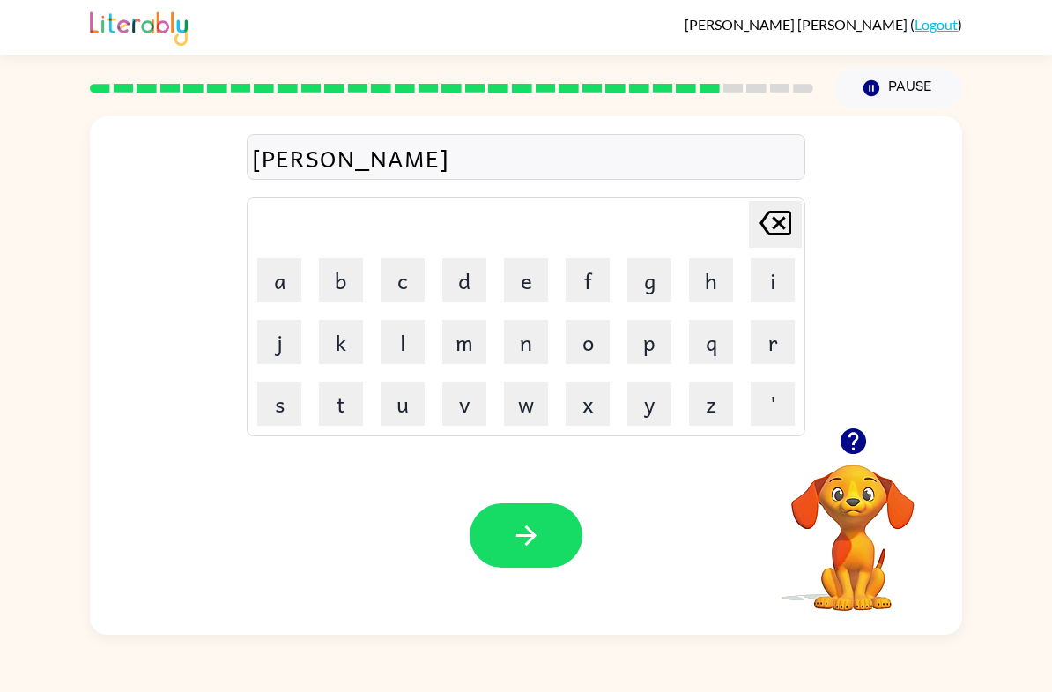
click at [874, 442] on button "button" at bounding box center [853, 441] width 45 height 45
click at [528, 547] on icon "button" at bounding box center [526, 535] width 31 height 31
click at [861, 442] on icon "button" at bounding box center [853, 441] width 26 height 26
click at [348, 399] on button "t" at bounding box center [341, 404] width 44 height 44
click at [711, 274] on button "h" at bounding box center [711, 280] width 44 height 44
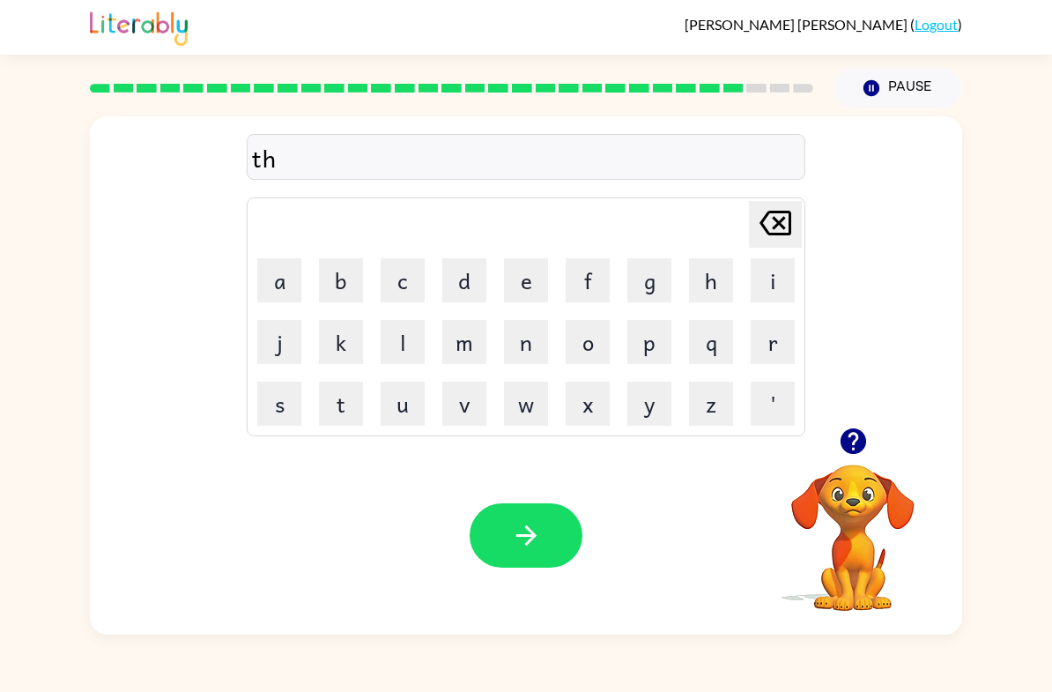
click at [785, 279] on button "i" at bounding box center [773, 280] width 44 height 44
click at [520, 328] on button "n" at bounding box center [526, 342] width 44 height 44
click at [532, 543] on icon "button" at bounding box center [526, 535] width 31 height 31
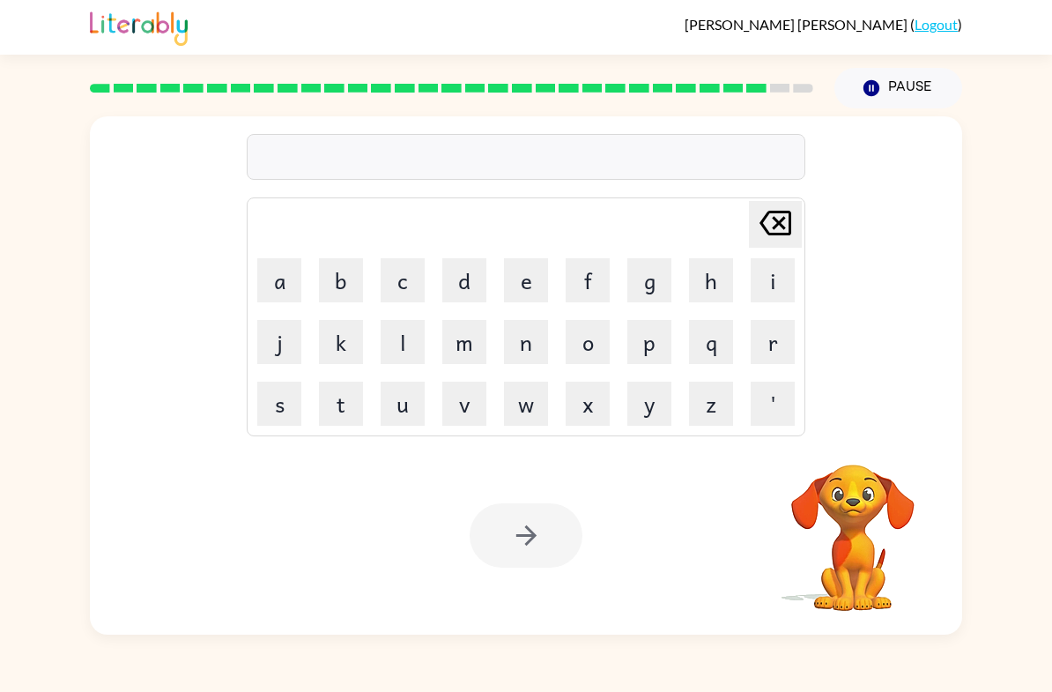
click at [280, 425] on button "s" at bounding box center [279, 404] width 44 height 44
click at [776, 289] on button "i" at bounding box center [773, 280] width 44 height 44
click at [412, 324] on button "l" at bounding box center [403, 342] width 44 height 44
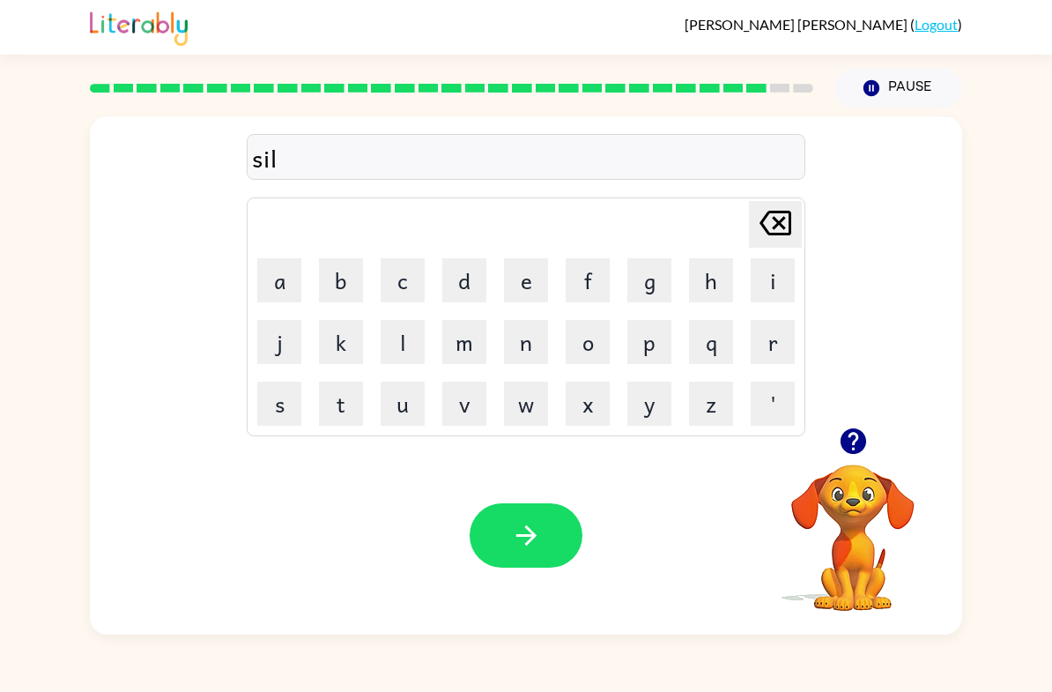
click at [457, 398] on button "v" at bounding box center [465, 404] width 44 height 44
click at [531, 276] on button "e" at bounding box center [526, 280] width 44 height 44
click at [864, 448] on icon "button" at bounding box center [853, 441] width 26 height 26
click at [785, 349] on button "r" at bounding box center [773, 342] width 44 height 44
click at [514, 399] on button "w" at bounding box center [526, 404] width 44 height 44
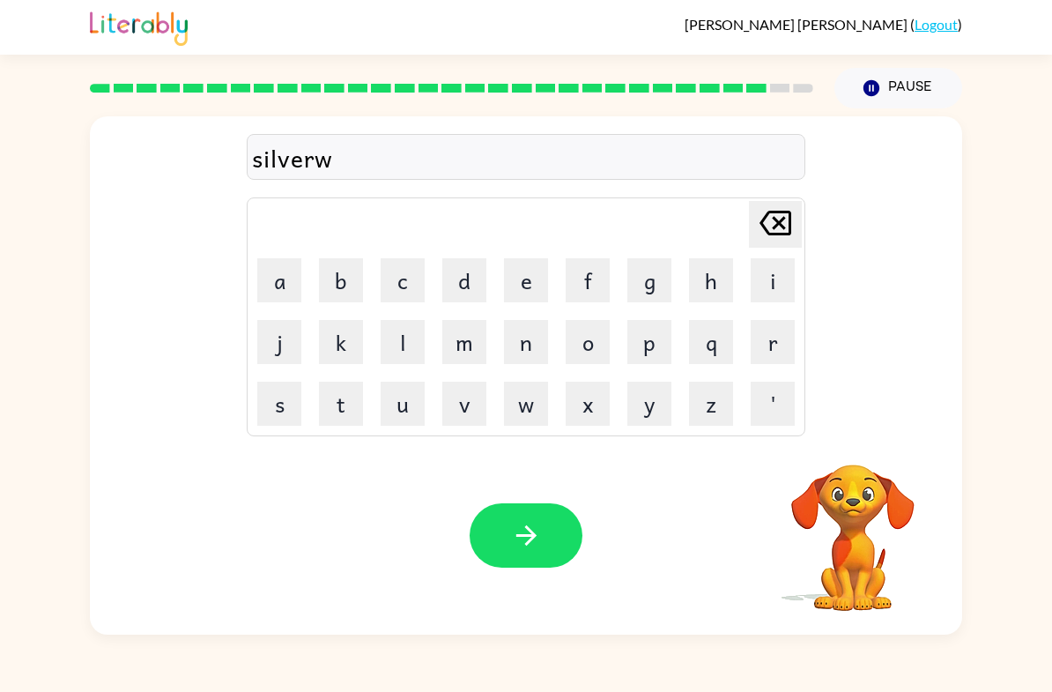
click at [51, 689] on div "[PERSON_NAME] ( Logout ) Pause Pause silverw Delete Delete last character input…" at bounding box center [526, 346] width 1052 height 692
click at [258, 272] on button "a" at bounding box center [279, 280] width 44 height 44
click at [792, 333] on button "r" at bounding box center [773, 342] width 44 height 44
click at [770, 239] on icon "[PERSON_NAME] last character input" at bounding box center [776, 223] width 42 height 42
click at [770, 238] on icon "[PERSON_NAME] last character input" at bounding box center [776, 223] width 42 height 42
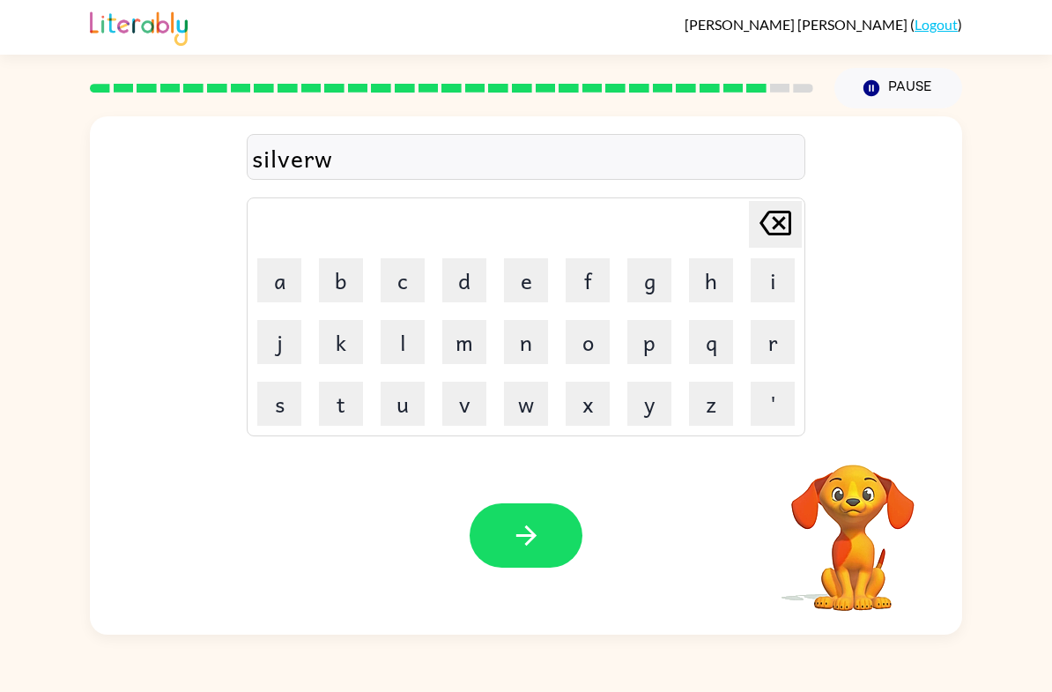
click at [512, 269] on button "e" at bounding box center [526, 280] width 44 height 44
click at [274, 266] on button "a" at bounding box center [279, 280] width 44 height 44
click at [793, 338] on button "r" at bounding box center [773, 342] width 44 height 44
click at [497, 527] on button "button" at bounding box center [526, 535] width 113 height 64
click at [383, 410] on button "u" at bounding box center [403, 404] width 44 height 44
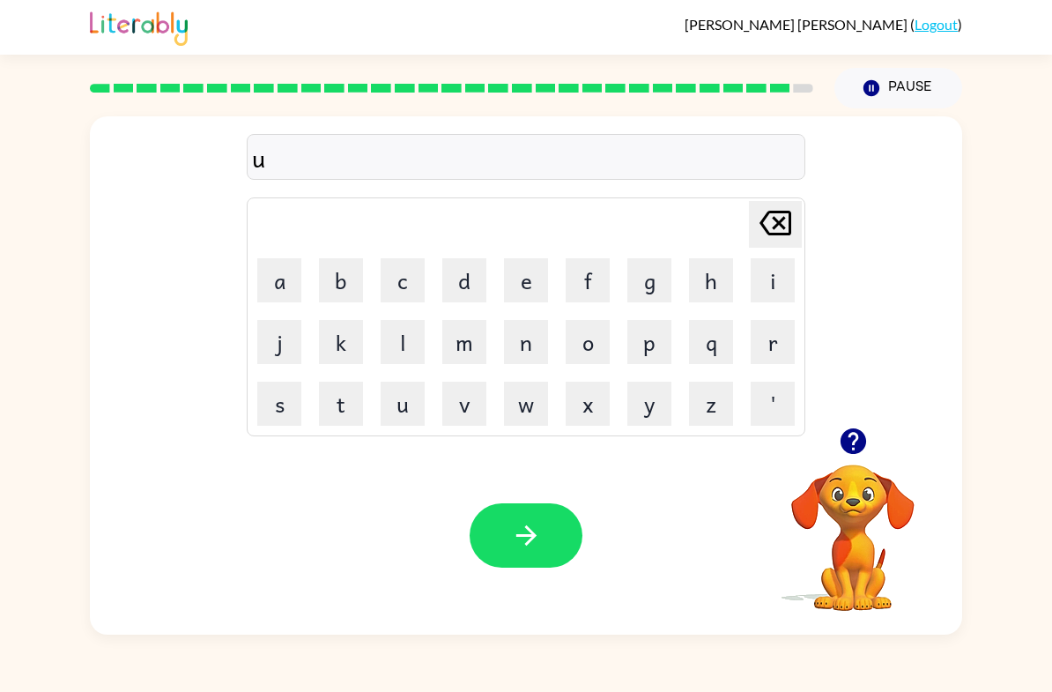
click at [540, 349] on button "n" at bounding box center [526, 342] width 44 height 44
click at [279, 267] on button "a" at bounding box center [279, 280] width 44 height 44
click at [609, 271] on button "f" at bounding box center [588, 280] width 44 height 44
click at [783, 344] on button "r" at bounding box center [773, 342] width 44 height 44
click at [264, 268] on button "a" at bounding box center [279, 280] width 44 height 44
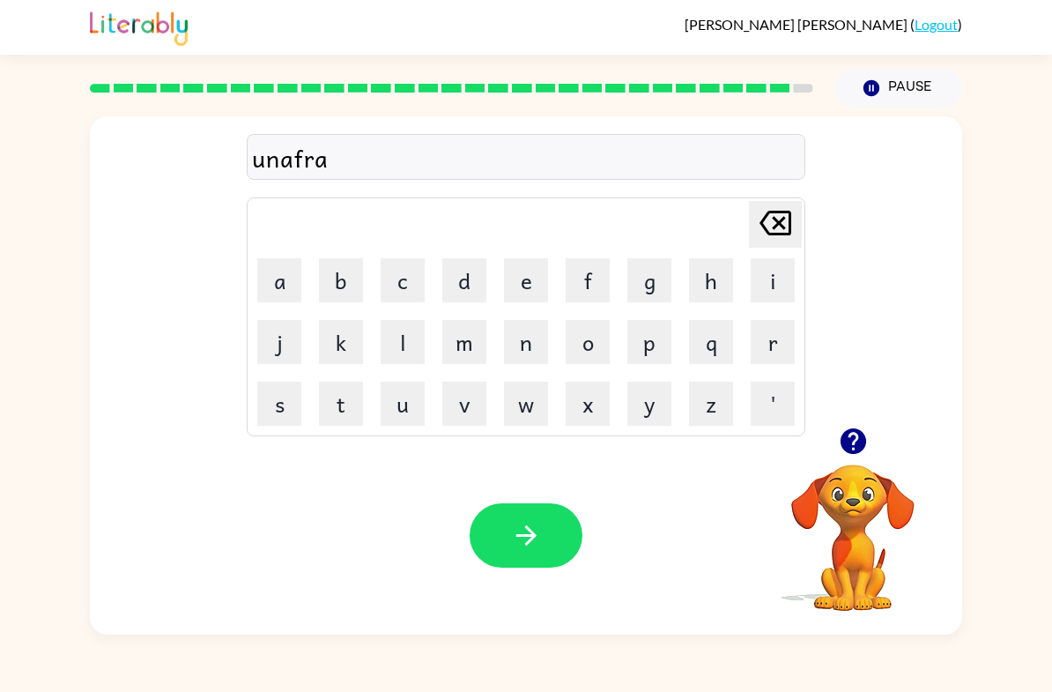
click at [770, 285] on button "i" at bounding box center [773, 280] width 44 height 44
click at [479, 273] on button "d" at bounding box center [465, 280] width 44 height 44
click at [527, 560] on button "button" at bounding box center [526, 535] width 113 height 64
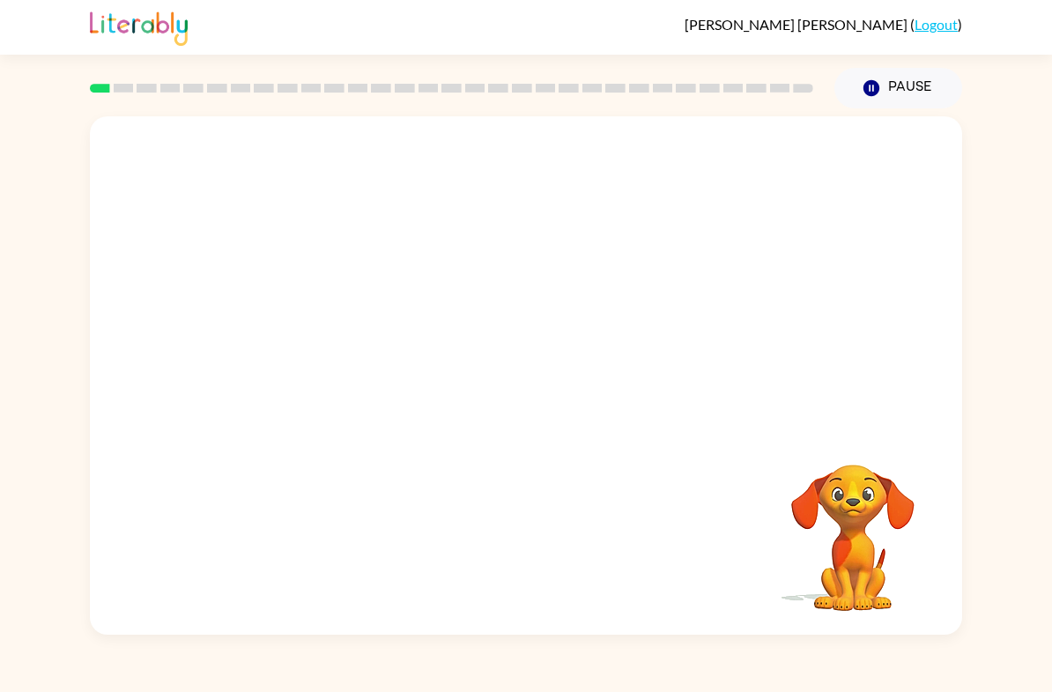
click at [919, 690] on div "Roberto Cantu-Zamudio ( Logout ) Pause Pause Your browser must support playing …" at bounding box center [526, 346] width 1052 height 692
click at [526, 377] on icon "button" at bounding box center [526, 385] width 20 height 20
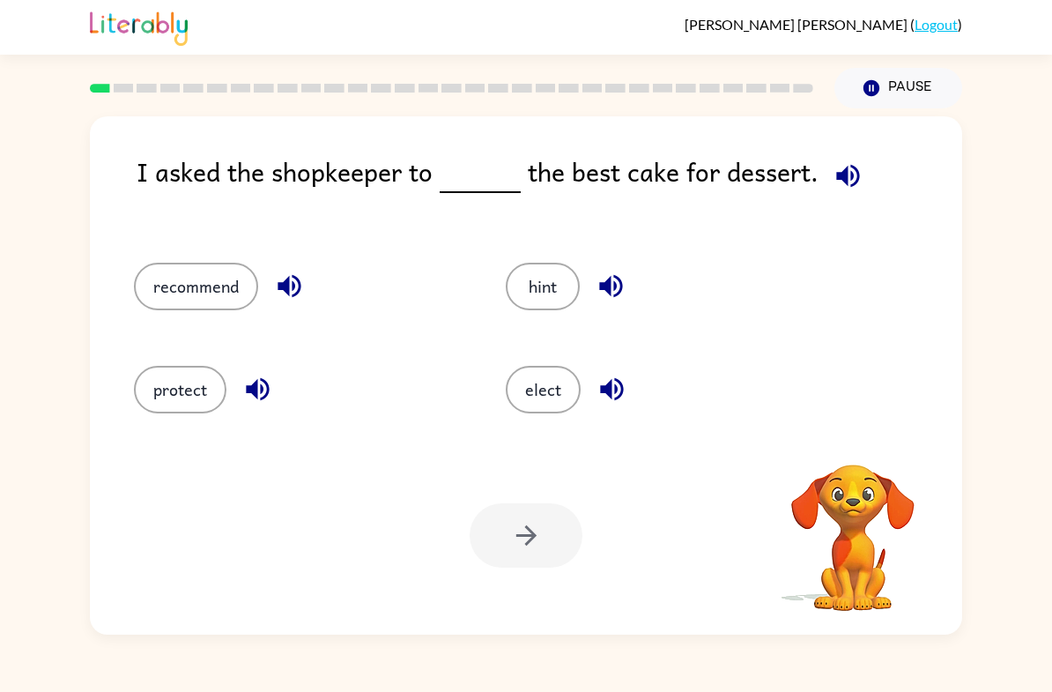
click at [171, 277] on button "recommend" at bounding box center [196, 287] width 124 height 48
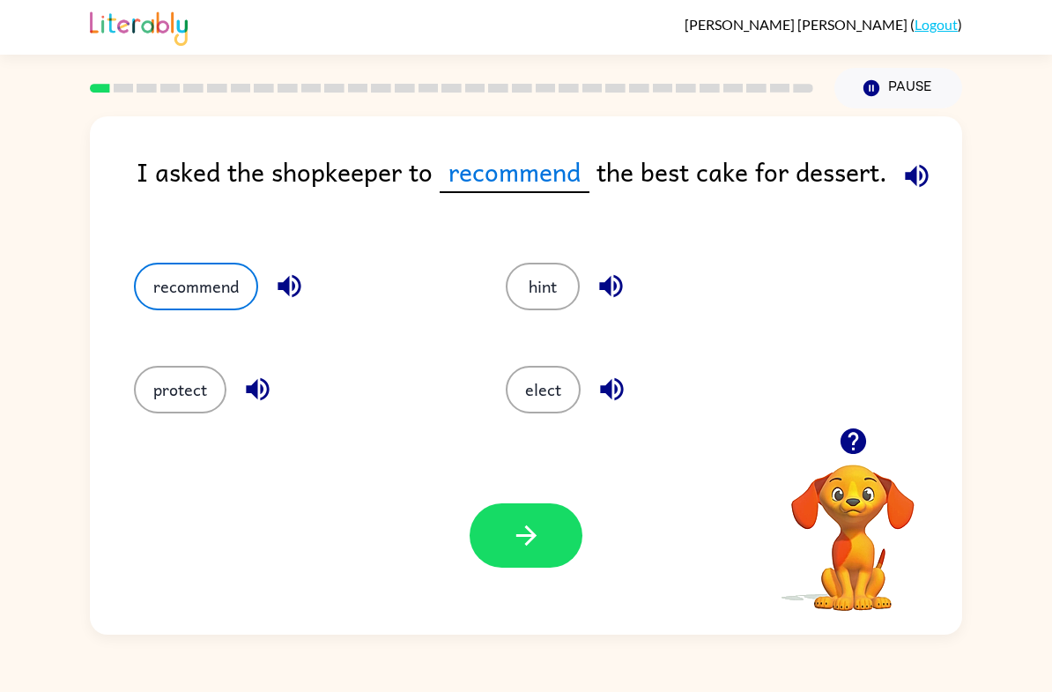
click at [539, 555] on button "button" at bounding box center [526, 535] width 113 height 64
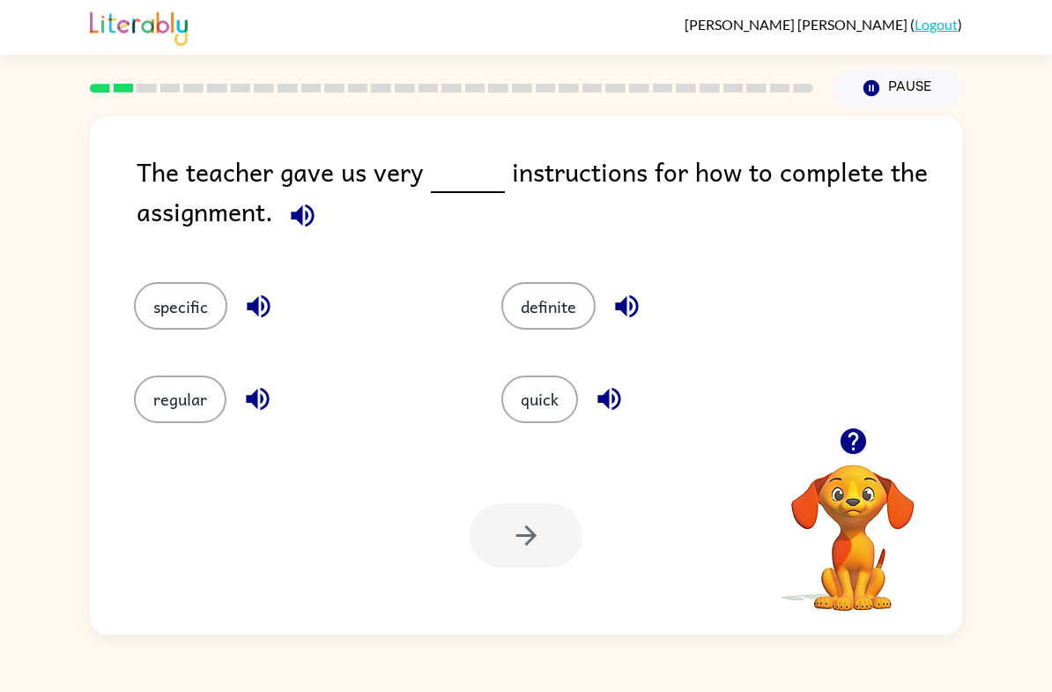
click at [161, 387] on button "regular" at bounding box center [180, 400] width 93 height 48
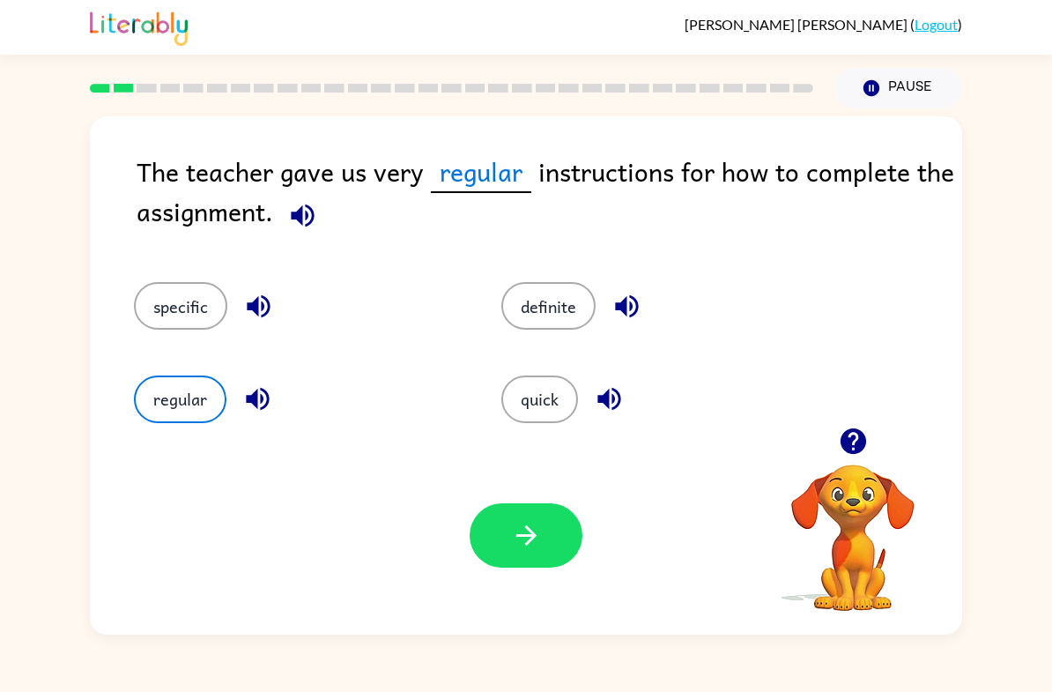
click at [172, 324] on button "specific" at bounding box center [180, 306] width 93 height 48
click at [531, 532] on icon "button" at bounding box center [526, 535] width 20 height 20
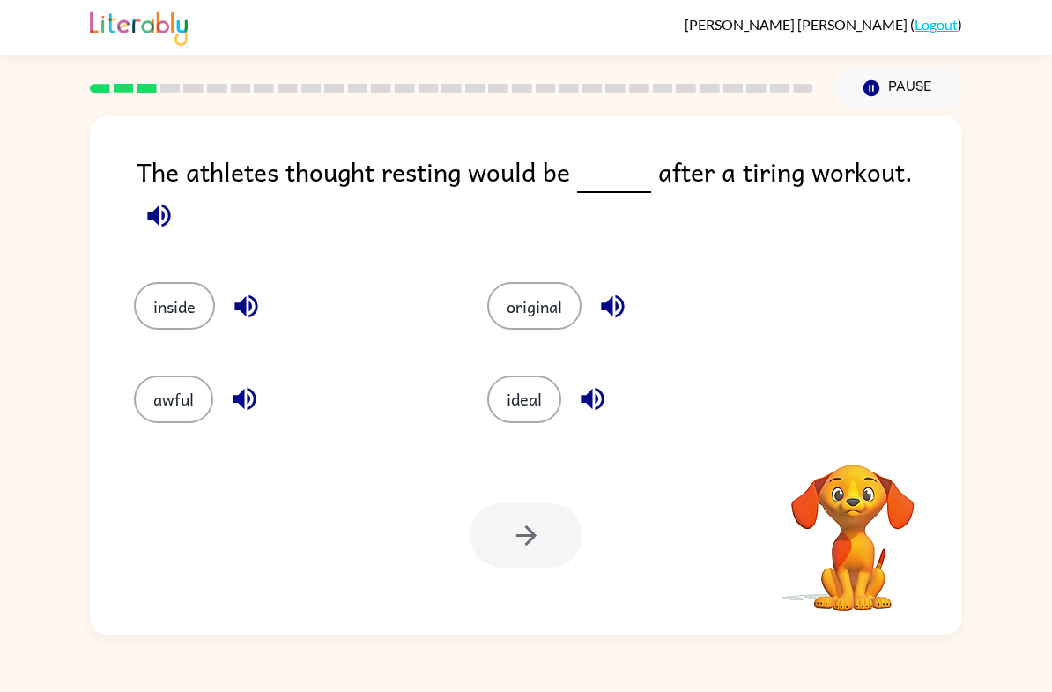
click at [162, 282] on button "inside" at bounding box center [174, 306] width 81 height 48
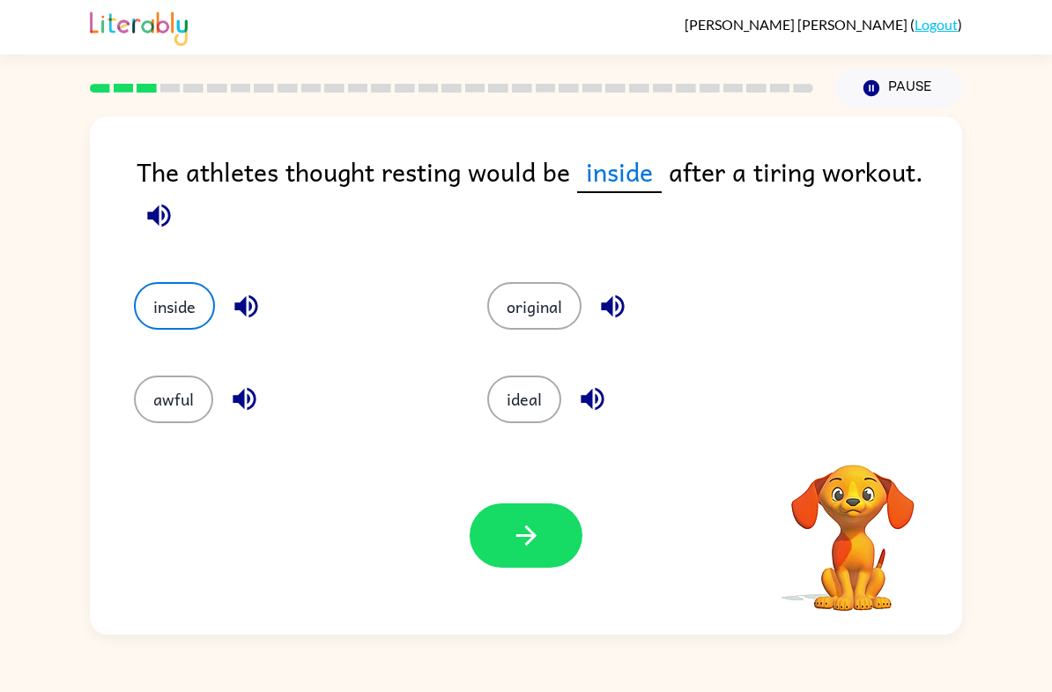
click at [565, 330] on button "original" at bounding box center [534, 306] width 94 height 48
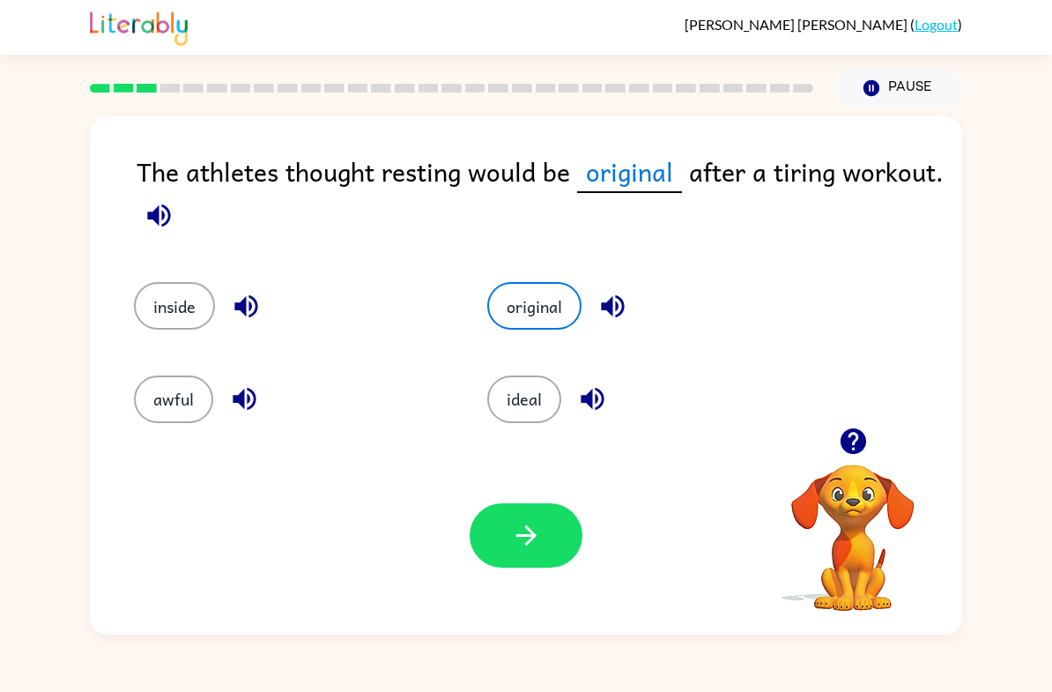
click at [145, 390] on button "awful" at bounding box center [173, 400] width 79 height 48
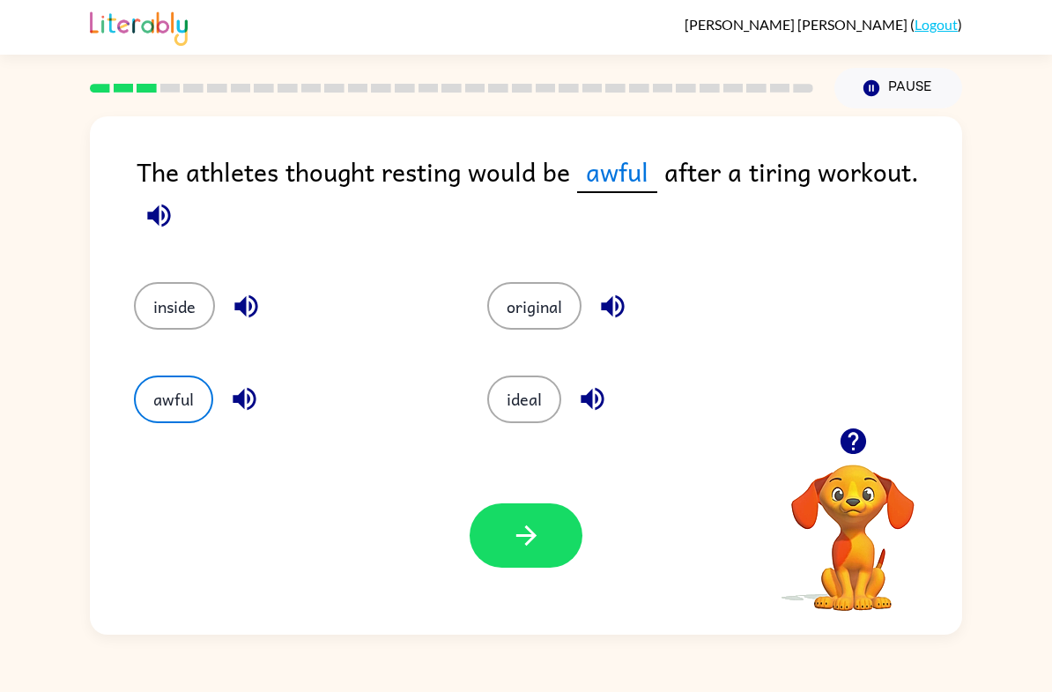
click at [522, 390] on button "ideal" at bounding box center [524, 400] width 74 height 48
click at [516, 535] on icon "button" at bounding box center [526, 535] width 31 height 31
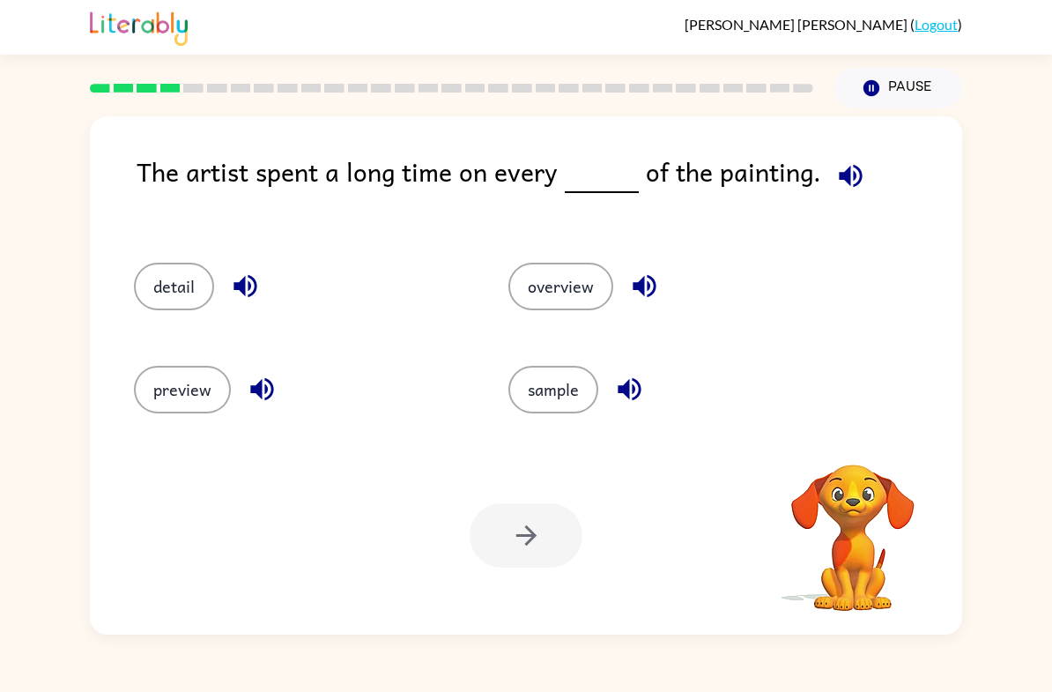
click at [164, 283] on button "detail" at bounding box center [174, 287] width 80 height 48
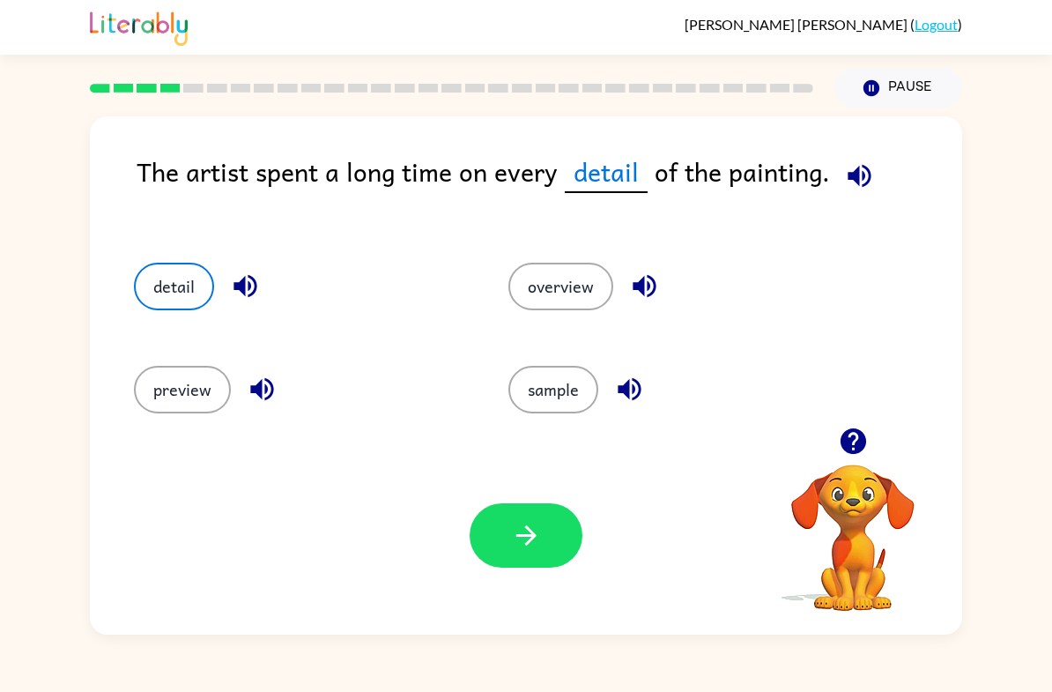
click at [564, 562] on button "button" at bounding box center [526, 535] width 113 height 64
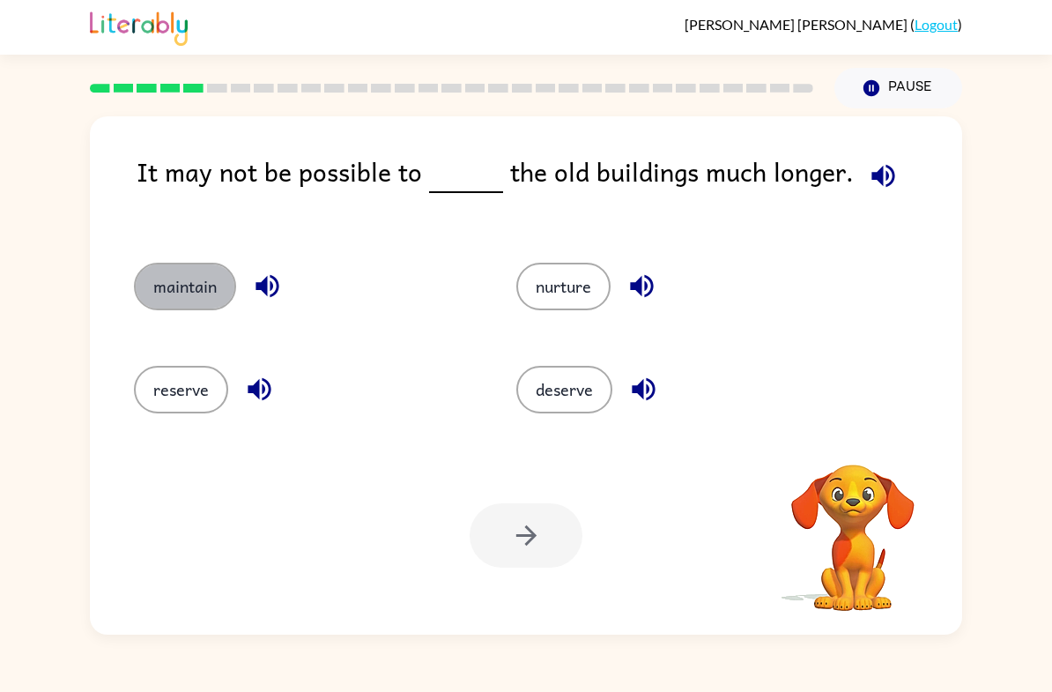
click at [177, 301] on button "maintain" at bounding box center [185, 287] width 102 height 48
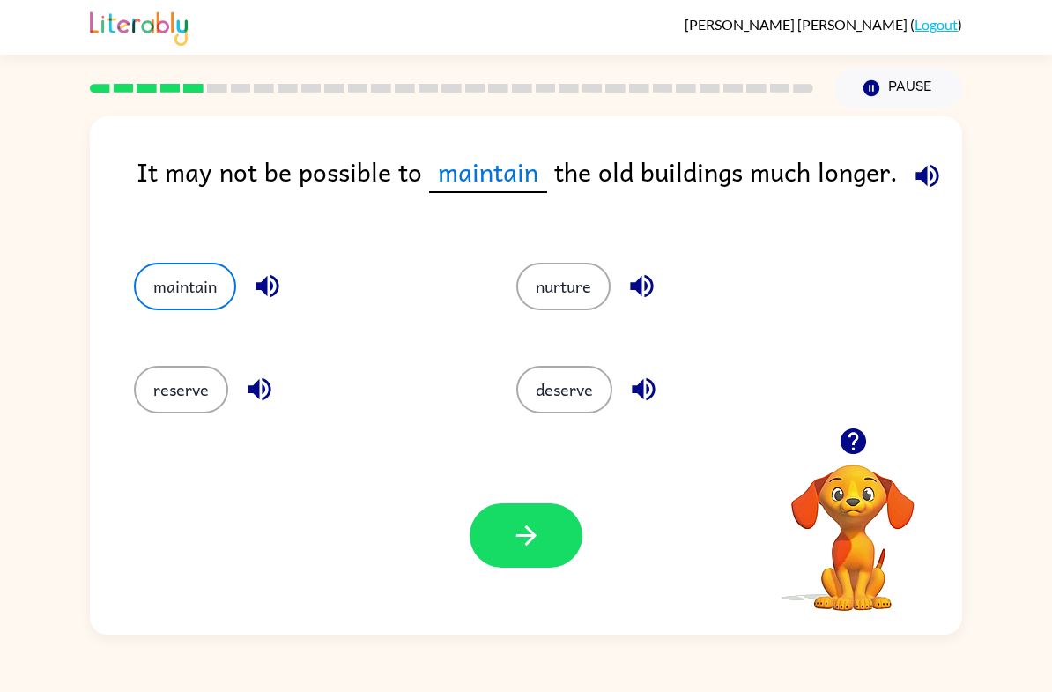
click at [167, 389] on button "reserve" at bounding box center [181, 390] width 94 height 48
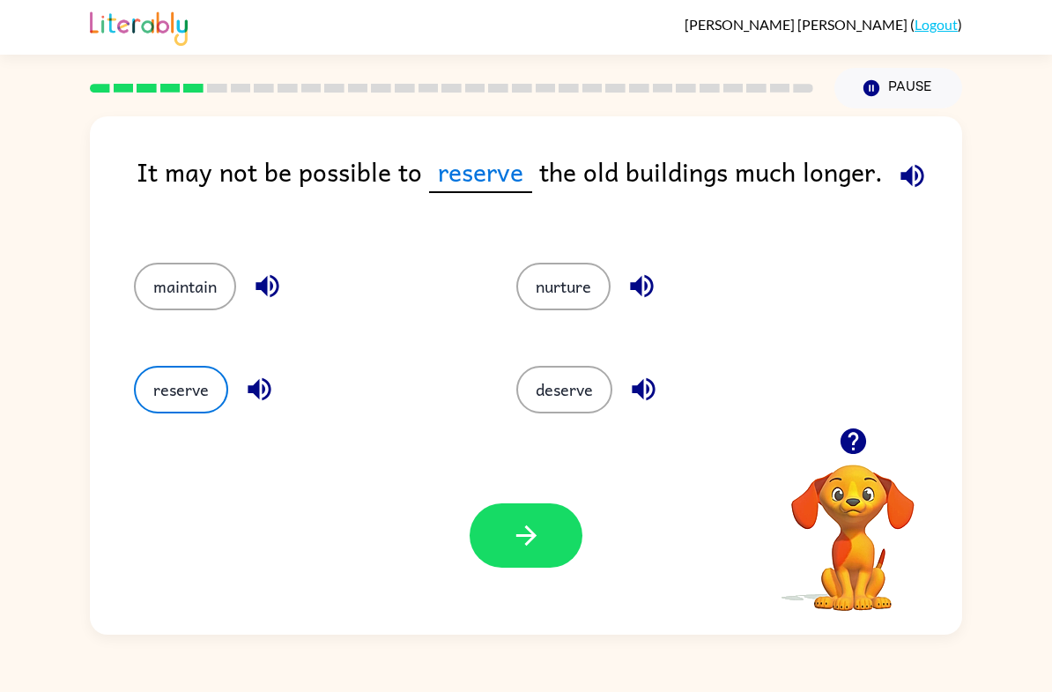
click at [552, 401] on button "deserve" at bounding box center [565, 390] width 96 height 48
click at [130, 296] on div "maintain" at bounding box center [291, 280] width 383 height 103
click at [234, 290] on button "maintain" at bounding box center [185, 287] width 102 height 48
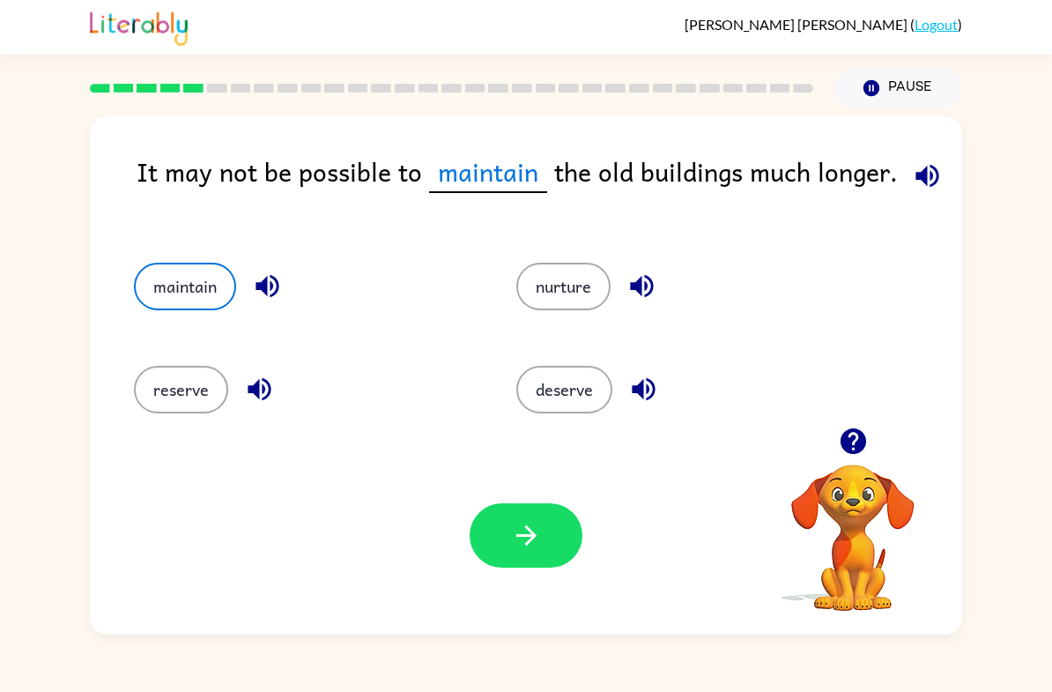
click at [531, 560] on button "button" at bounding box center [526, 535] width 113 height 64
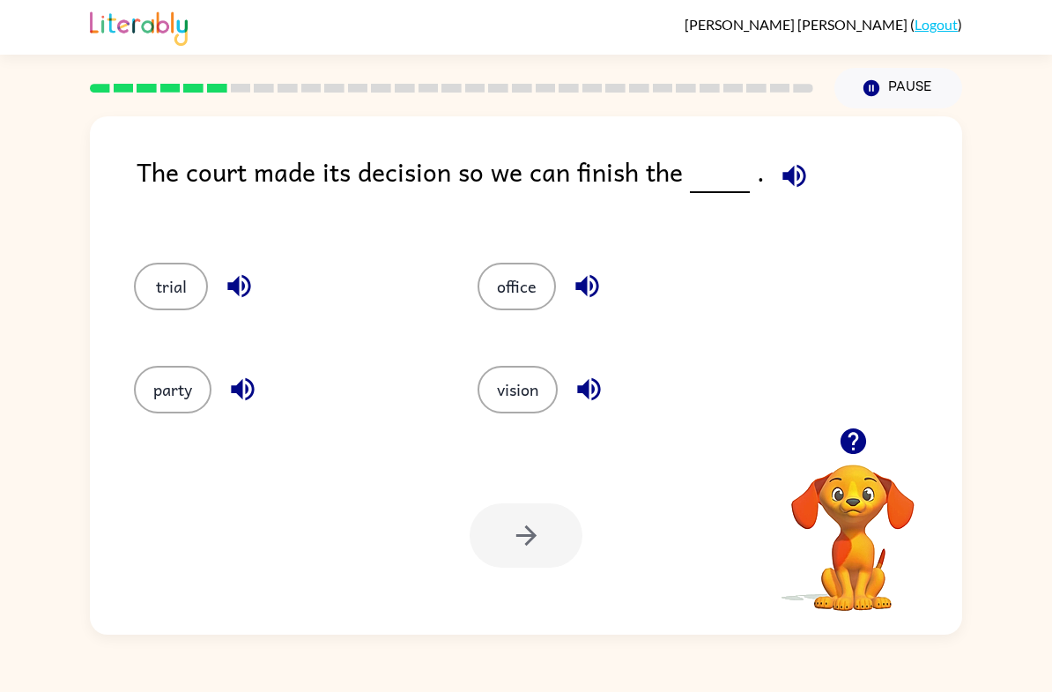
click at [505, 255] on div "office" at bounding box center [616, 280] width 344 height 103
click at [504, 255] on div "office" at bounding box center [616, 280] width 344 height 103
click at [520, 282] on button "office" at bounding box center [517, 287] width 78 height 48
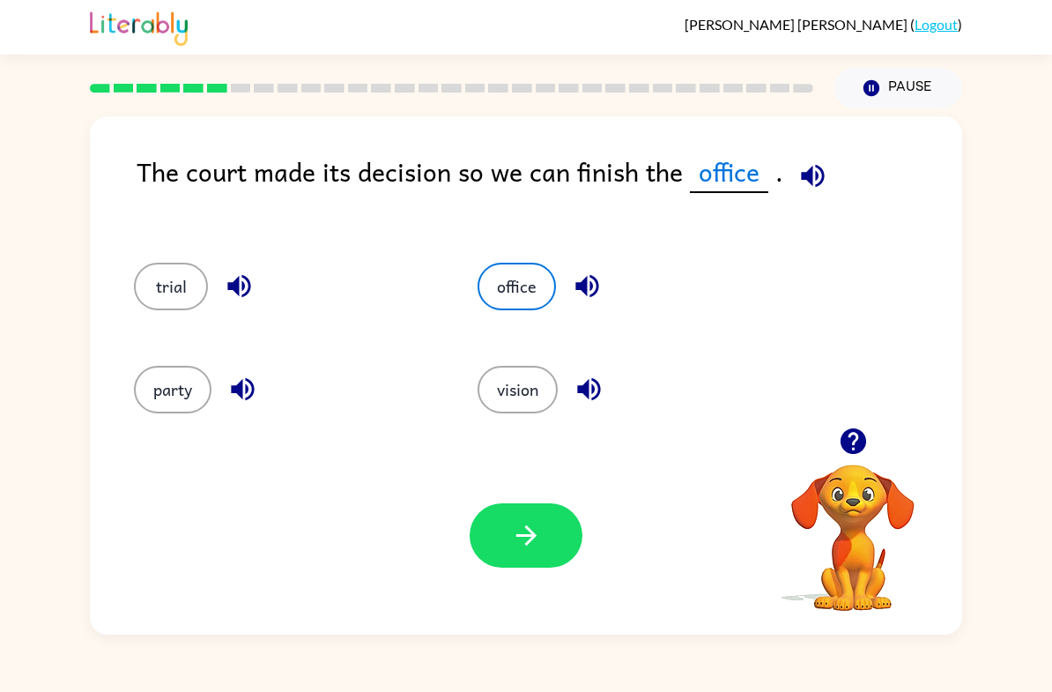
click at [123, 271] on div "trial" at bounding box center [272, 280] width 344 height 103
click at [160, 293] on button "trial" at bounding box center [171, 287] width 74 height 48
click at [186, 409] on button "party" at bounding box center [173, 390] width 78 height 48
click at [499, 267] on button "office" at bounding box center [517, 287] width 78 height 48
click at [508, 369] on button "vision" at bounding box center [518, 390] width 80 height 48
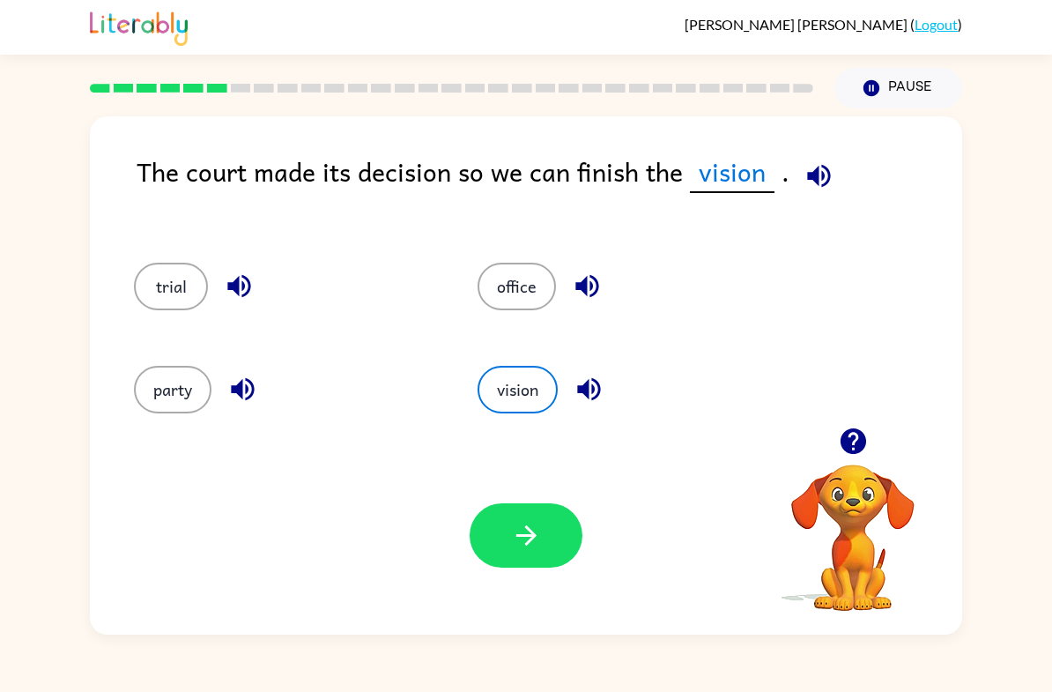
click at [124, 381] on div "party" at bounding box center [272, 383] width 344 height 103
click at [157, 394] on button "party" at bounding box center [173, 390] width 78 height 48
click at [520, 550] on icon "button" at bounding box center [526, 535] width 31 height 31
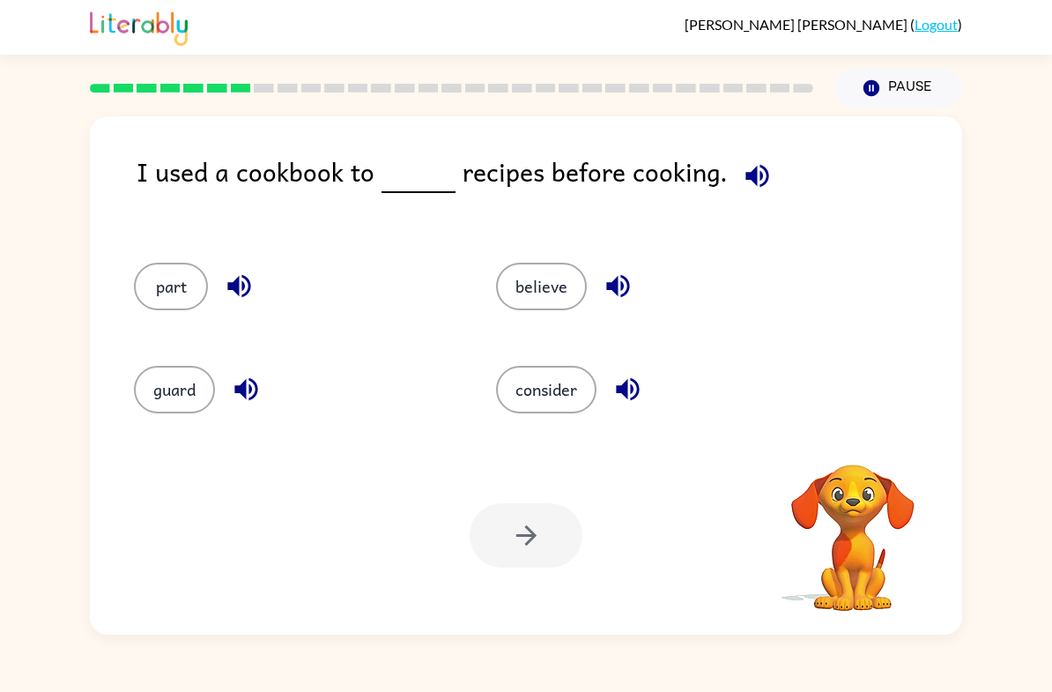
click at [537, 281] on button "believe" at bounding box center [541, 287] width 91 height 48
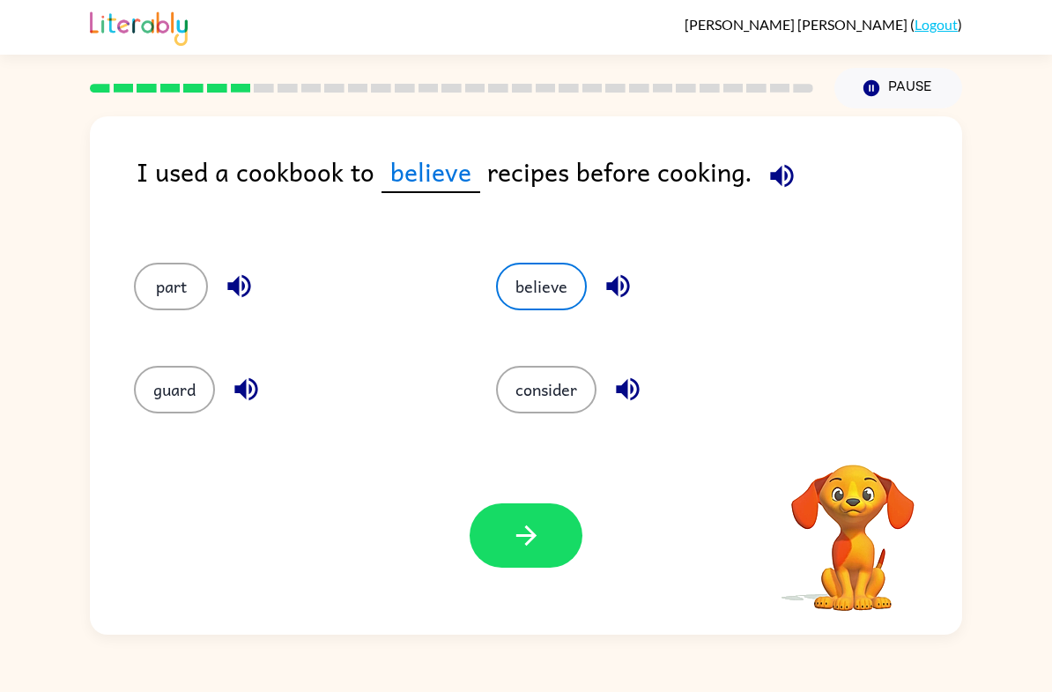
click at [542, 375] on button "consider" at bounding box center [546, 390] width 100 height 48
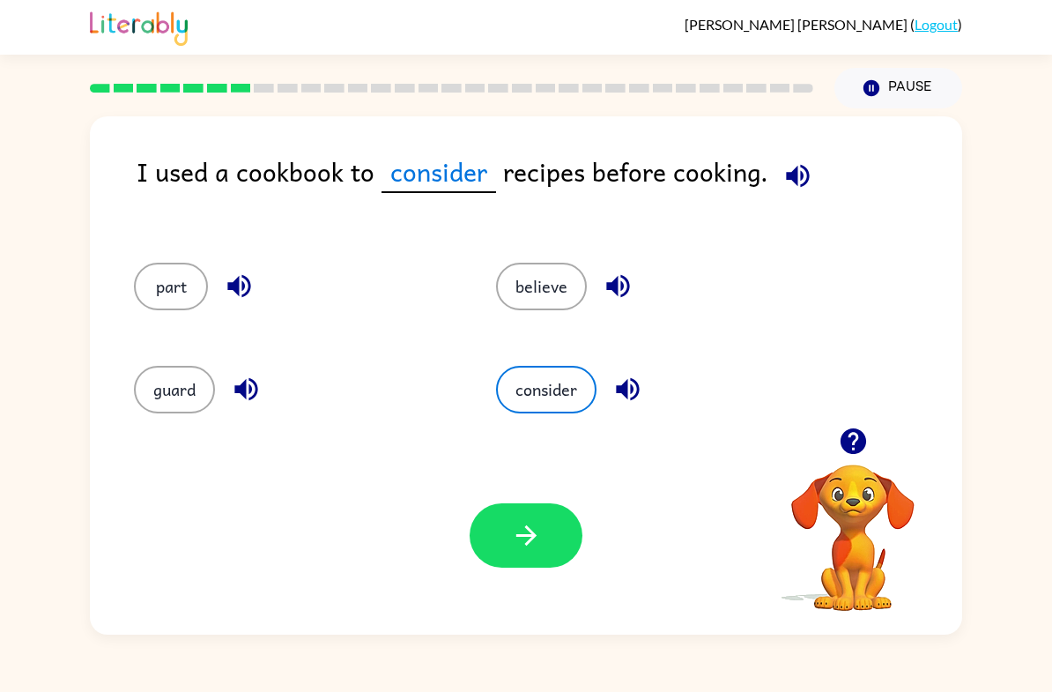
click at [523, 539] on icon "button" at bounding box center [526, 535] width 31 height 31
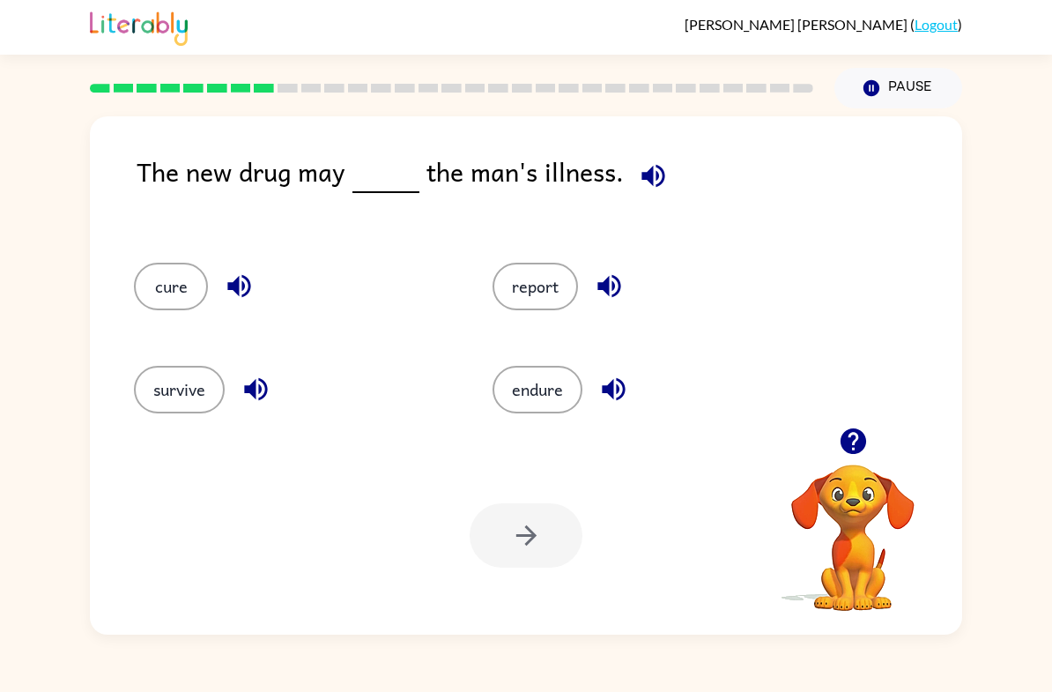
click at [171, 279] on button "cure" at bounding box center [171, 287] width 74 height 48
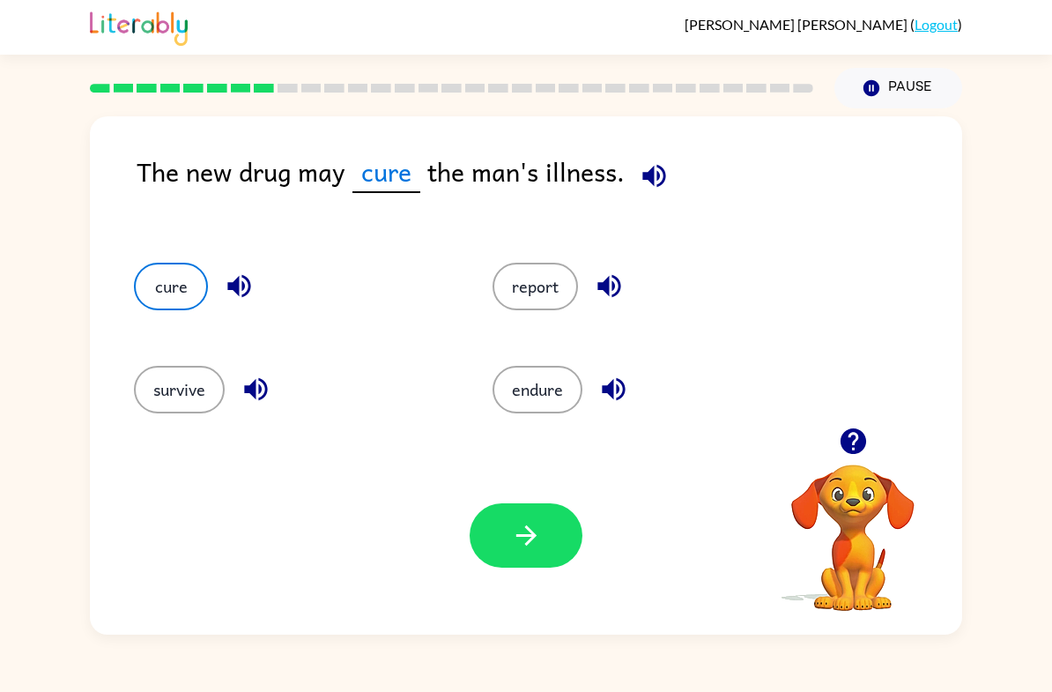
click at [537, 534] on icon "button" at bounding box center [526, 535] width 31 height 31
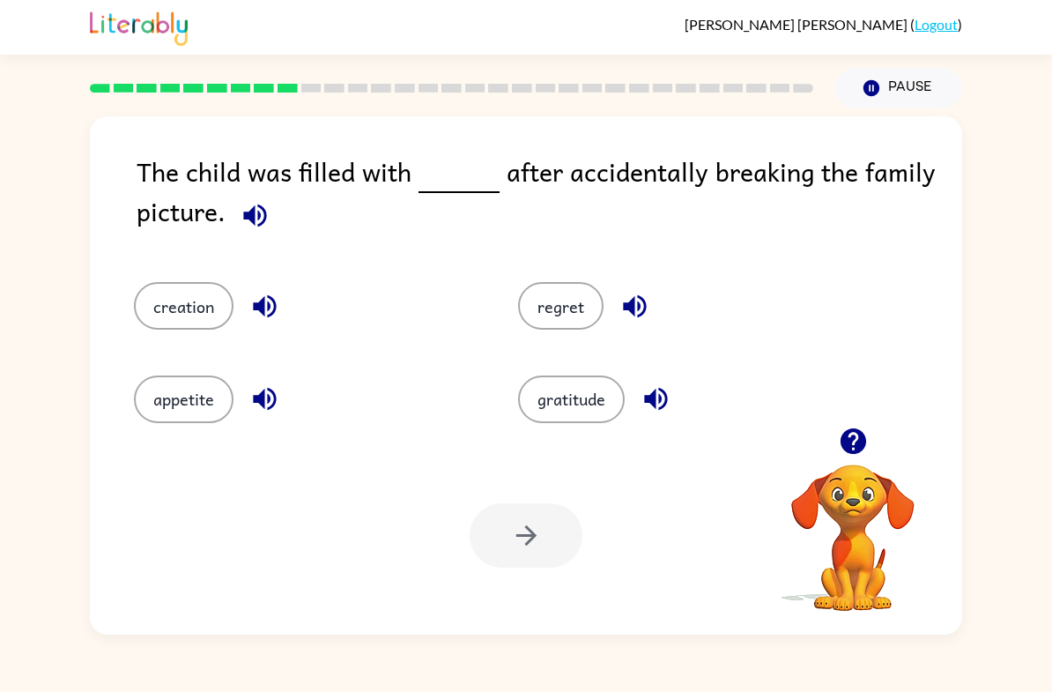
click at [183, 311] on button "creation" at bounding box center [184, 306] width 100 height 48
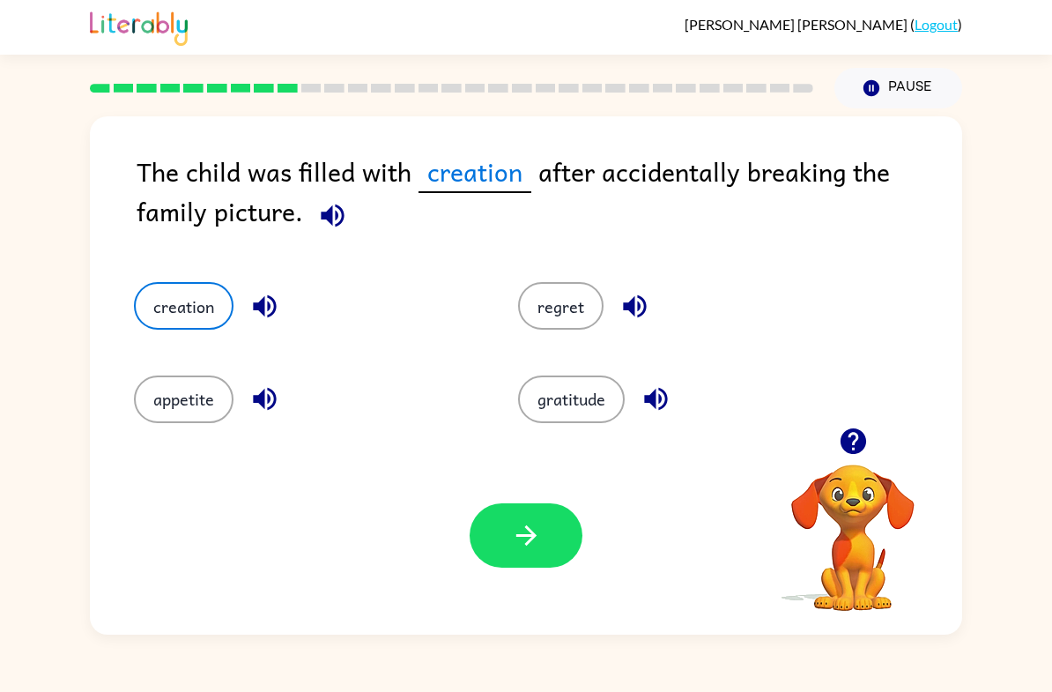
click at [578, 296] on button "regret" at bounding box center [561, 306] width 86 height 48
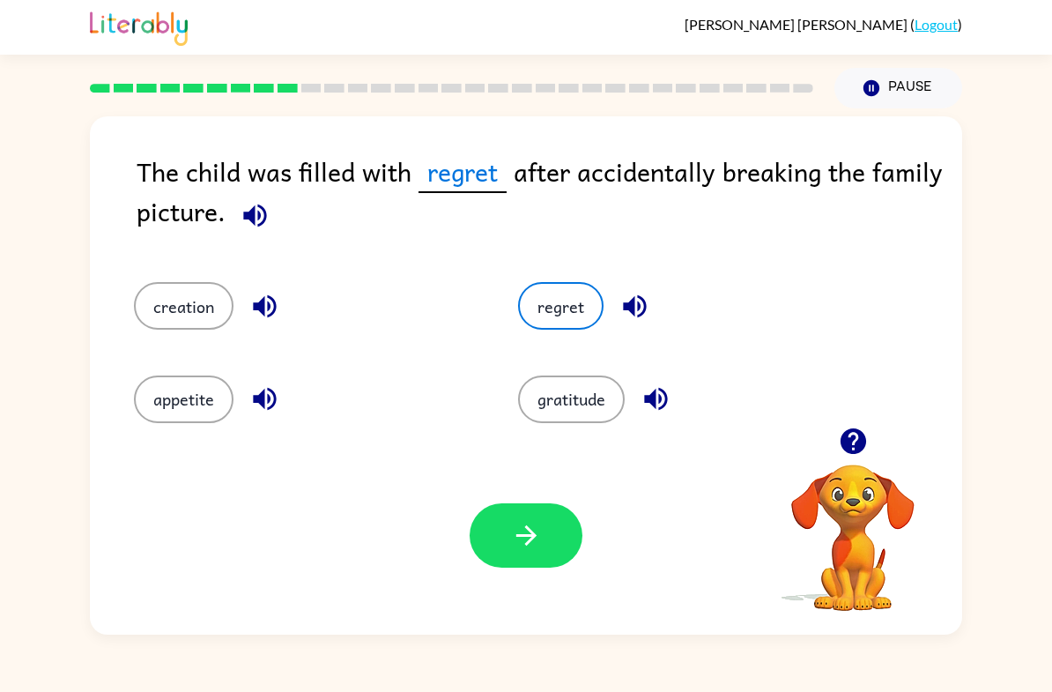
click at [566, 399] on button "gratitude" at bounding box center [571, 400] width 107 height 48
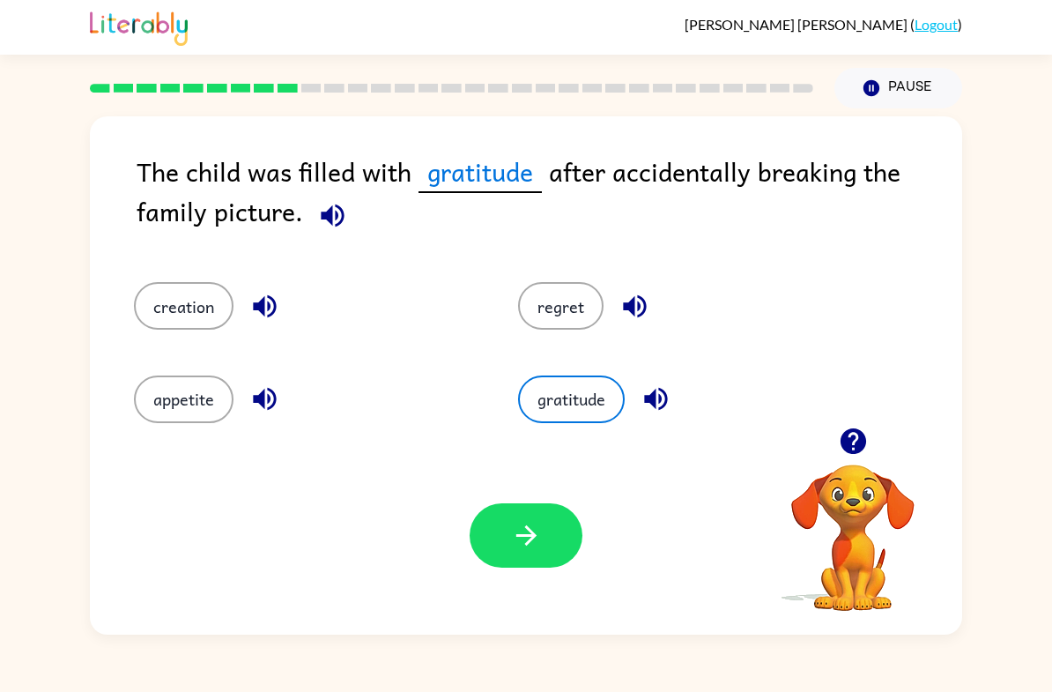
click at [190, 403] on button "appetite" at bounding box center [184, 400] width 100 height 48
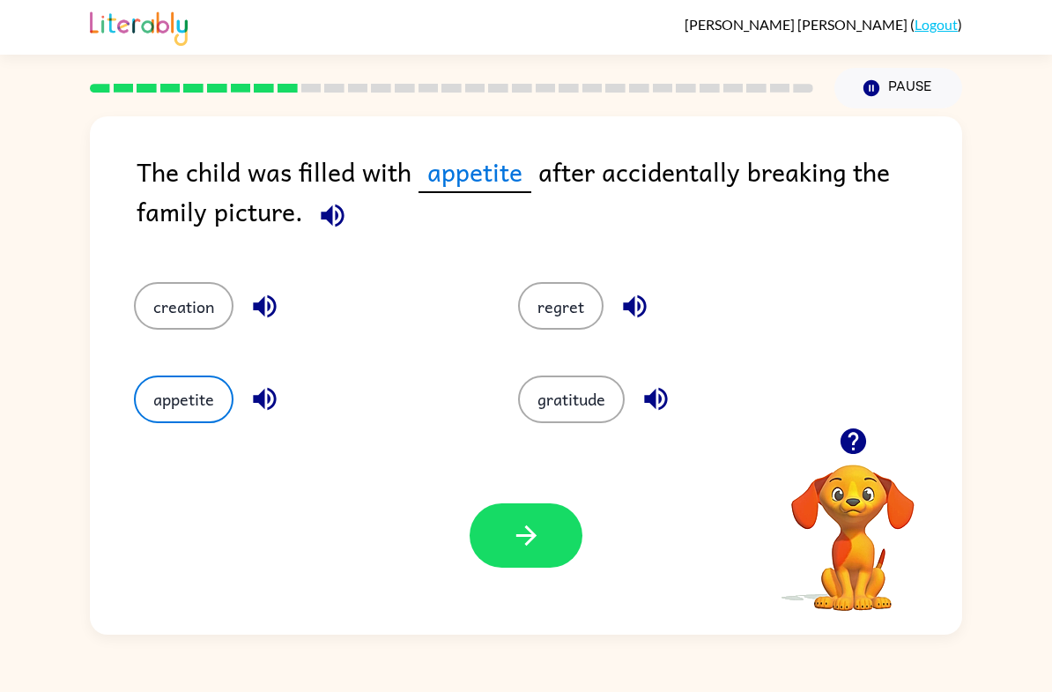
click at [549, 409] on button "gratitude" at bounding box center [571, 400] width 107 height 48
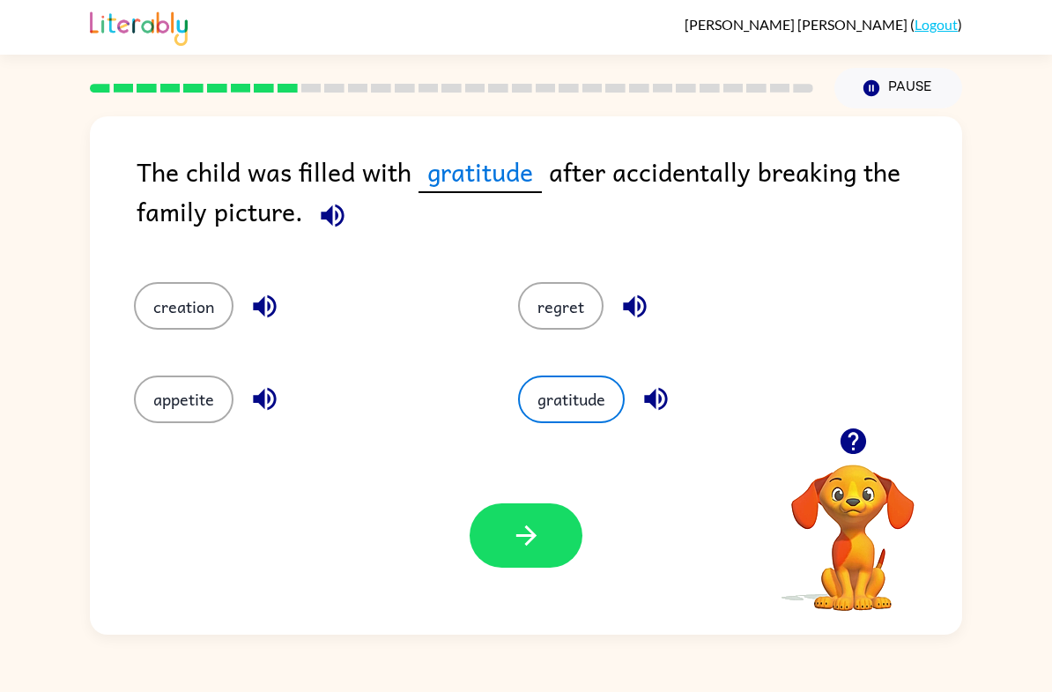
click at [547, 310] on button "regret" at bounding box center [561, 306] width 86 height 48
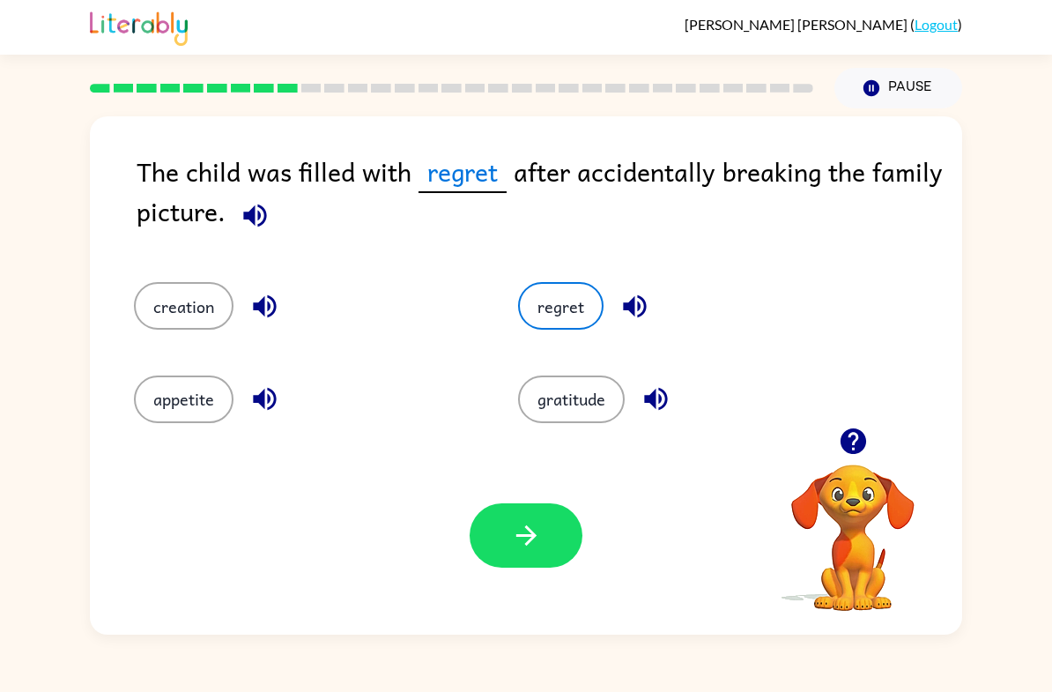
click at [511, 546] on icon "button" at bounding box center [526, 535] width 31 height 31
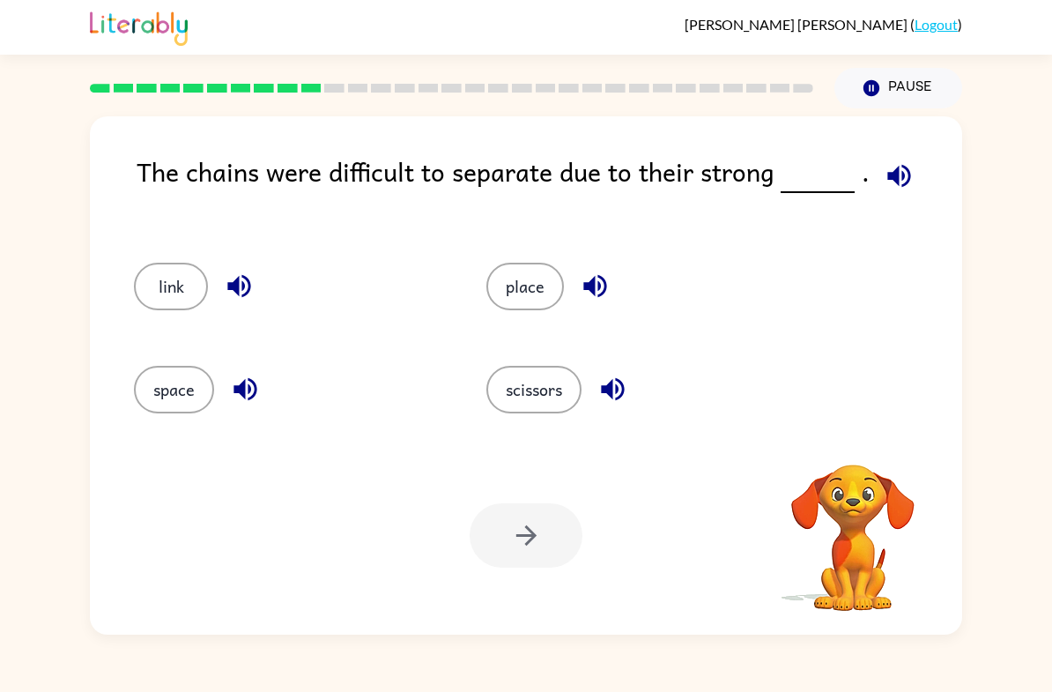
click at [154, 286] on button "link" at bounding box center [171, 287] width 74 height 48
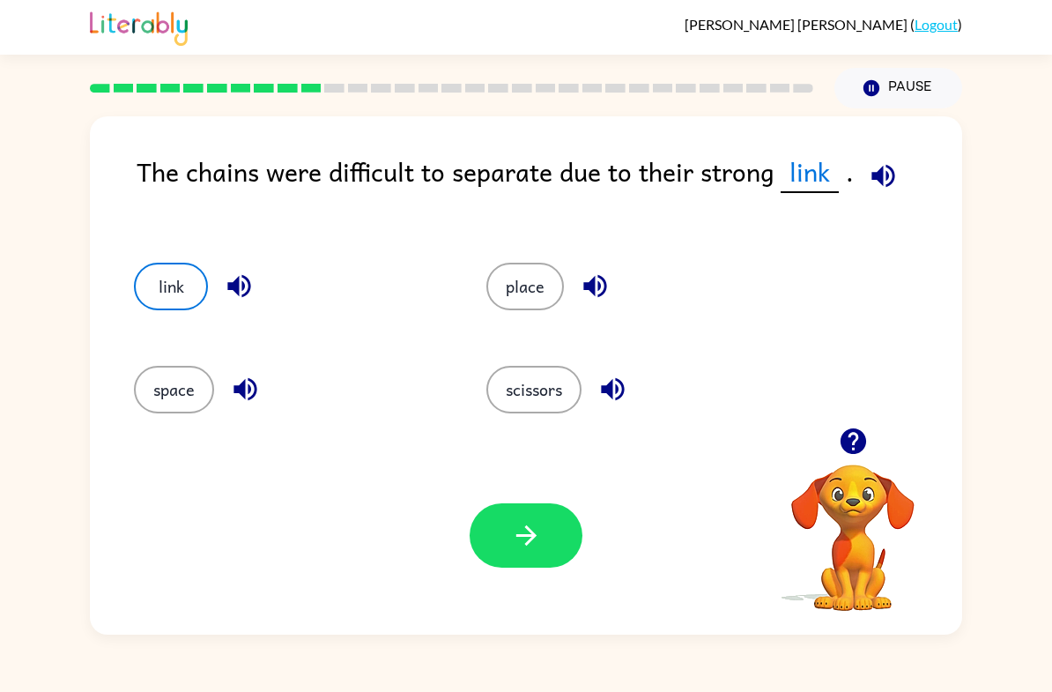
click at [557, 388] on button "scissors" at bounding box center [534, 390] width 95 height 48
click at [514, 300] on button "place" at bounding box center [526, 287] width 78 height 48
click at [155, 275] on button "link" at bounding box center [171, 287] width 74 height 48
click at [160, 395] on button "space" at bounding box center [174, 390] width 80 height 48
click at [501, 277] on button "place" at bounding box center [526, 287] width 78 height 48
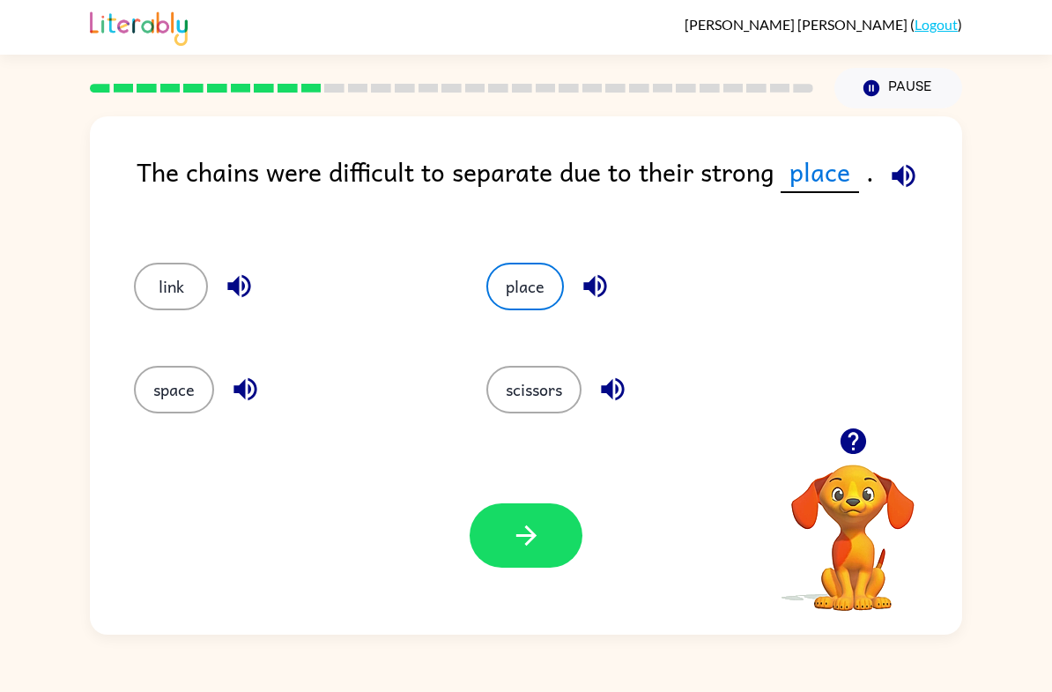
click at [516, 388] on button "scissors" at bounding box center [534, 390] width 95 height 48
click at [521, 284] on button "place" at bounding box center [526, 287] width 78 height 48
click at [519, 520] on button "button" at bounding box center [526, 535] width 113 height 64
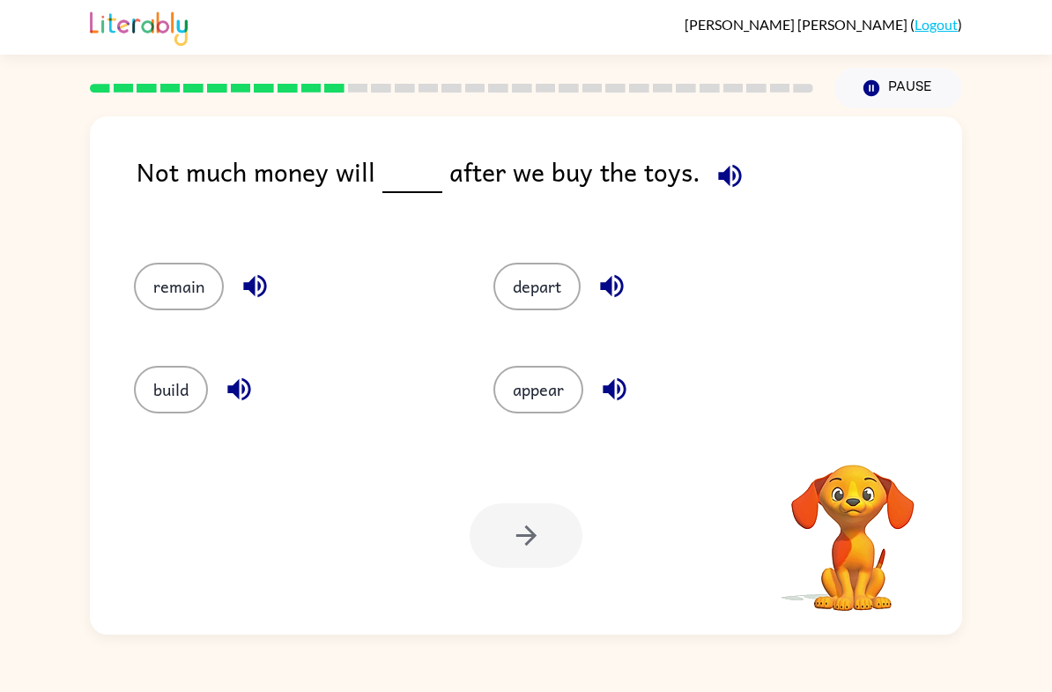
click at [172, 268] on button "remain" at bounding box center [179, 287] width 90 height 48
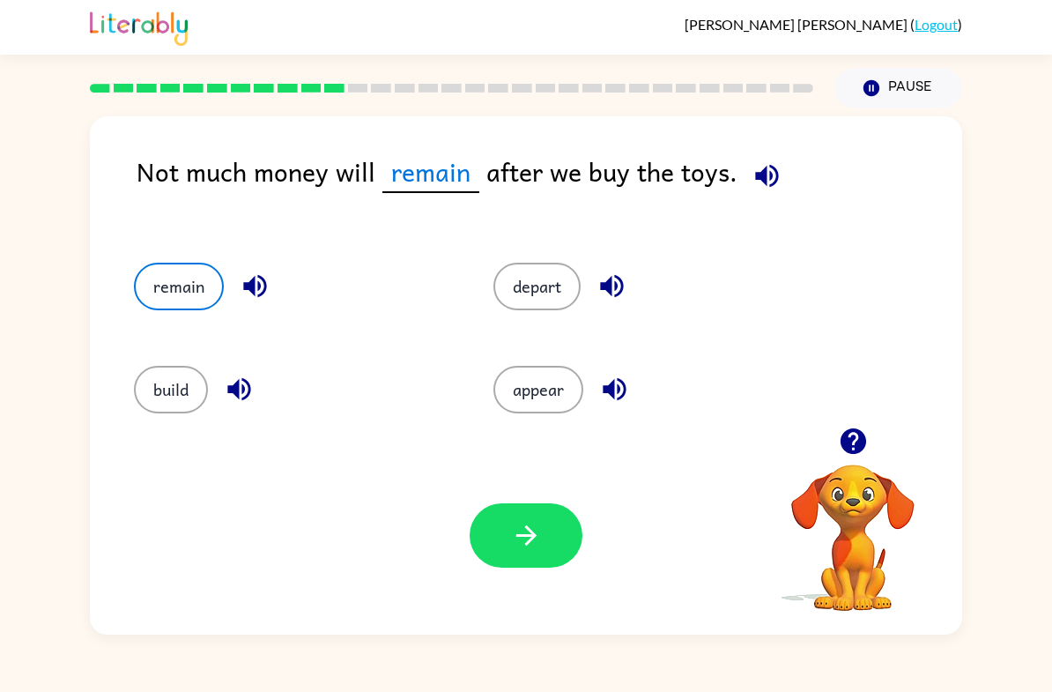
click at [518, 545] on icon "button" at bounding box center [526, 535] width 31 height 31
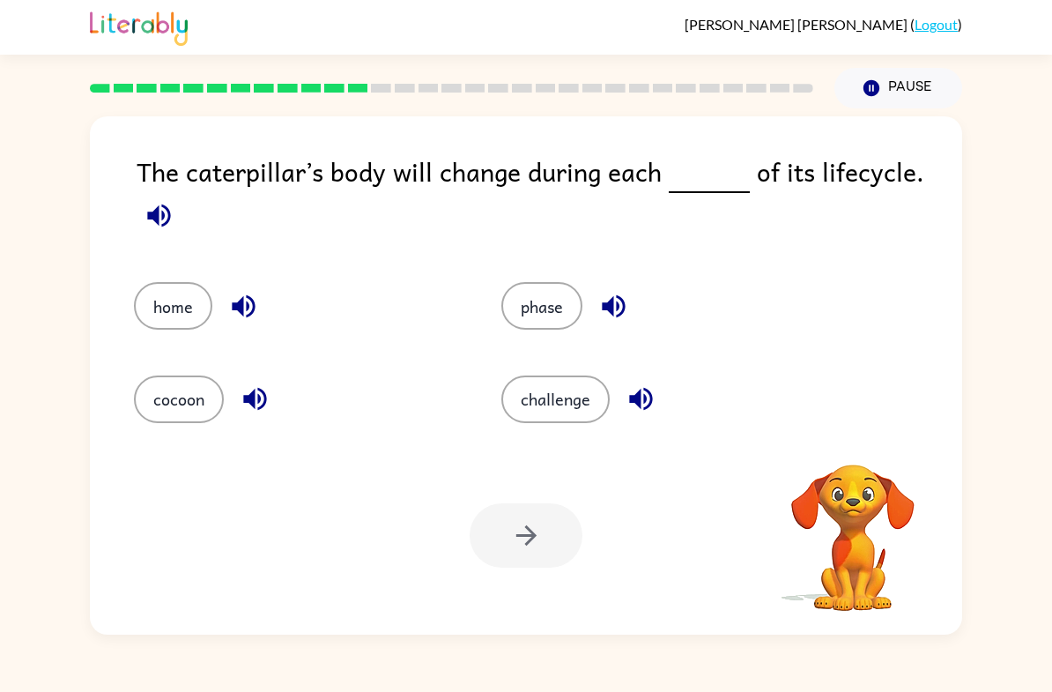
click at [540, 301] on button "phase" at bounding box center [542, 306] width 81 height 48
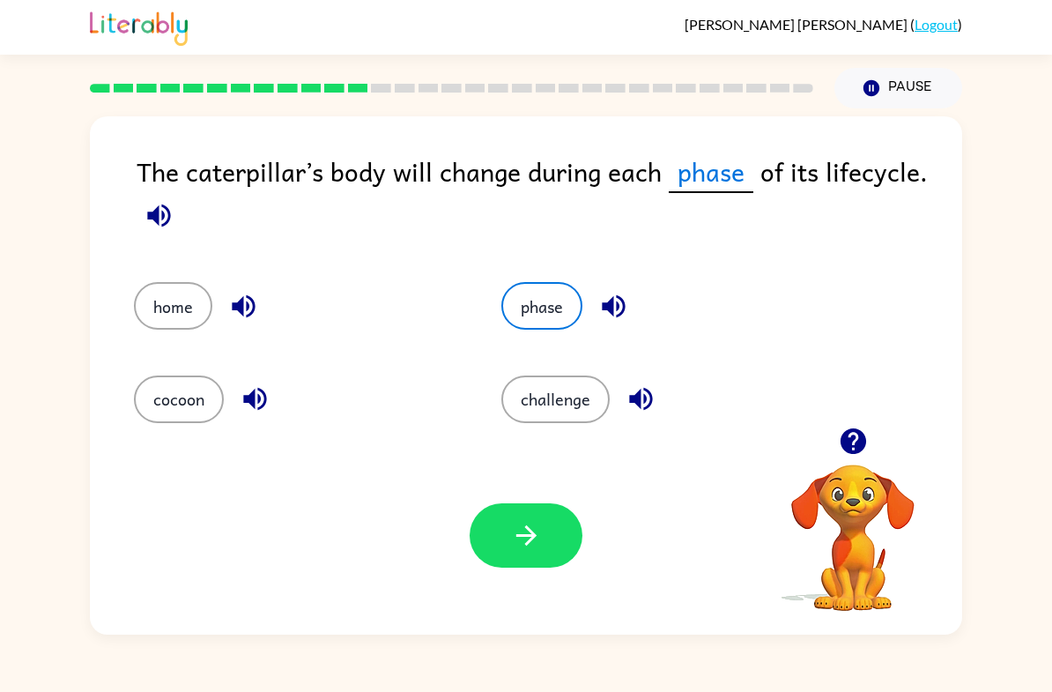
click at [503, 540] on button "button" at bounding box center [526, 535] width 113 height 64
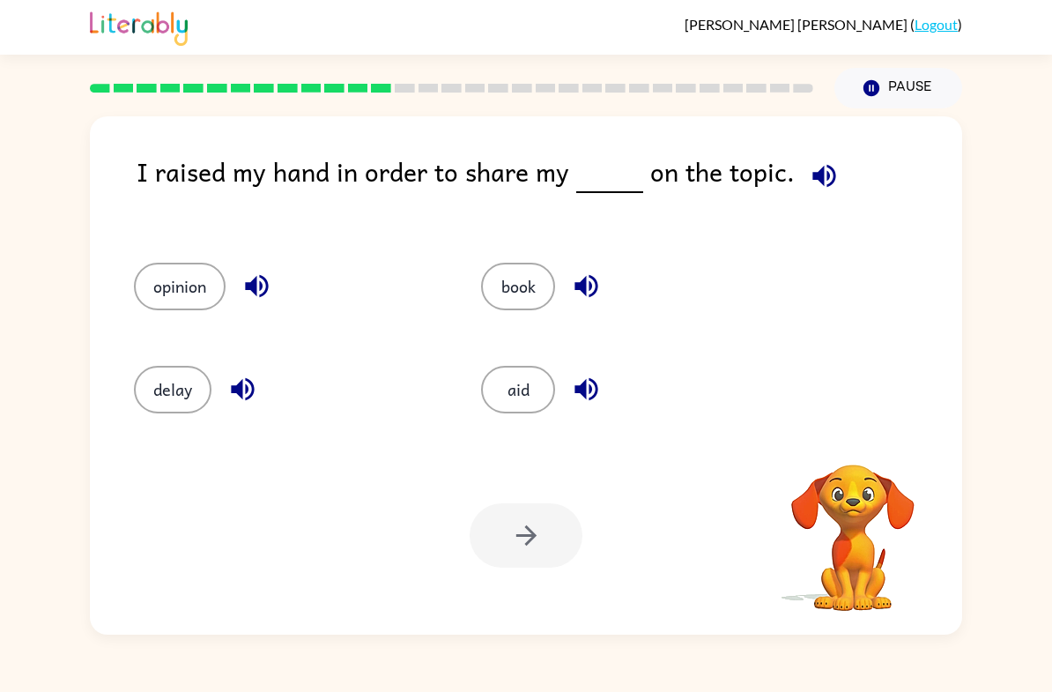
click at [204, 285] on button "opinion" at bounding box center [180, 287] width 92 height 48
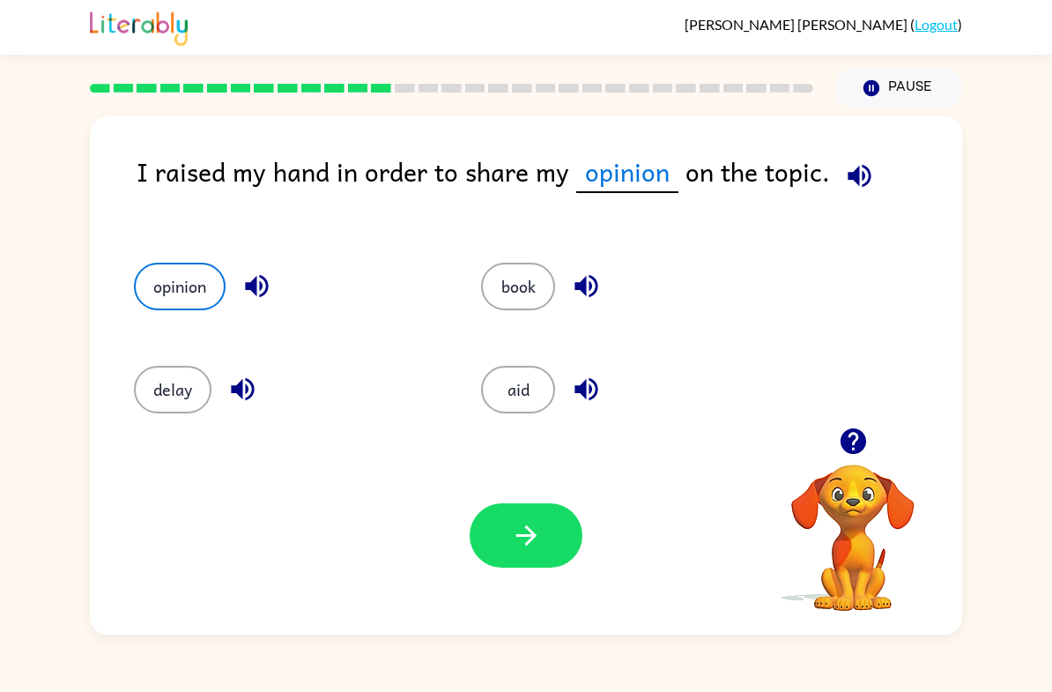
click at [524, 539] on icon "button" at bounding box center [526, 535] width 31 height 31
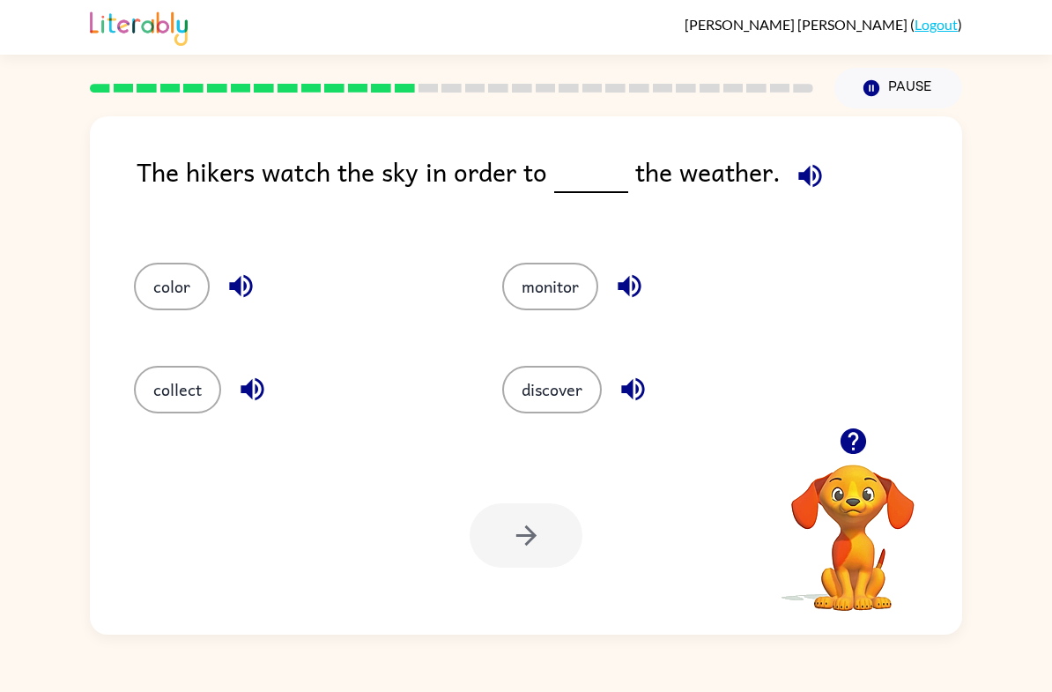
click at [541, 289] on button "monitor" at bounding box center [550, 287] width 96 height 48
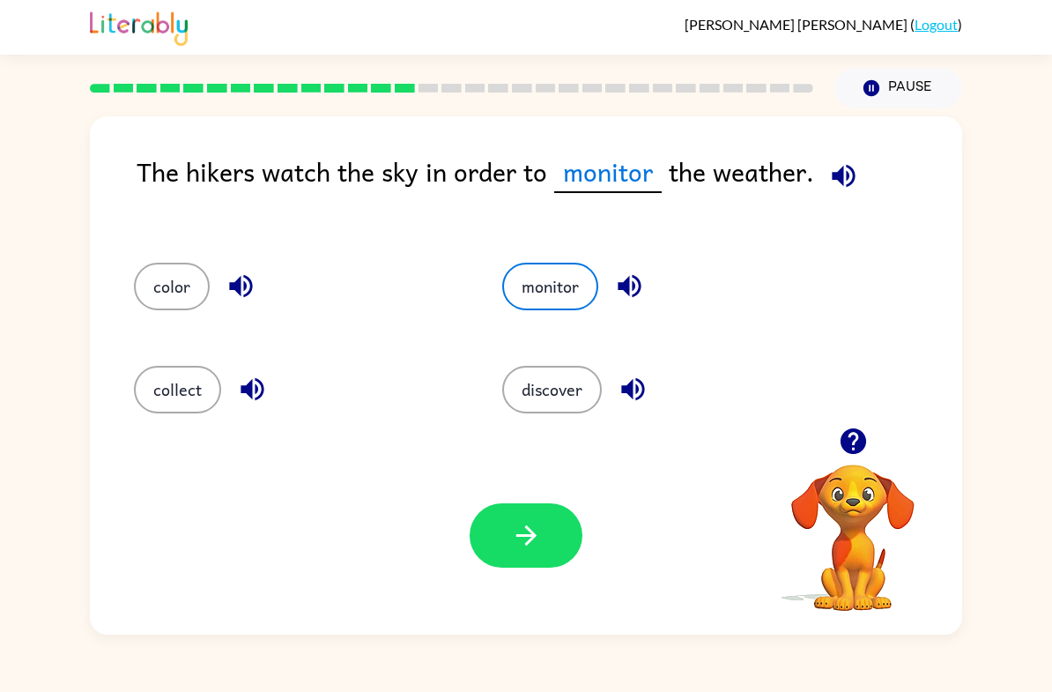
click at [509, 544] on button "button" at bounding box center [526, 535] width 113 height 64
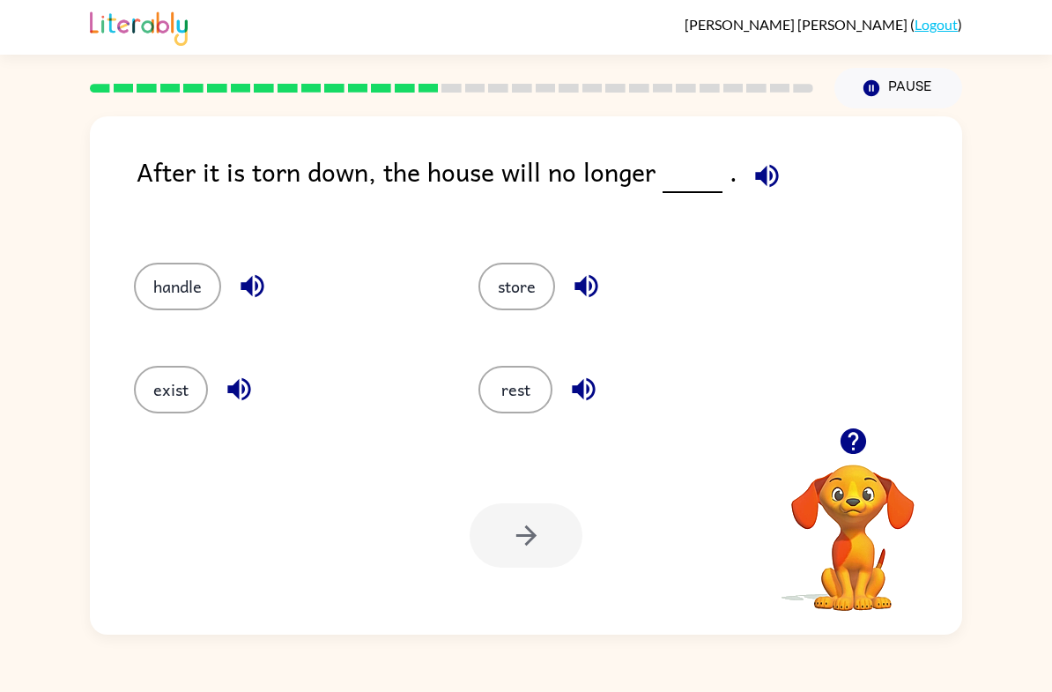
click at [176, 283] on button "handle" at bounding box center [177, 287] width 87 height 48
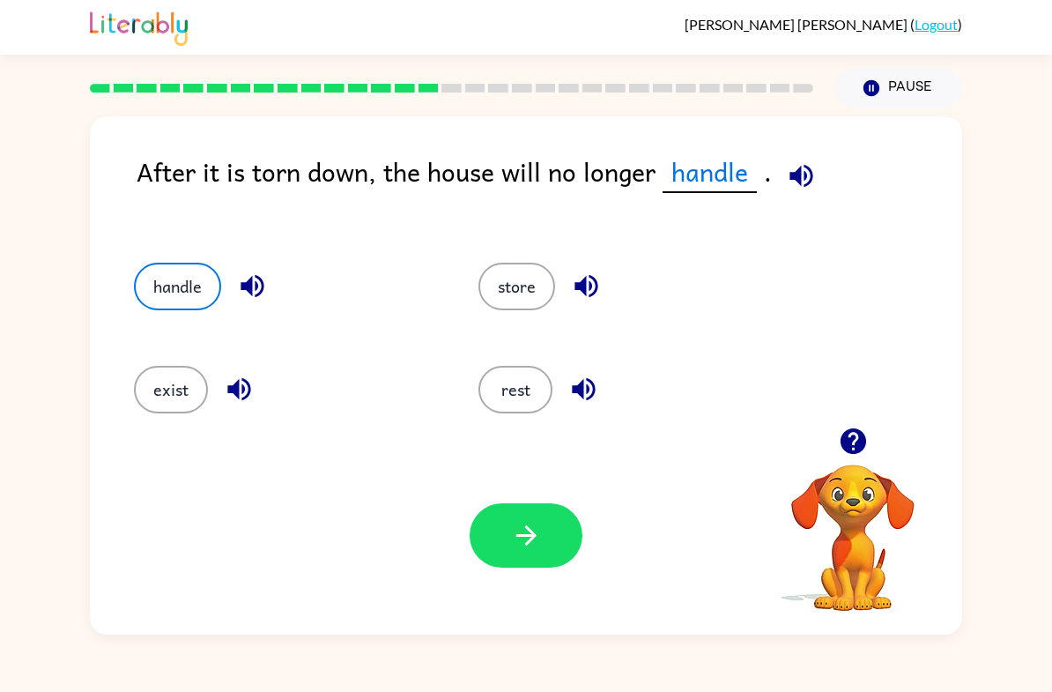
click at [184, 392] on button "exist" at bounding box center [171, 390] width 74 height 48
click at [508, 531] on button "button" at bounding box center [526, 535] width 113 height 64
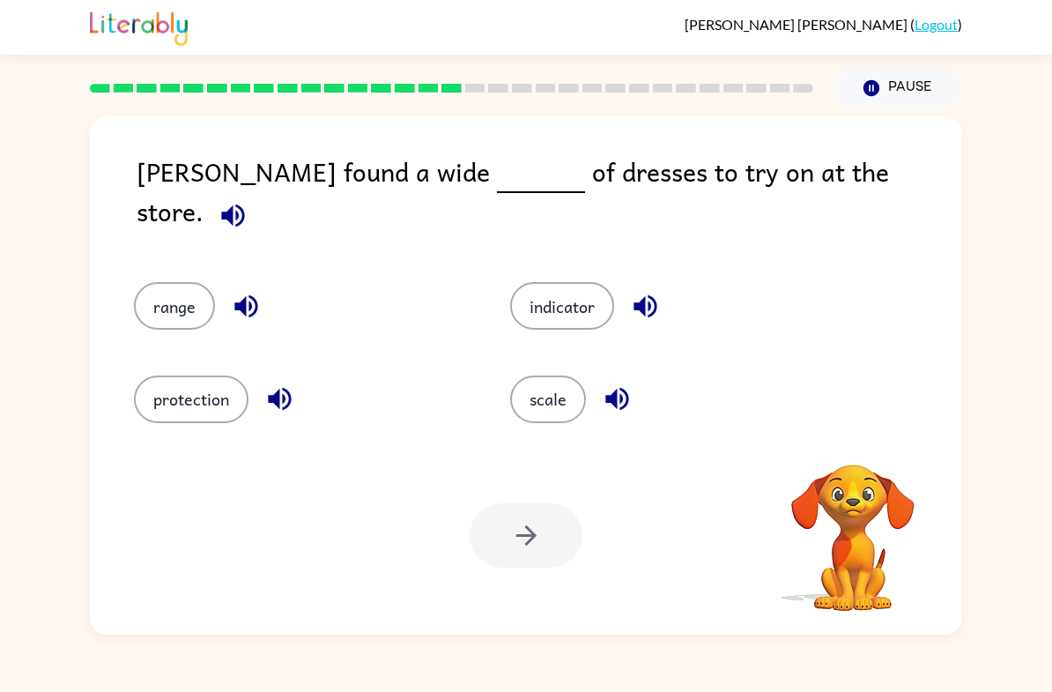
click at [178, 295] on button "range" at bounding box center [174, 306] width 81 height 48
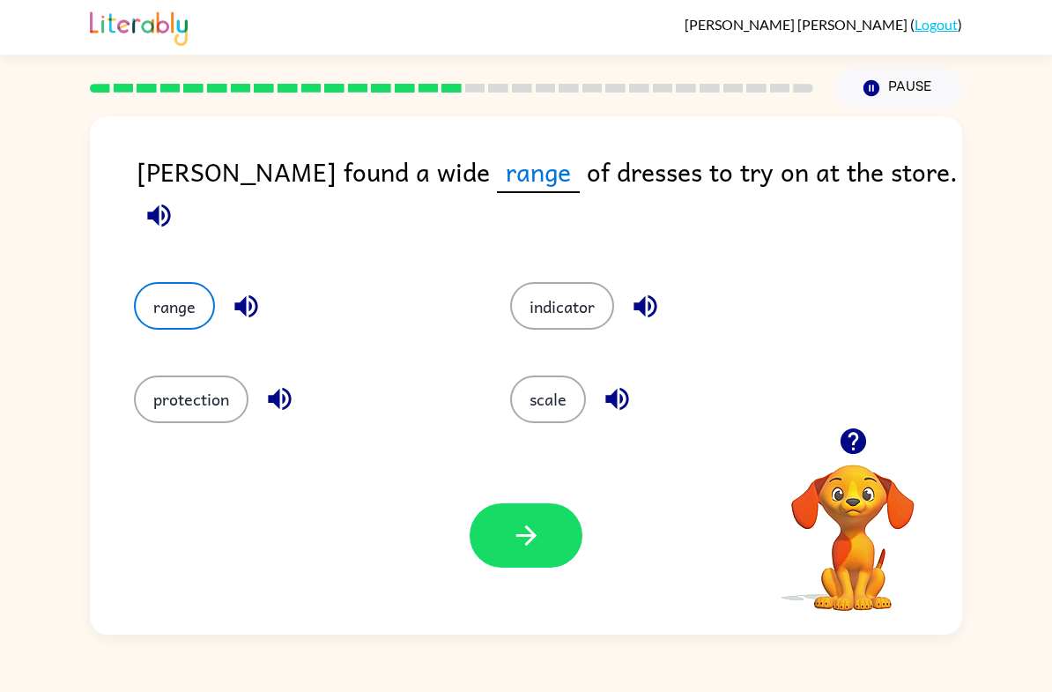
click at [526, 554] on button "button" at bounding box center [526, 535] width 113 height 64
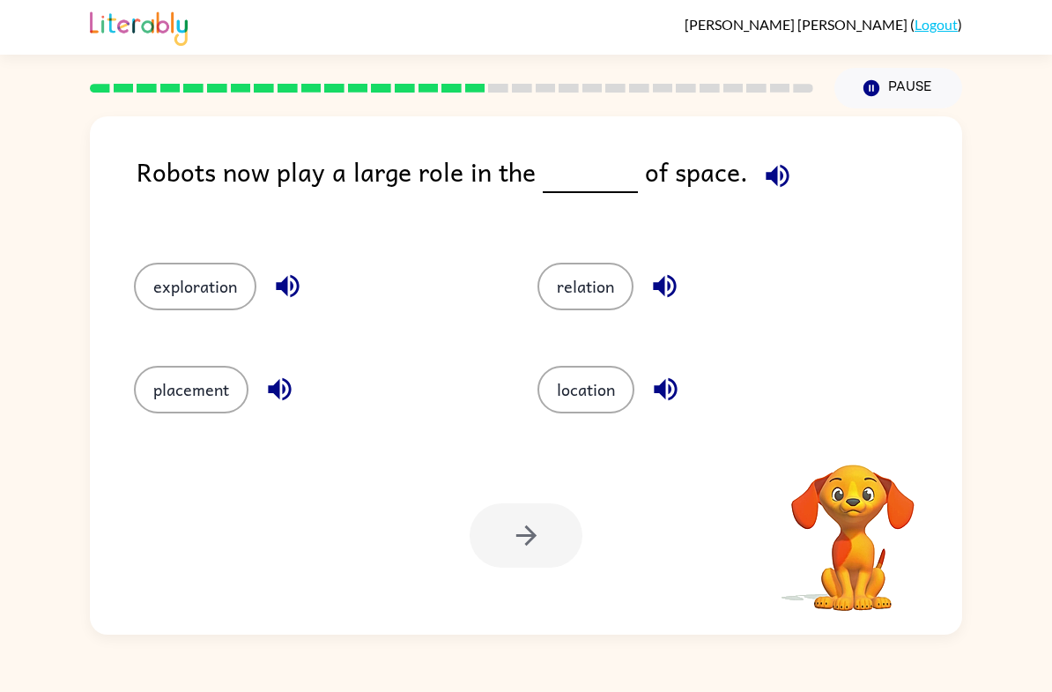
click at [166, 291] on button "exploration" at bounding box center [195, 287] width 123 height 48
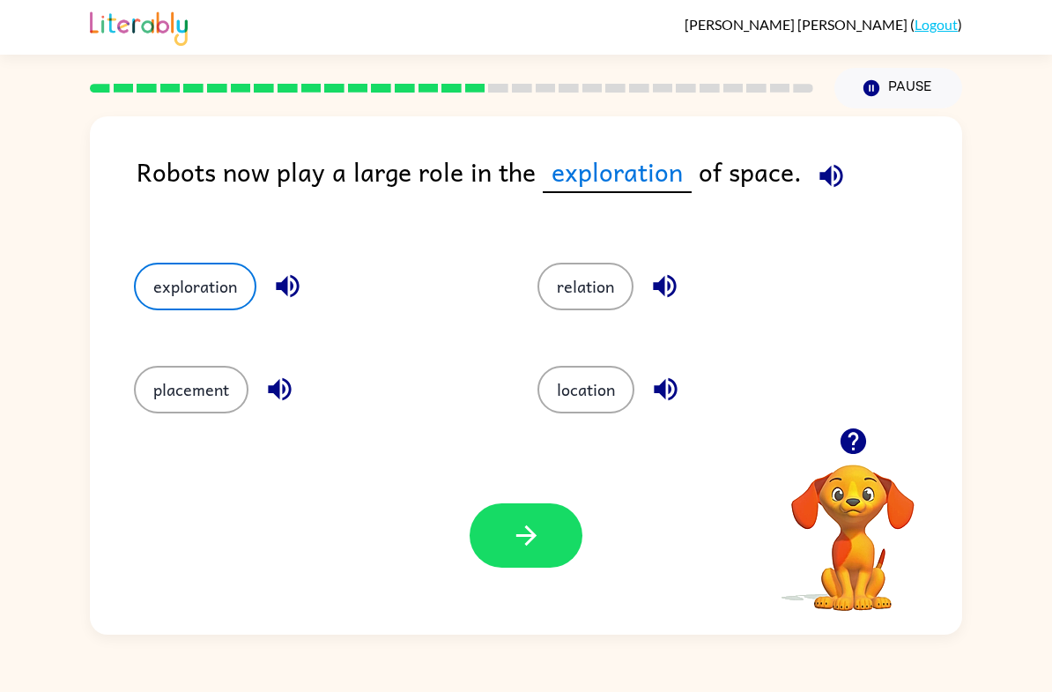
click at [530, 532] on icon "button" at bounding box center [526, 535] width 20 height 20
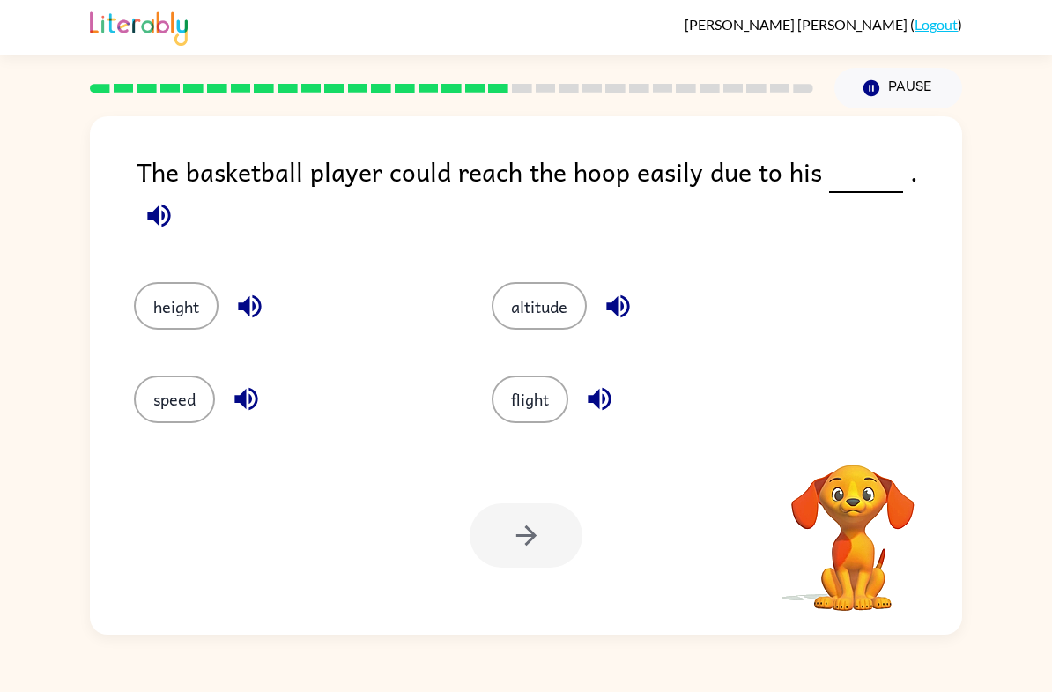
click at [162, 282] on button "height" at bounding box center [176, 306] width 85 height 48
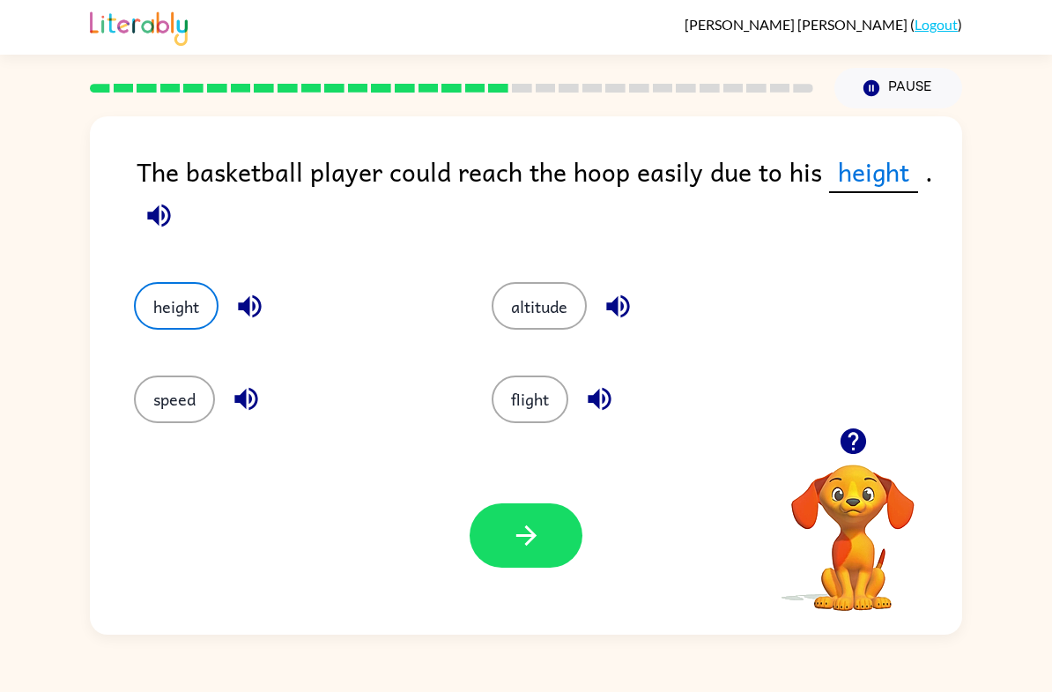
click at [520, 520] on button "button" at bounding box center [526, 535] width 113 height 64
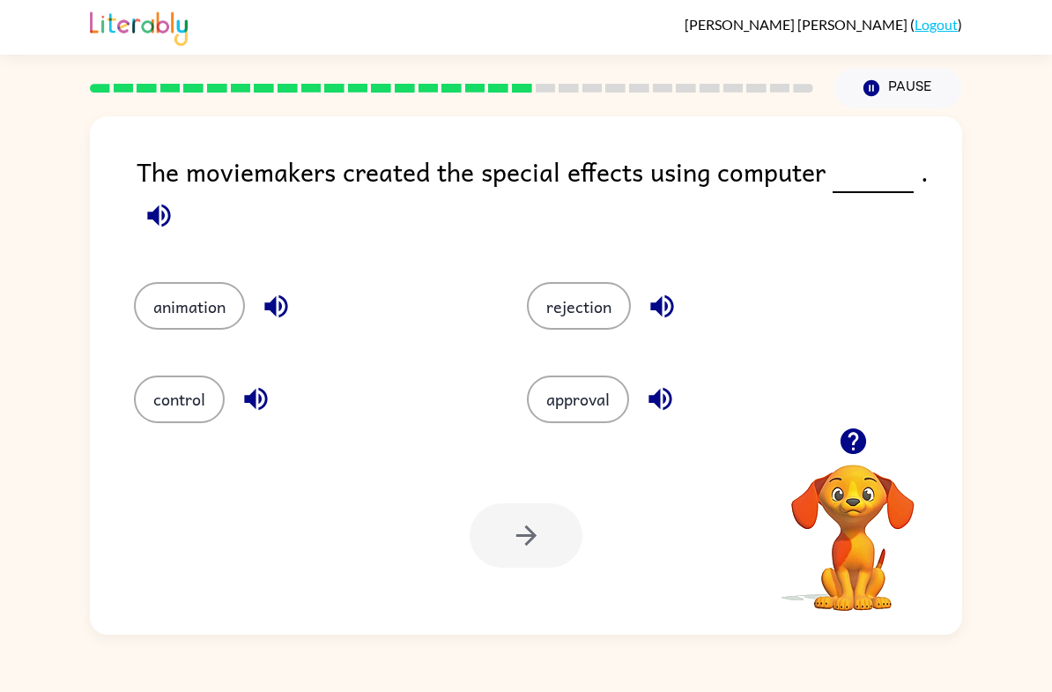
click at [184, 287] on button "animation" at bounding box center [189, 306] width 111 height 48
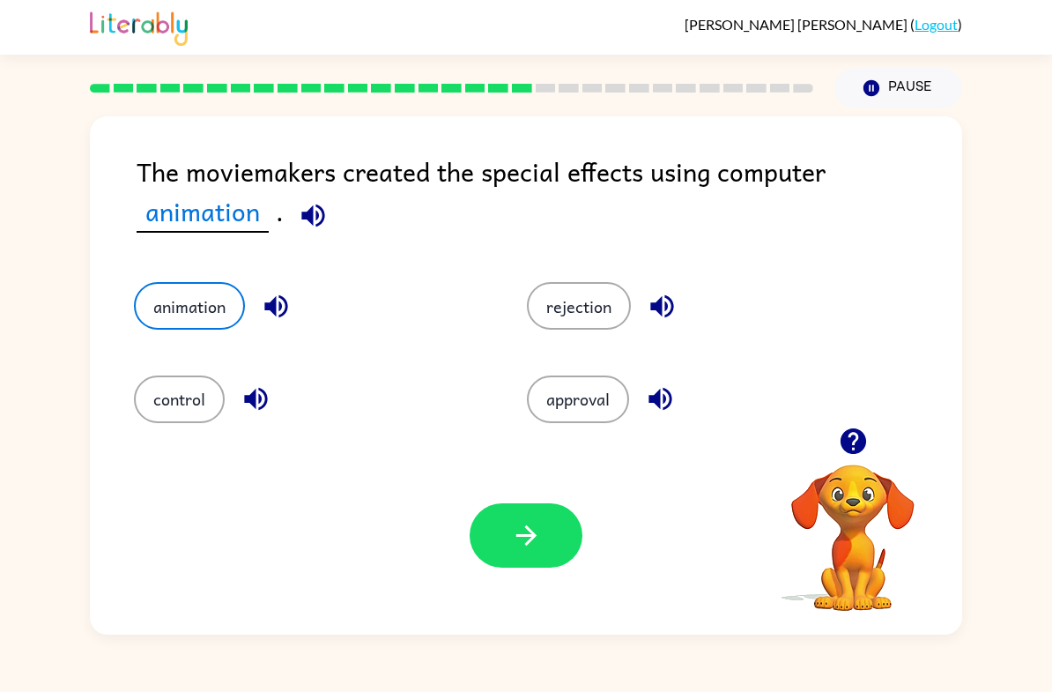
click at [505, 543] on button "button" at bounding box center [526, 535] width 113 height 64
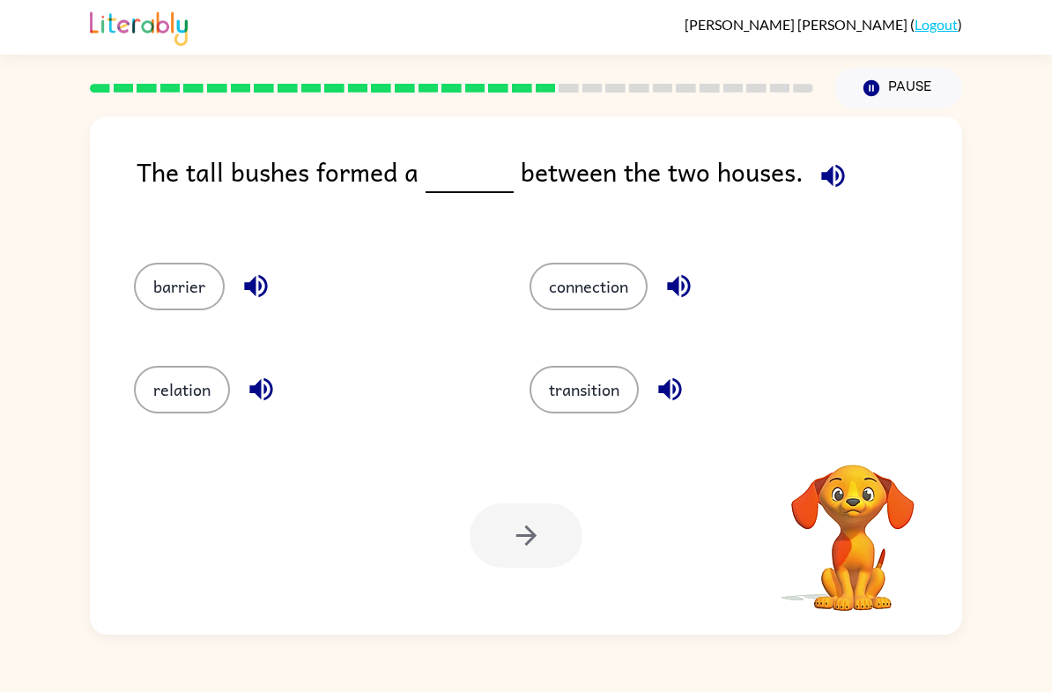
click at [163, 269] on button "barrier" at bounding box center [179, 287] width 91 height 48
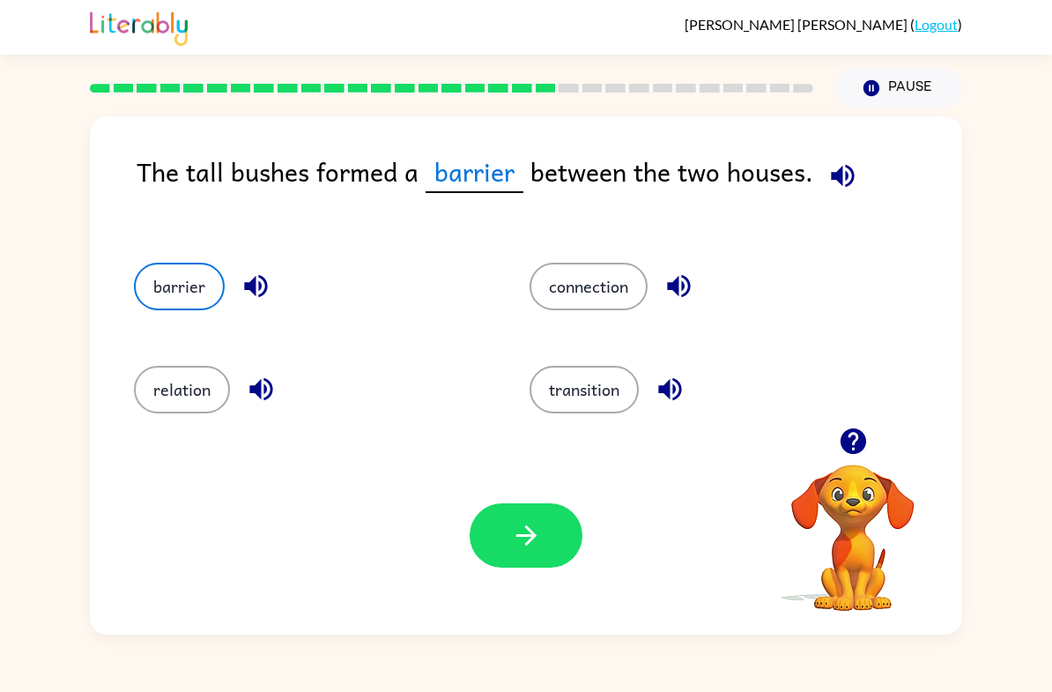
click at [537, 539] on icon "button" at bounding box center [526, 535] width 31 height 31
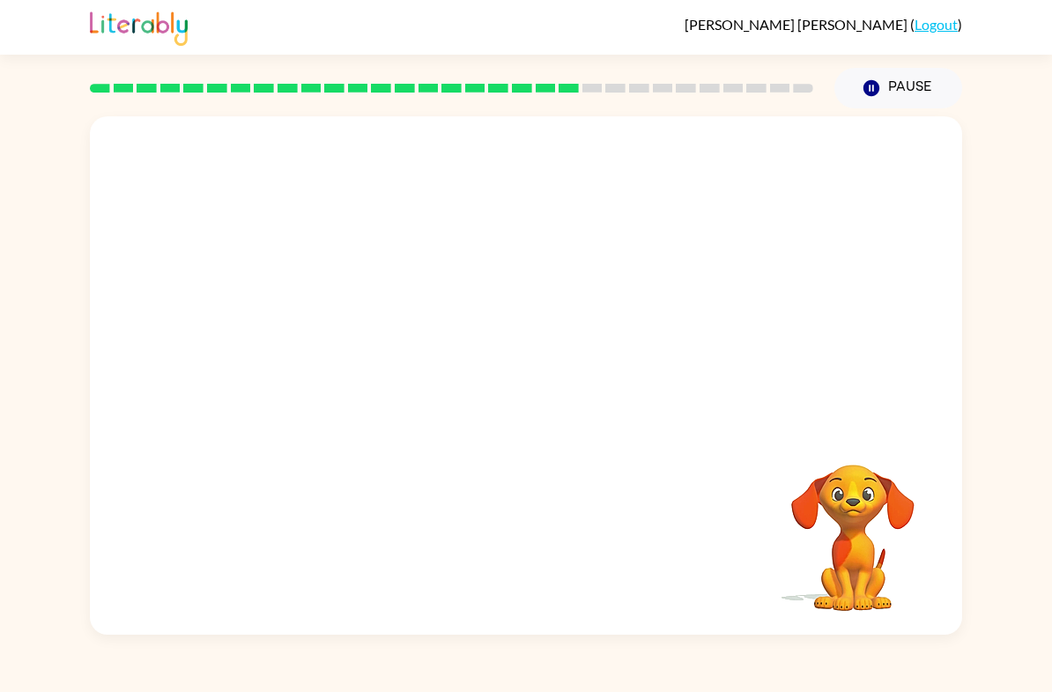
click at [353, 376] on video "Your browser must support playing .mp4 files to use Literably. Please try using…" at bounding box center [526, 271] width 873 height 311
click at [511, 381] on icon "button" at bounding box center [526, 384] width 31 height 31
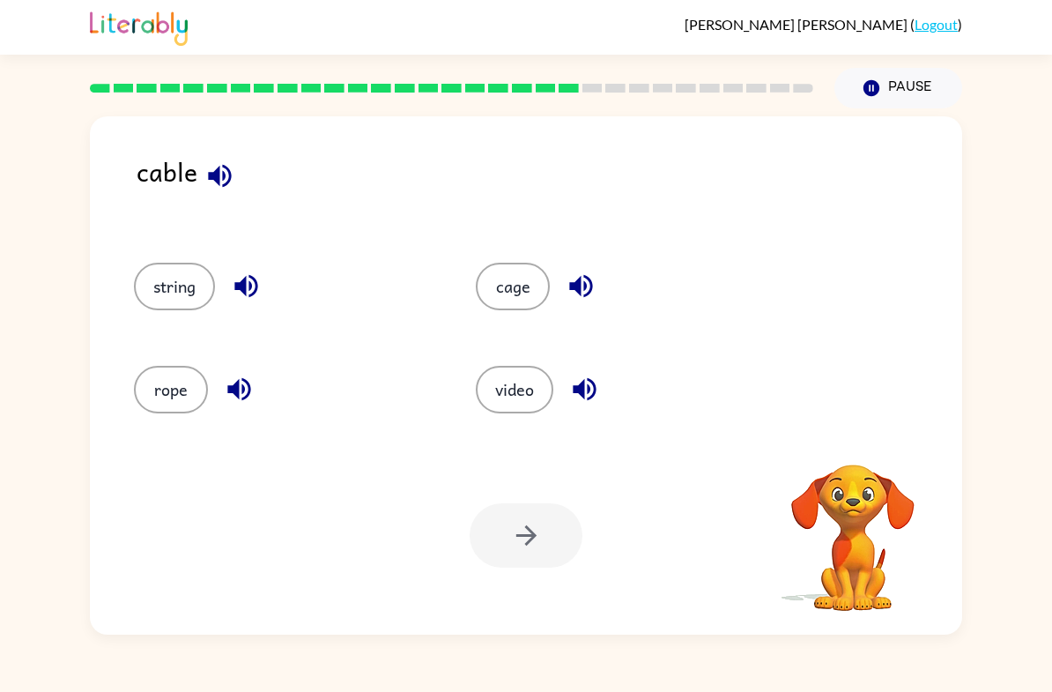
click at [183, 294] on button "string" at bounding box center [174, 287] width 81 height 48
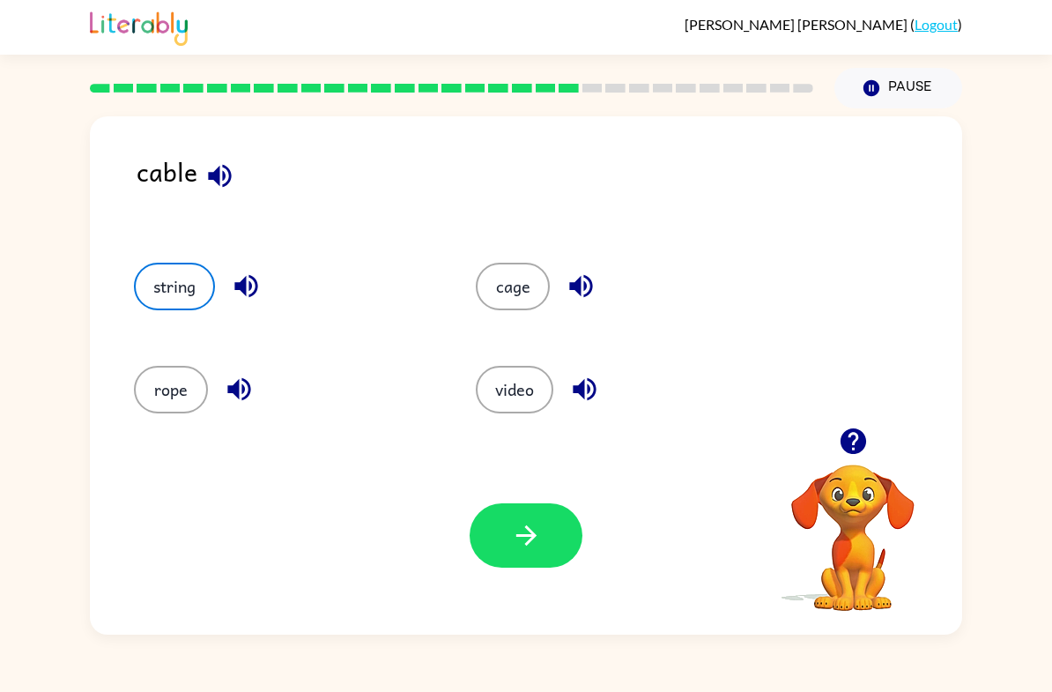
click at [492, 532] on button "button" at bounding box center [526, 535] width 113 height 64
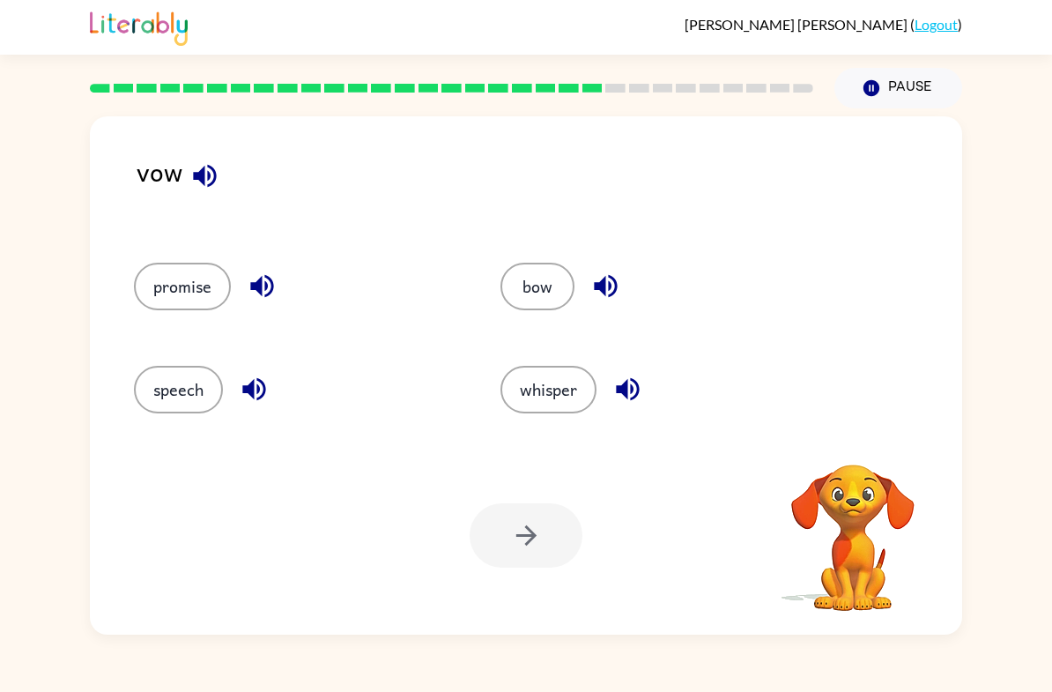
click at [524, 285] on button "bow" at bounding box center [538, 287] width 74 height 48
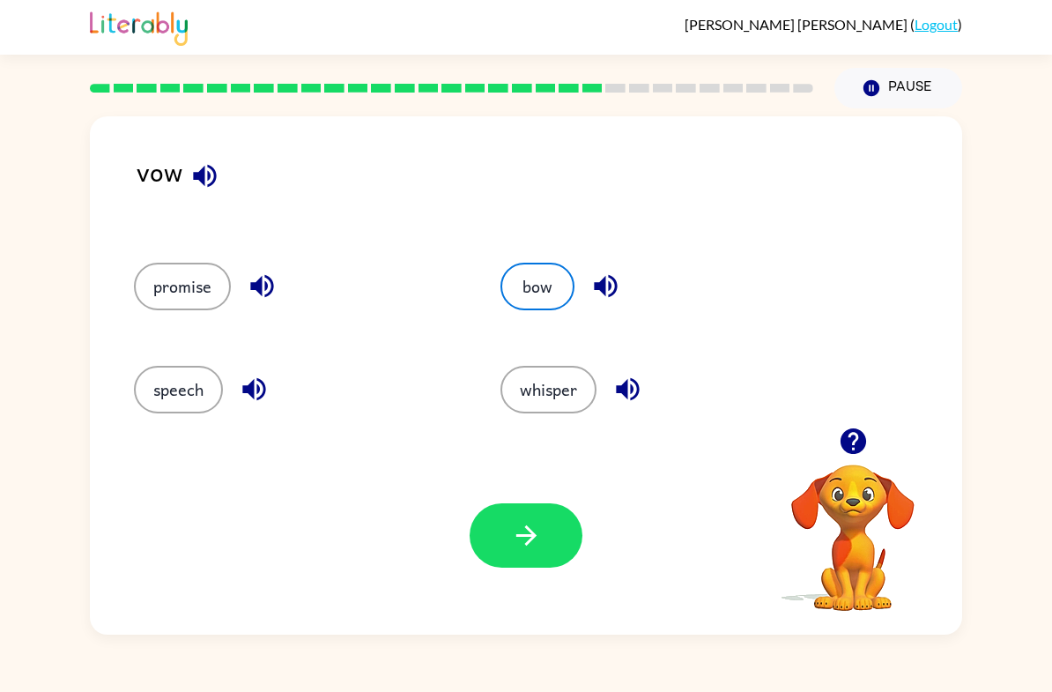
click at [210, 275] on button "promise" at bounding box center [182, 287] width 97 height 48
click at [520, 555] on button "button" at bounding box center [526, 535] width 113 height 64
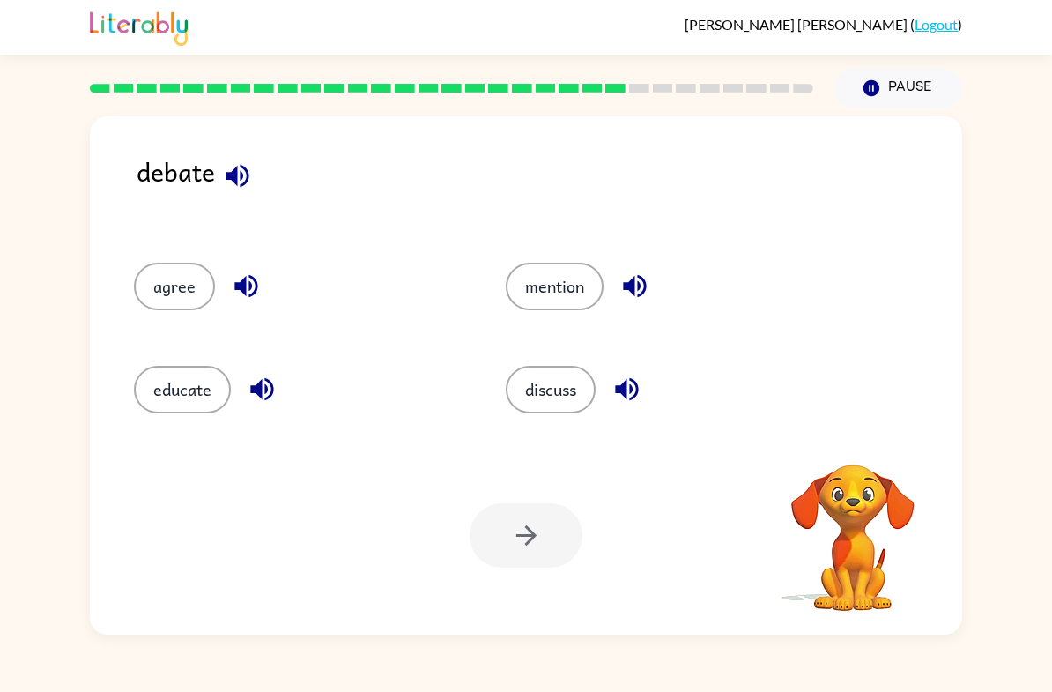
click at [533, 401] on button "discuss" at bounding box center [551, 390] width 90 height 48
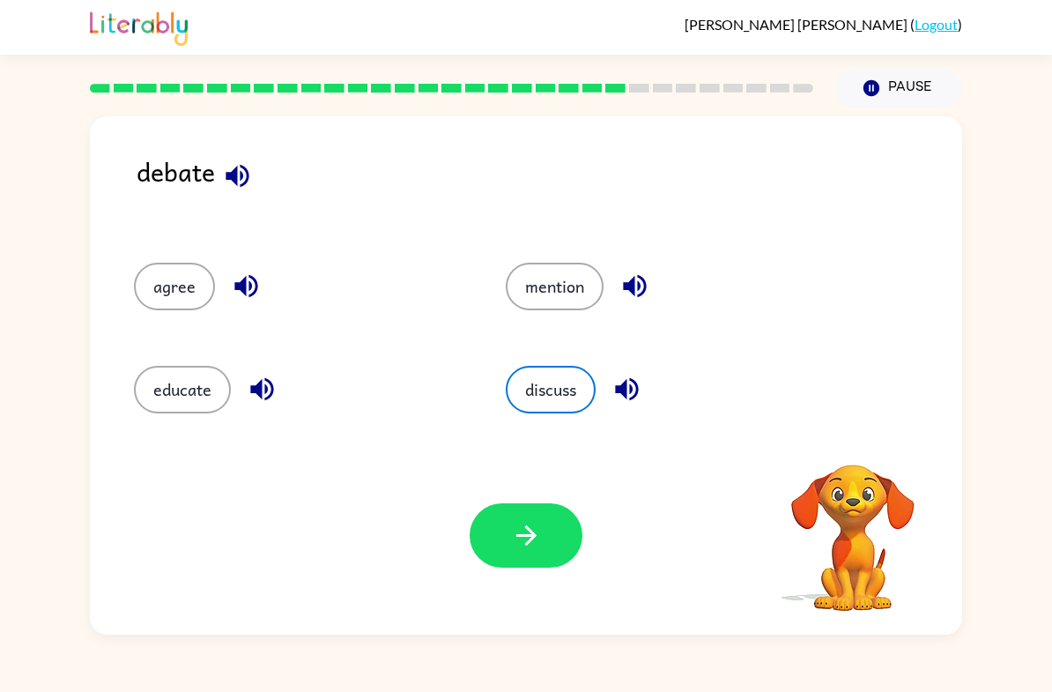
click at [524, 554] on button "button" at bounding box center [526, 535] width 113 height 64
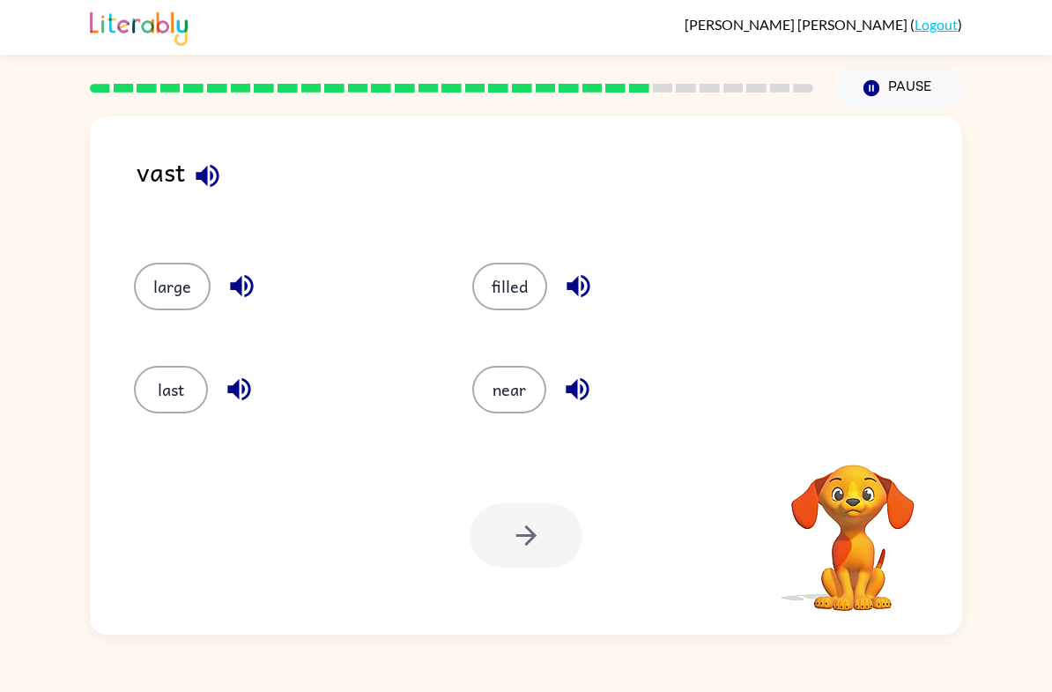
click at [167, 273] on button "large" at bounding box center [172, 287] width 77 height 48
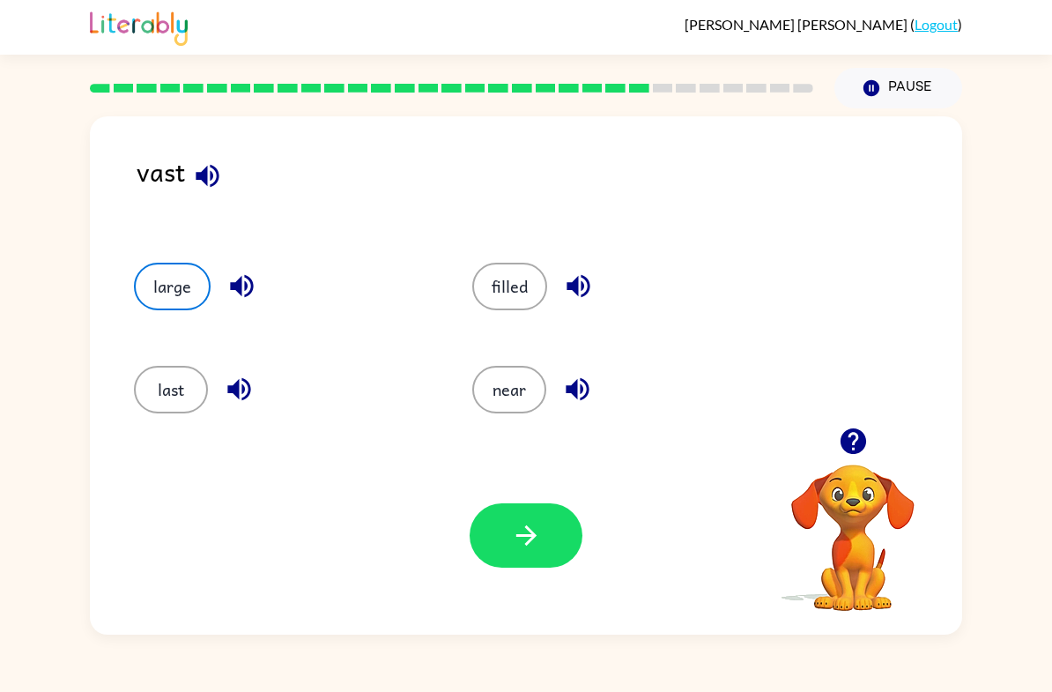
click at [540, 544] on icon "button" at bounding box center [526, 535] width 31 height 31
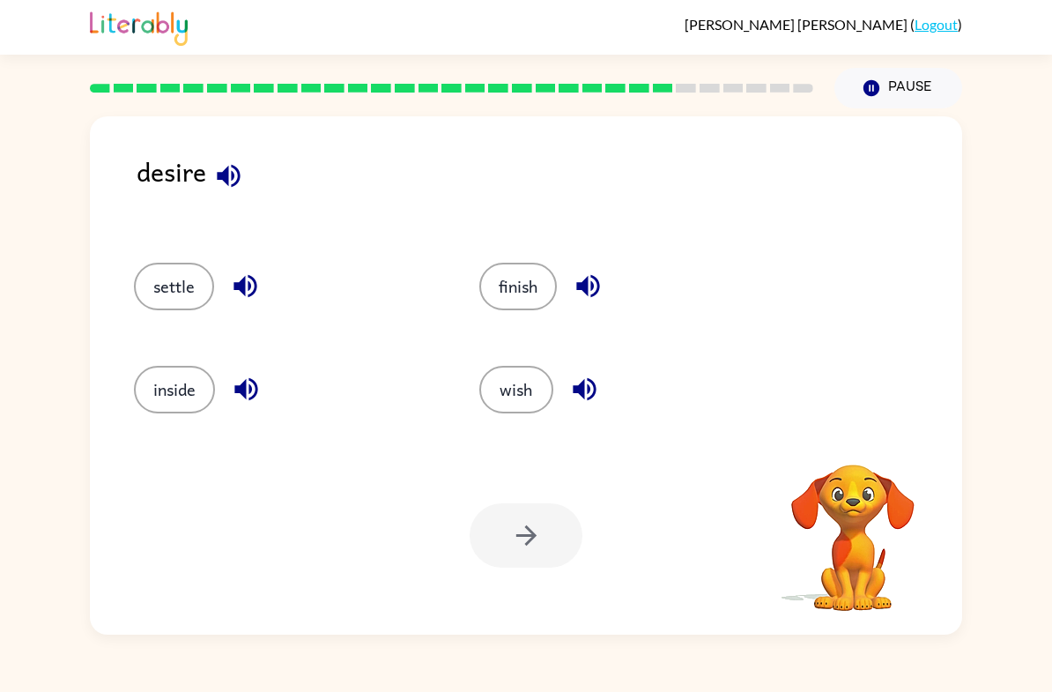
click at [205, 307] on button "settle" at bounding box center [174, 287] width 80 height 48
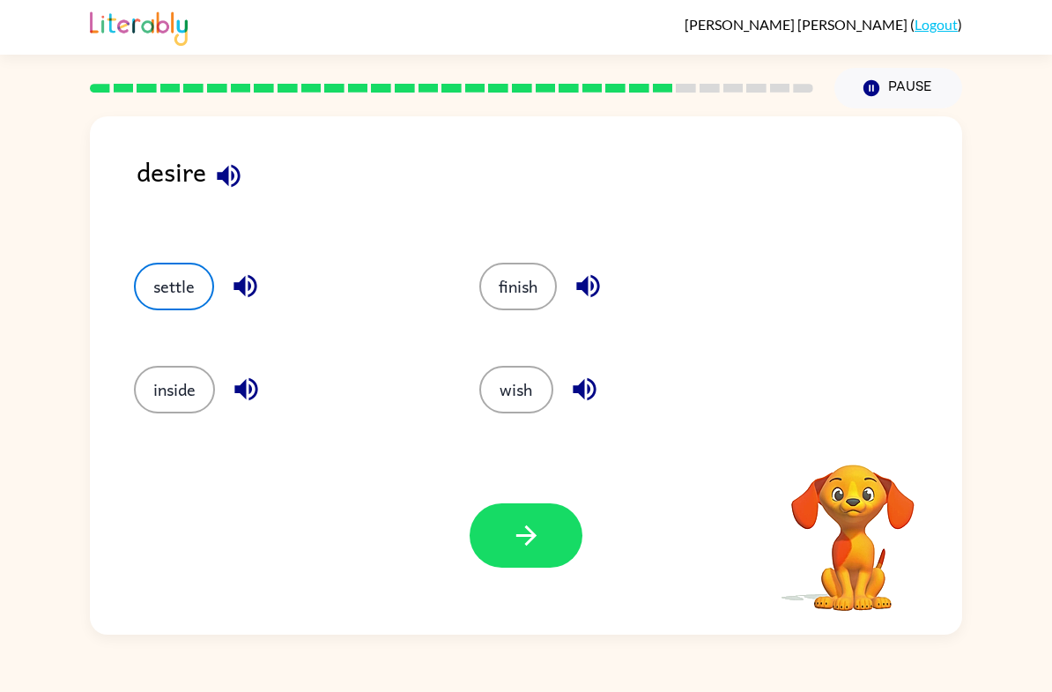
click at [499, 529] on button "button" at bounding box center [526, 535] width 113 height 64
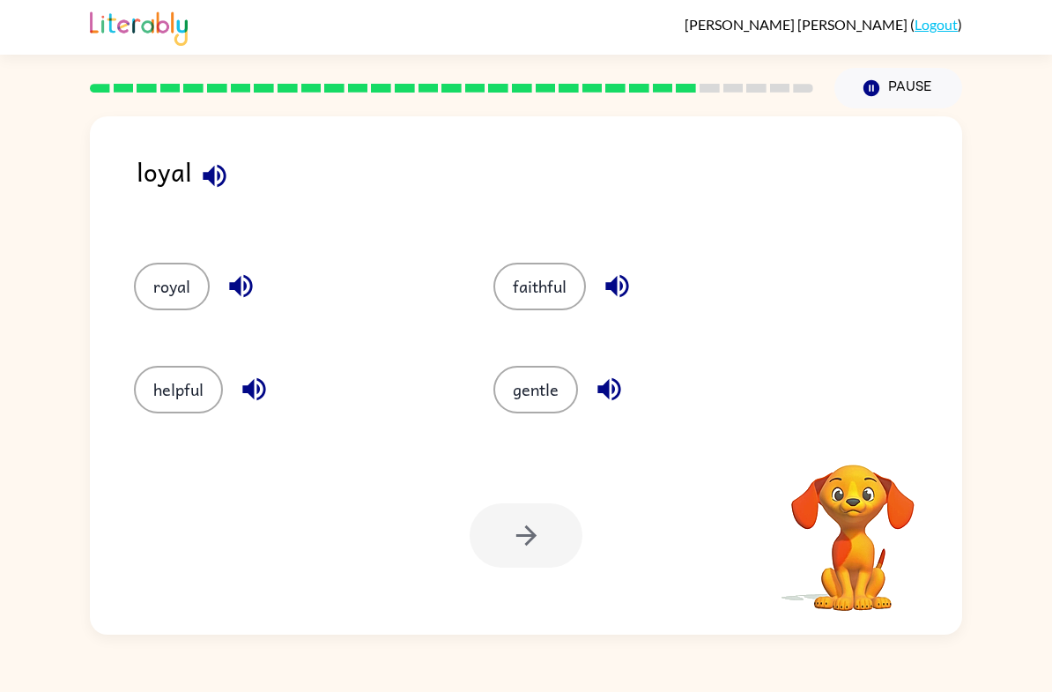
click at [166, 285] on button "royal" at bounding box center [172, 287] width 76 height 48
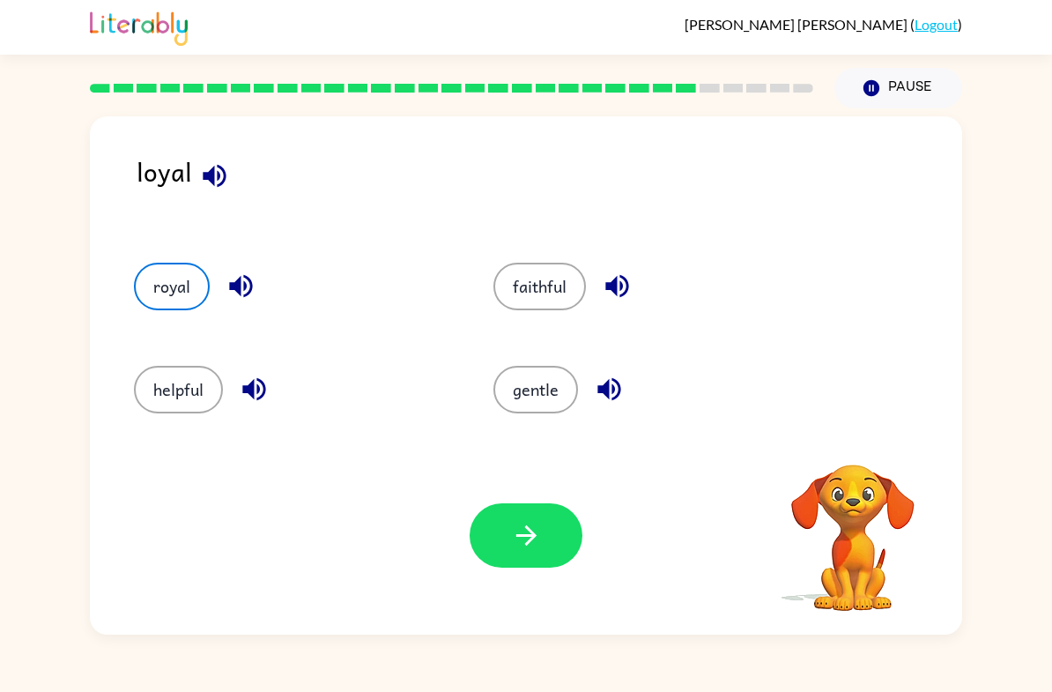
click at [514, 398] on button "gentle" at bounding box center [536, 390] width 85 height 48
click at [145, 390] on button "helpful" at bounding box center [178, 390] width 89 height 48
click at [521, 553] on button "button" at bounding box center [526, 535] width 113 height 64
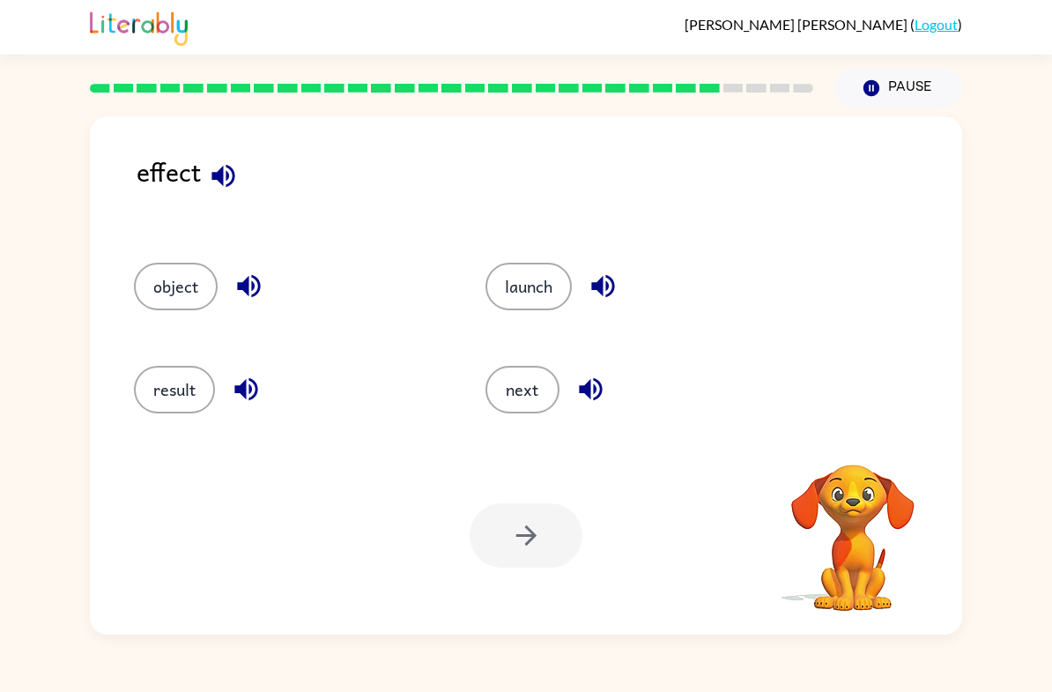
click at [167, 289] on button "object" at bounding box center [176, 287] width 84 height 48
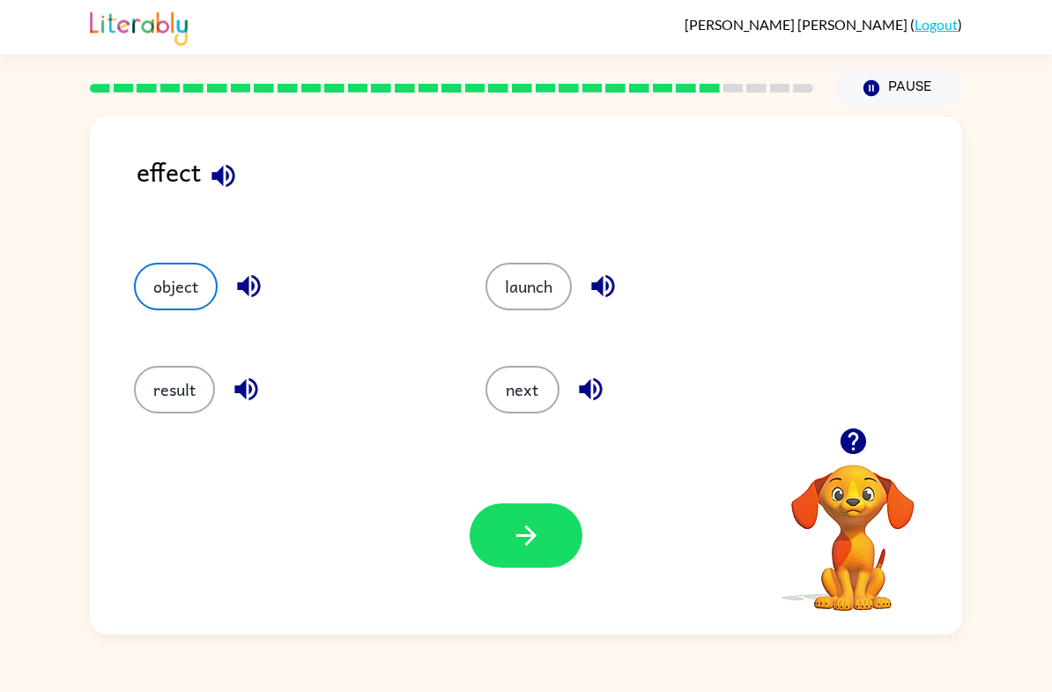
click at [517, 276] on button "launch" at bounding box center [529, 287] width 86 height 48
click at [178, 374] on button "result" at bounding box center [174, 390] width 81 height 48
click at [524, 537] on icon "button" at bounding box center [526, 535] width 20 height 20
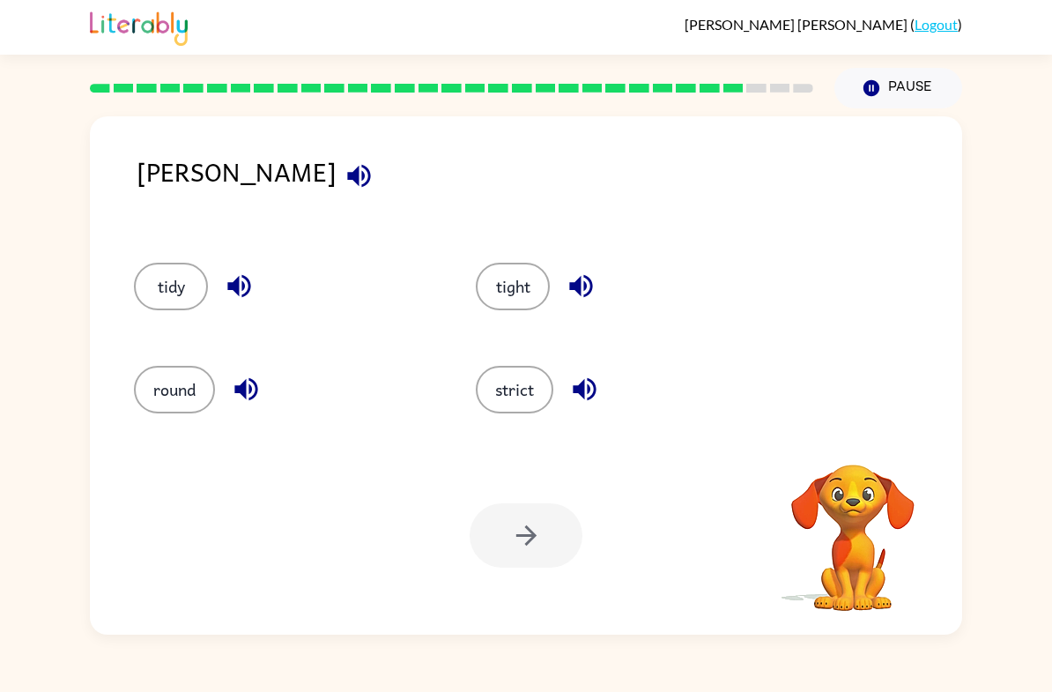
click at [156, 280] on button "tidy" at bounding box center [171, 287] width 74 height 48
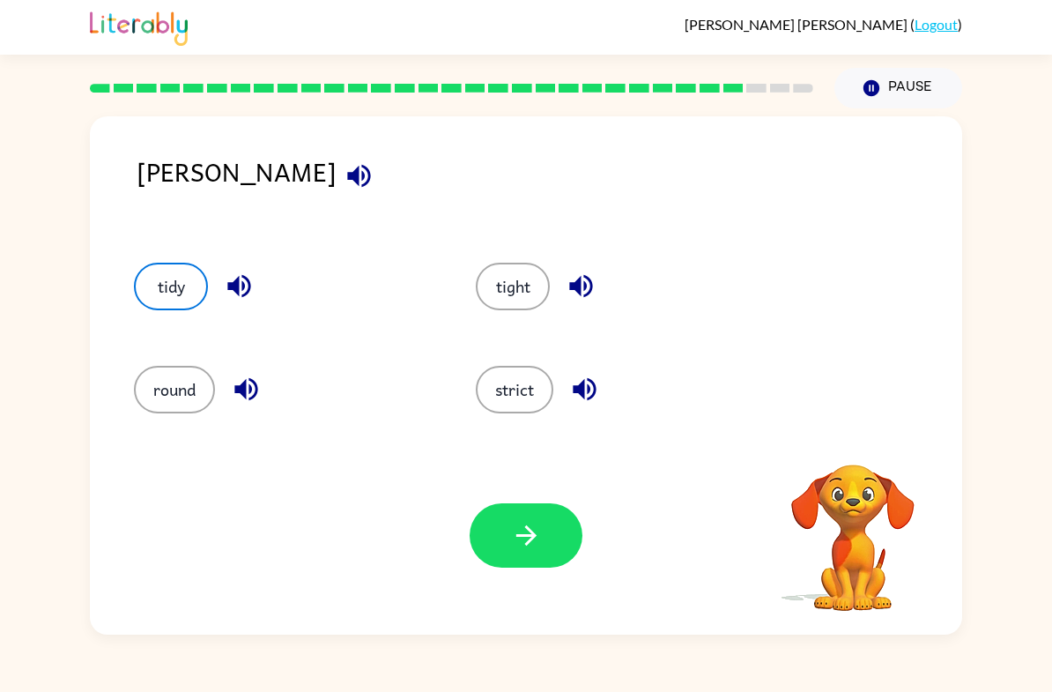
click at [491, 560] on button "button" at bounding box center [526, 535] width 113 height 64
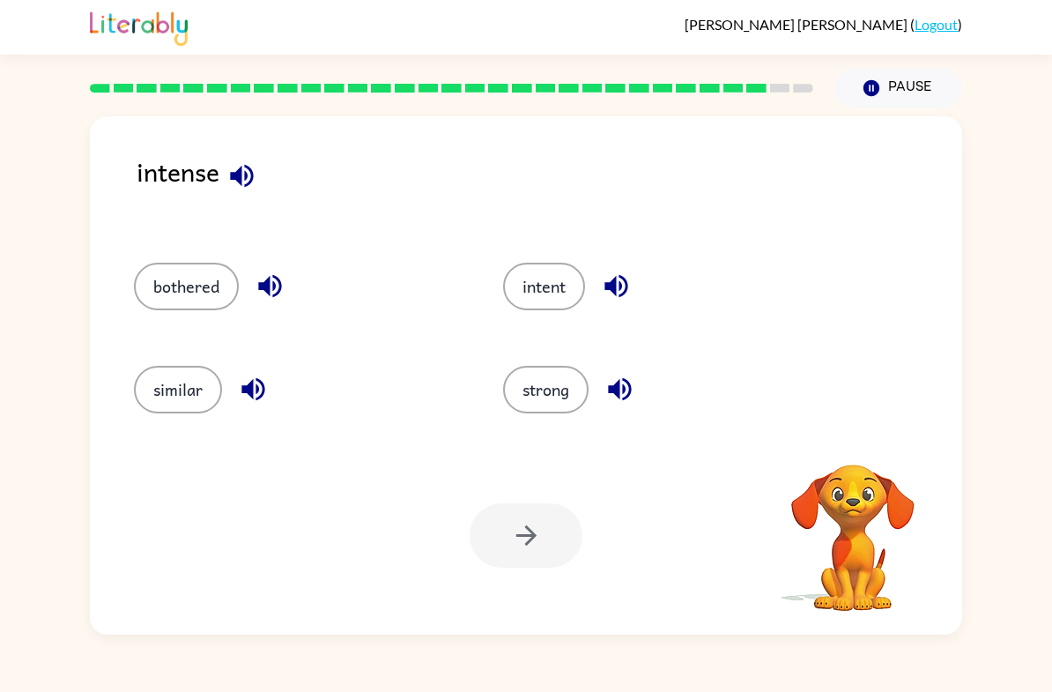
click at [161, 303] on button "bothered" at bounding box center [186, 287] width 105 height 48
click at [182, 281] on button "bothered" at bounding box center [186, 287] width 105 height 48
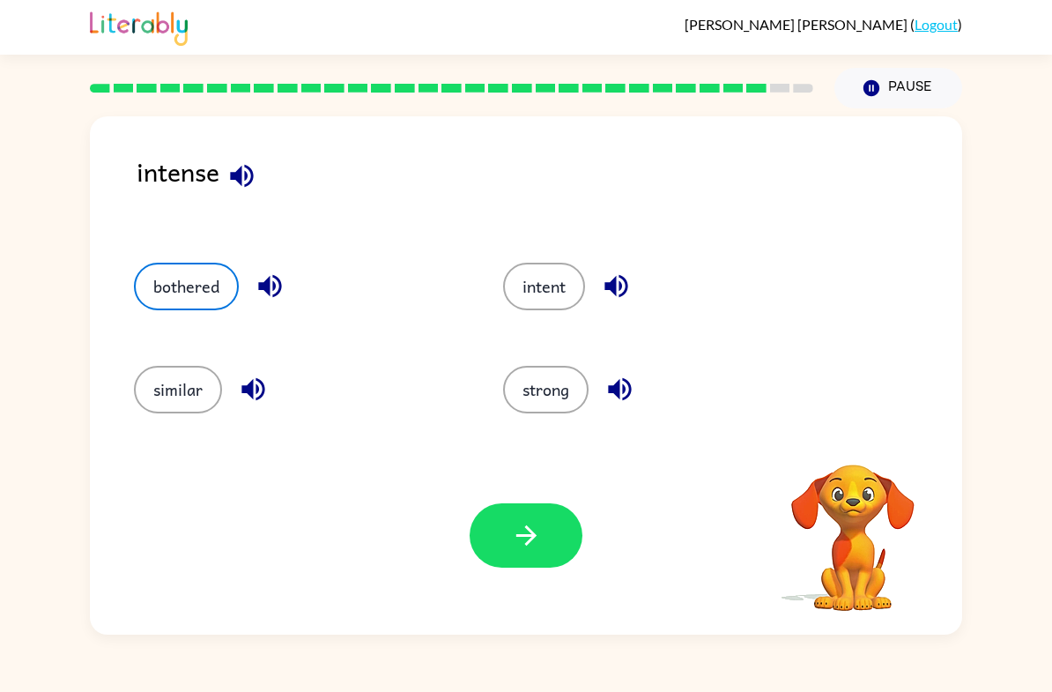
click at [553, 391] on button "strong" at bounding box center [546, 390] width 86 height 48
click at [541, 528] on icon "button" at bounding box center [526, 535] width 31 height 31
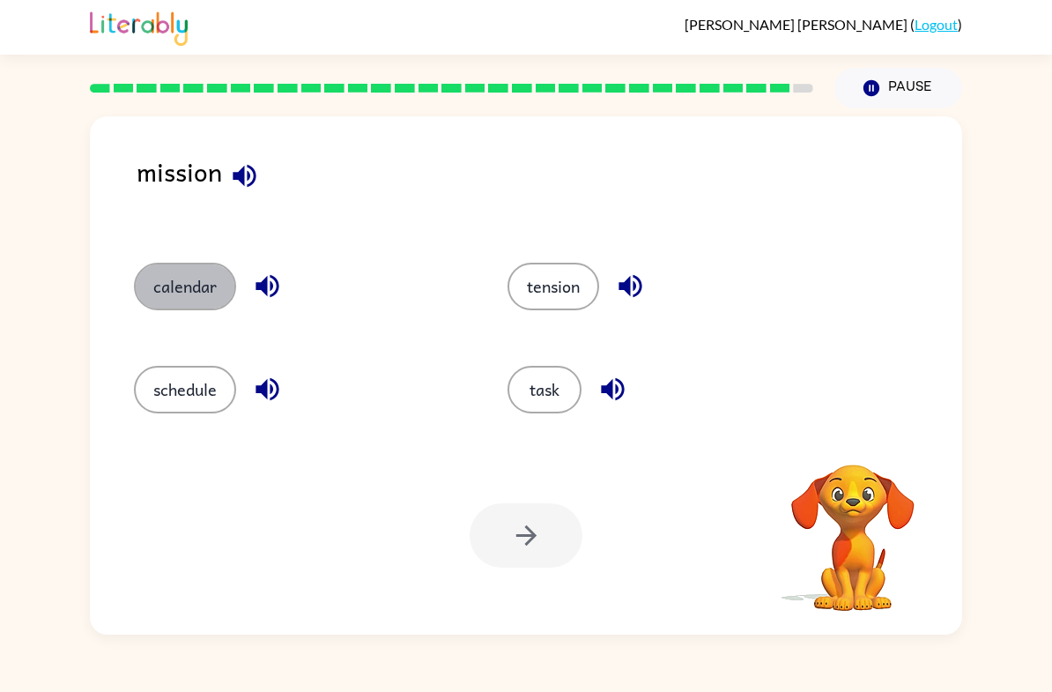
click at [160, 272] on button "calendar" at bounding box center [185, 287] width 102 height 48
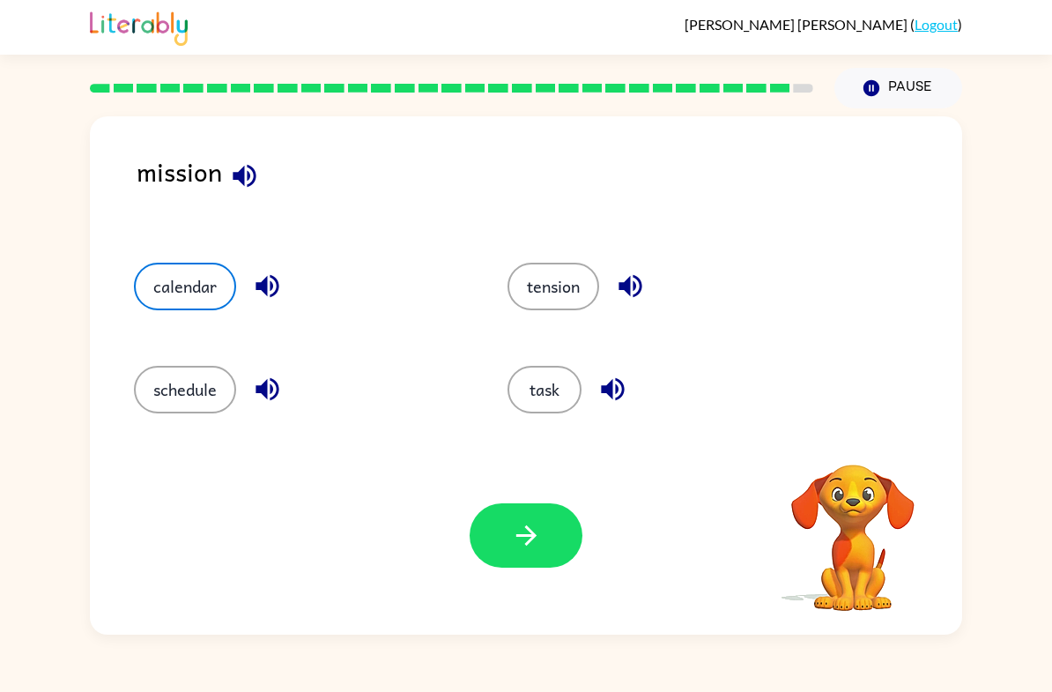
click at [545, 284] on button "tension" at bounding box center [554, 287] width 92 height 48
click at [528, 521] on icon "button" at bounding box center [526, 535] width 31 height 31
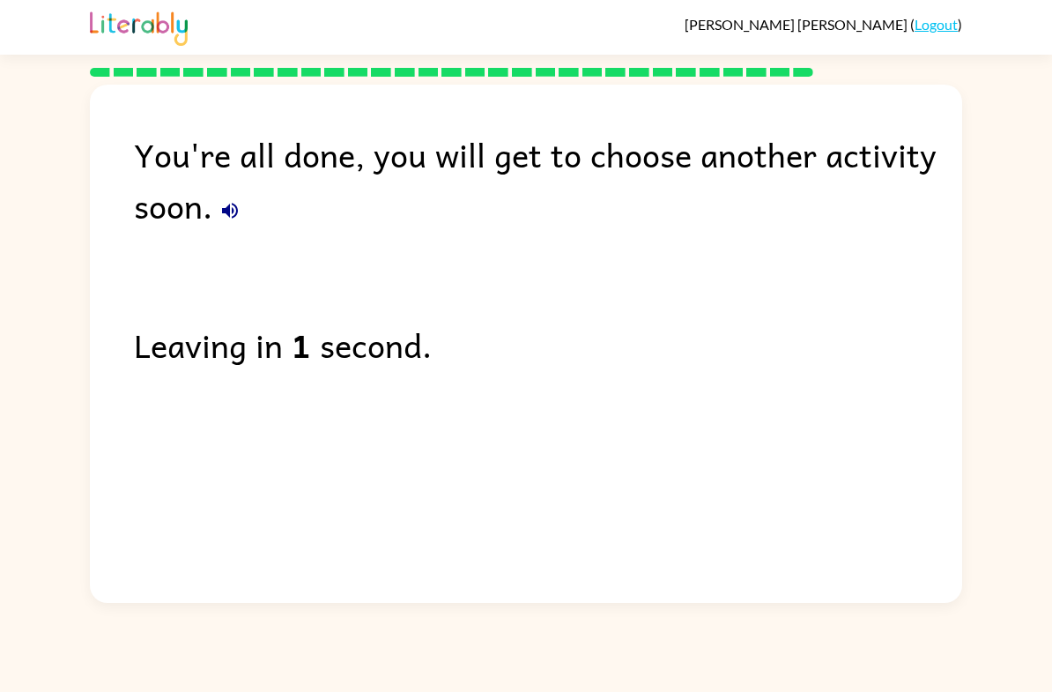
click at [20, 418] on div "You're all done, you will get to choose another activity soon. Leaving in 1 sec…" at bounding box center [526, 340] width 1052 height 526
